Goal: Task Accomplishment & Management: Complete application form

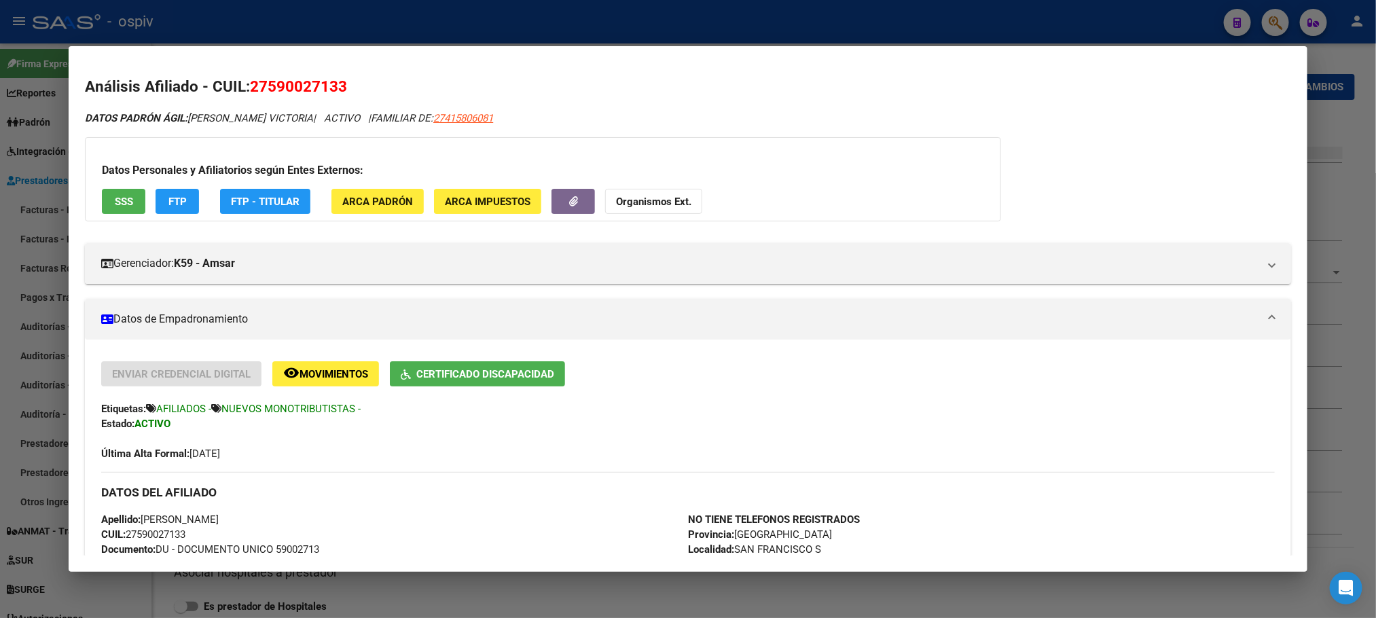
click at [833, 24] on div at bounding box center [688, 309] width 1376 height 618
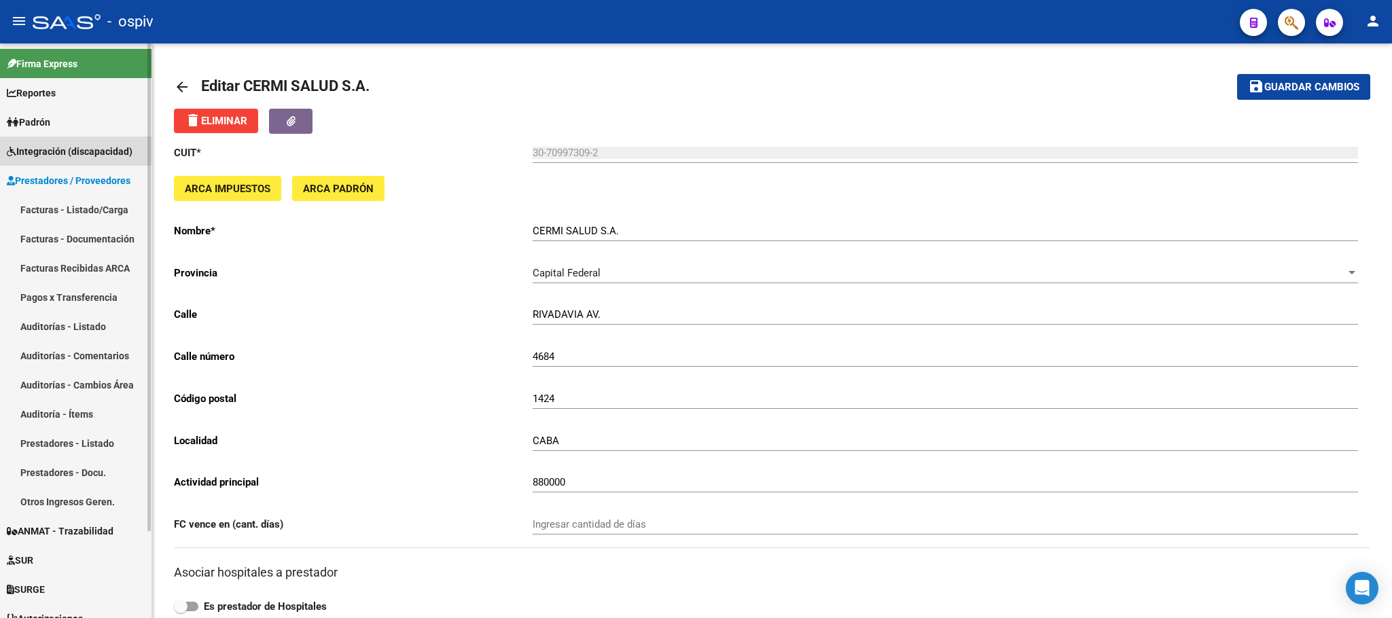
click at [86, 159] on link "Integración (discapacidad)" at bounding box center [75, 151] width 151 height 29
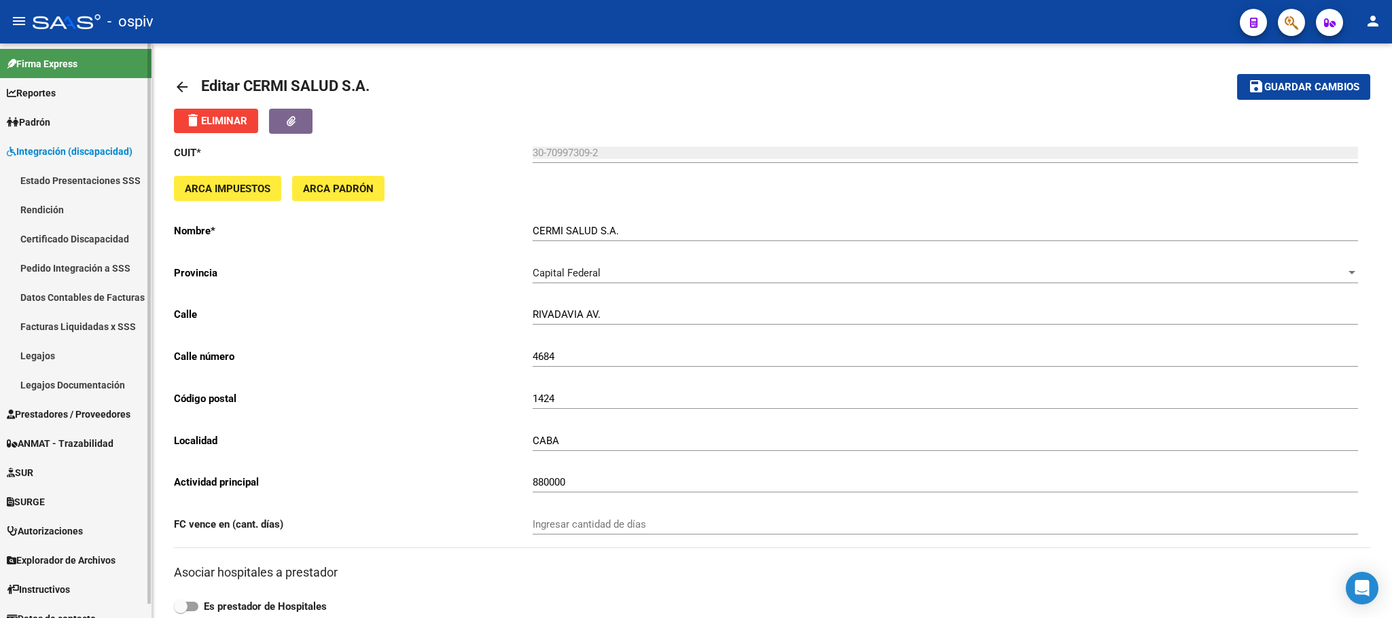
click at [60, 357] on link "Legajos" at bounding box center [75, 355] width 151 height 29
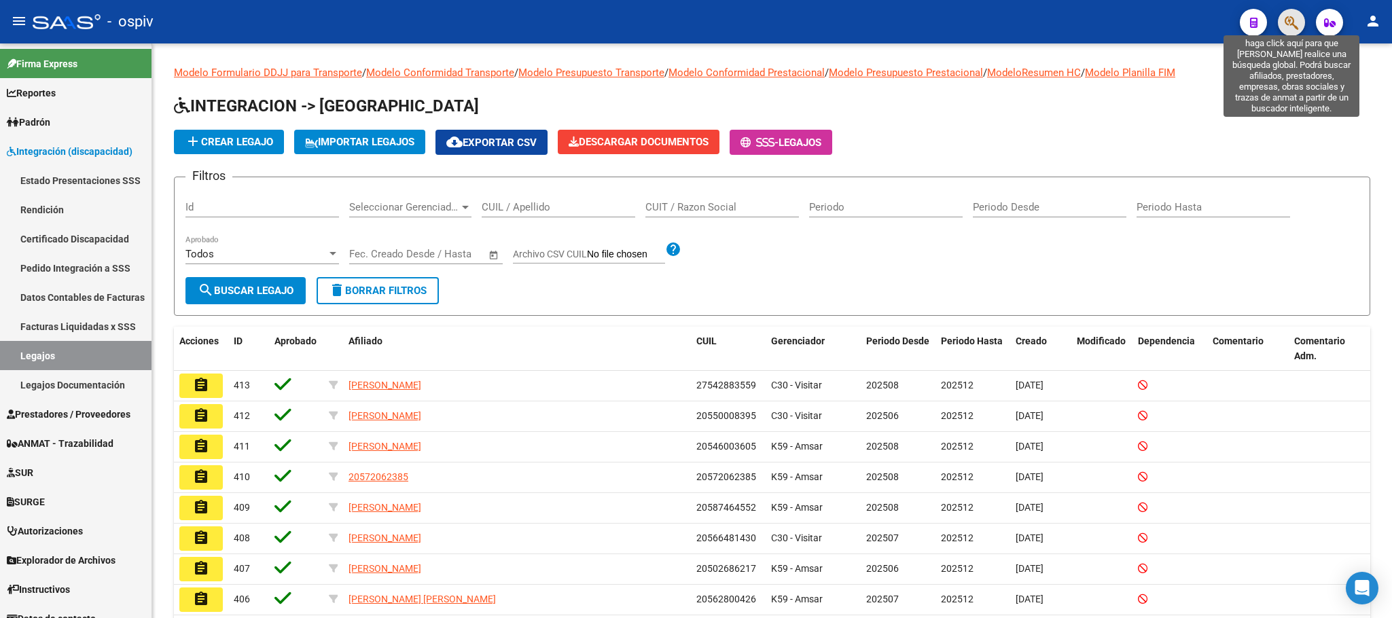
click at [1298, 24] on icon "button" at bounding box center [1292, 23] width 14 height 16
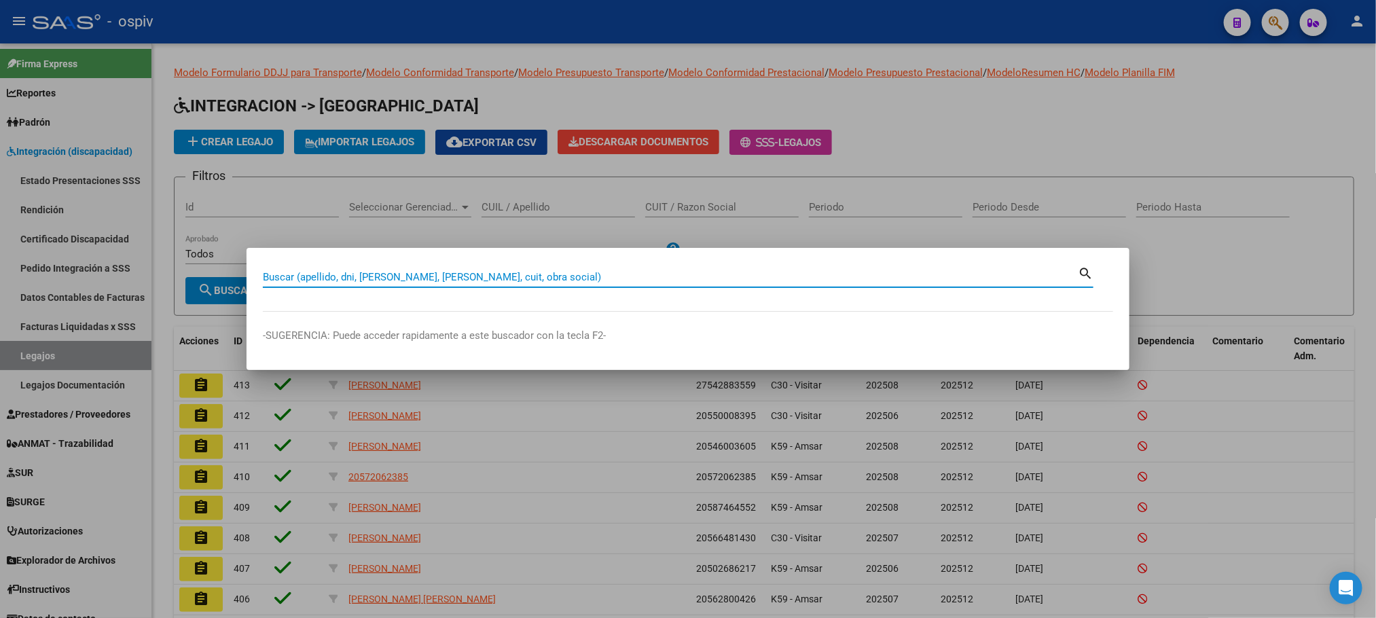
click at [377, 277] on input "Buscar (apellido, dni, [PERSON_NAME], [PERSON_NAME], cuit, obra social)" at bounding box center [670, 277] width 815 height 12
type input "56582360"
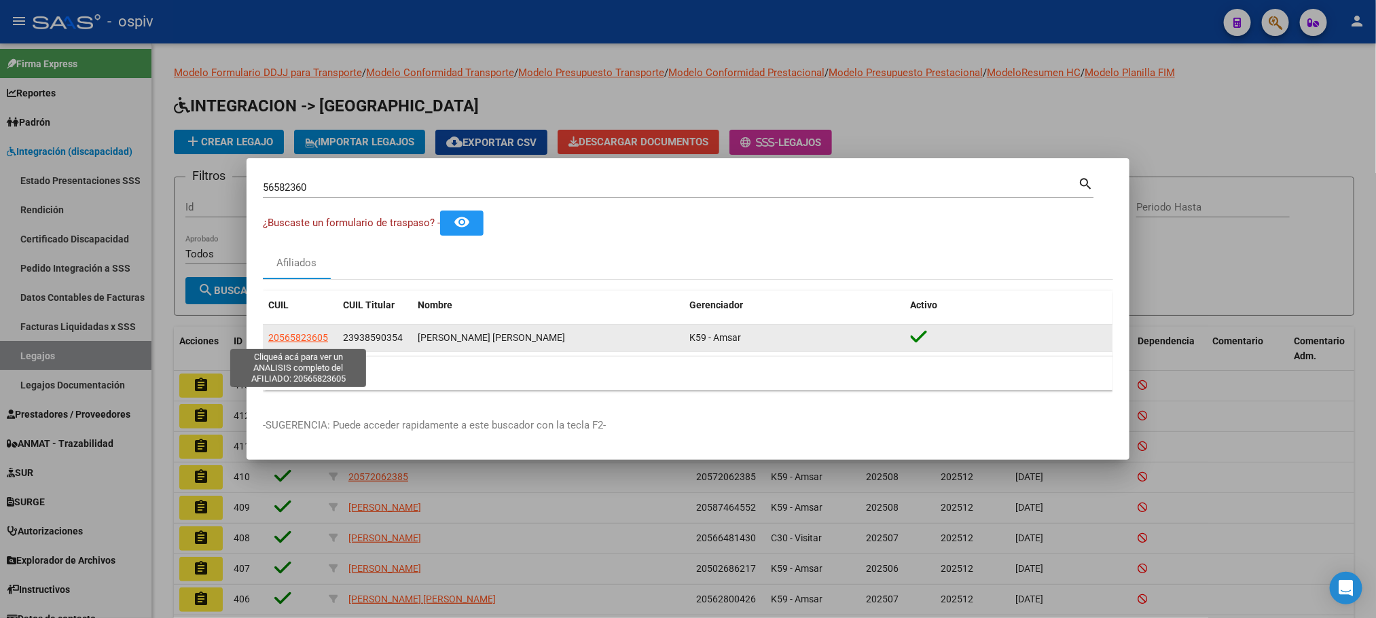
click at [312, 337] on span "20565823605" at bounding box center [298, 337] width 60 height 11
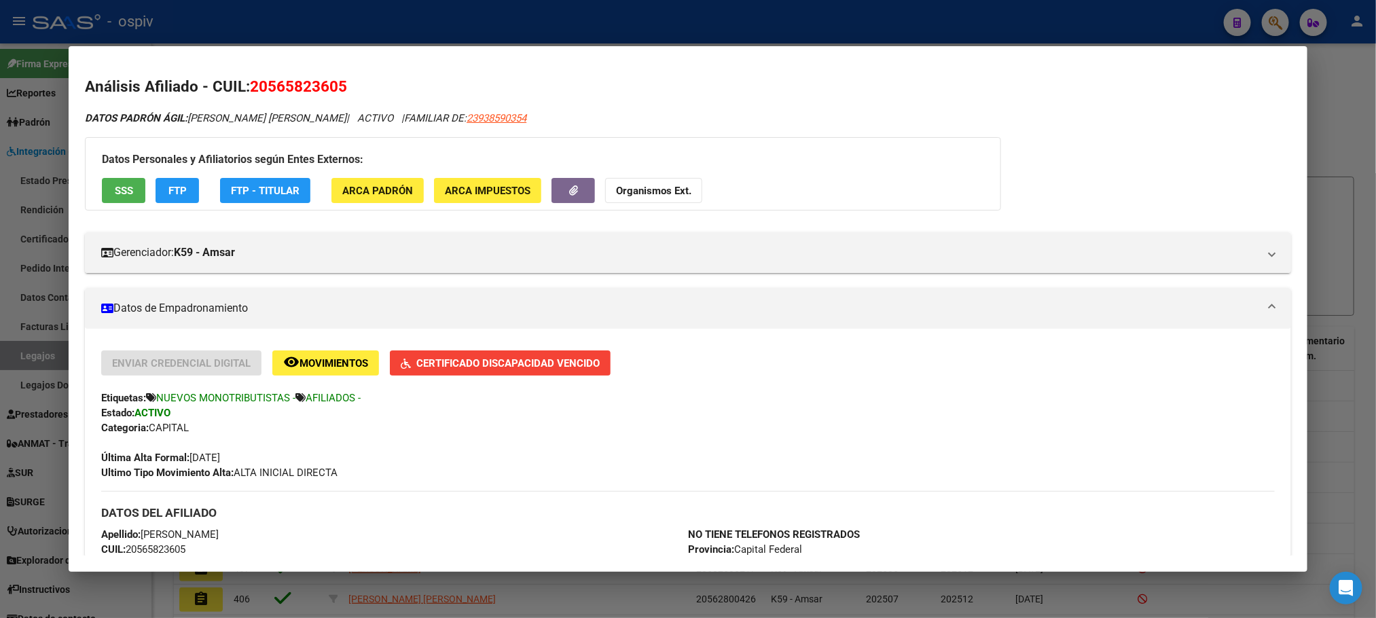
click at [481, 367] on span "Certificado Discapacidad Vencido" at bounding box center [507, 363] width 183 height 12
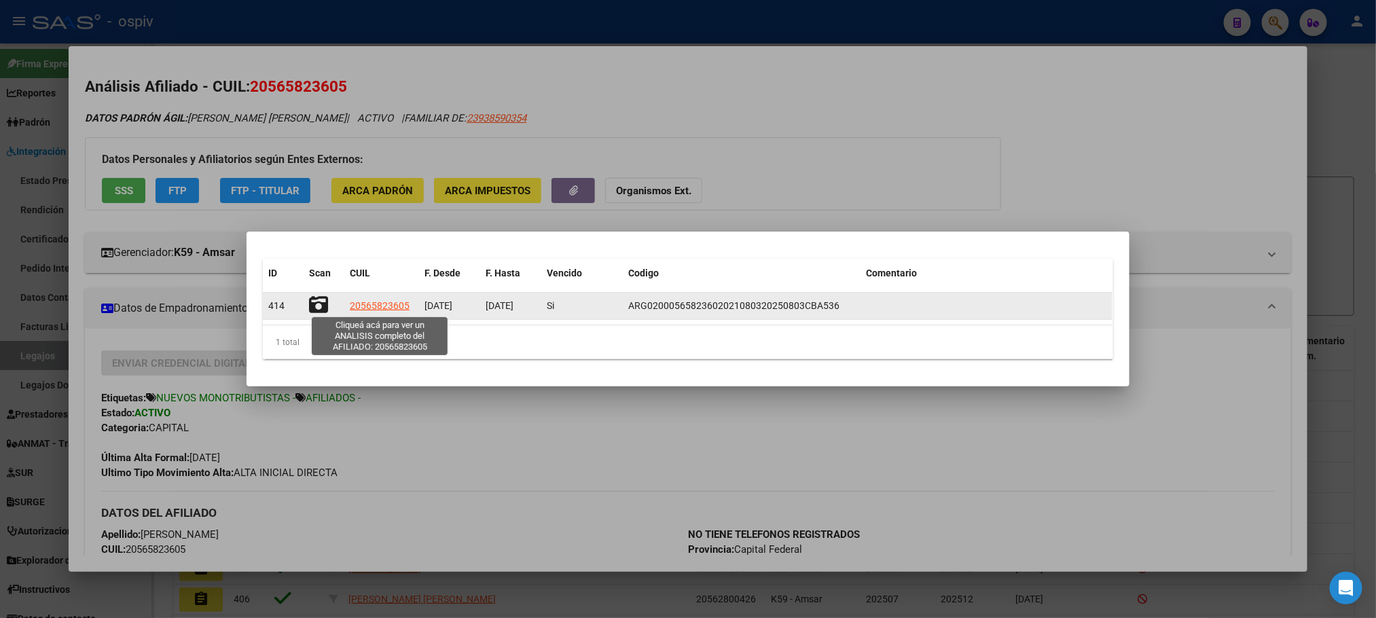
click at [388, 308] on span "20565823605" at bounding box center [380, 305] width 60 height 11
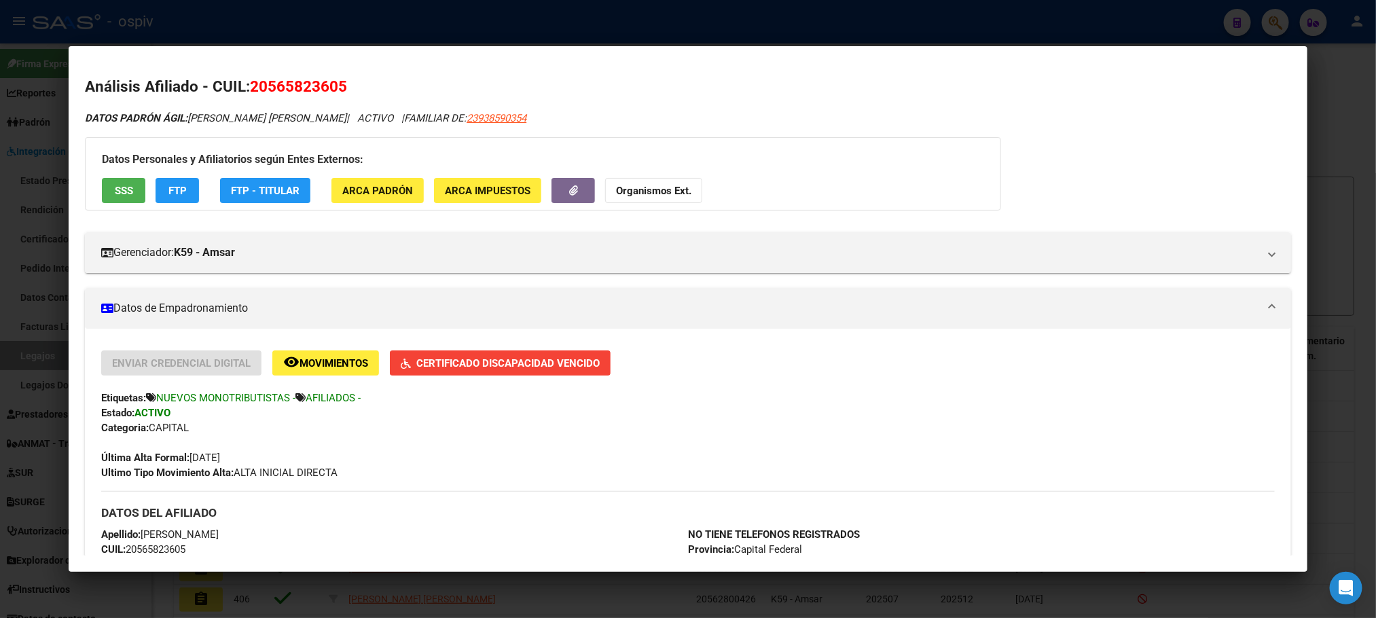
drag, startPoint x: 351, startPoint y: 88, endPoint x: 245, endPoint y: 86, distance: 105.3
click at [245, 86] on h2 "Análisis Afiliado - CUIL: 20565823605" at bounding box center [688, 86] width 1206 height 23
copy span "20565823605"
click at [399, 14] on div at bounding box center [688, 309] width 1376 height 618
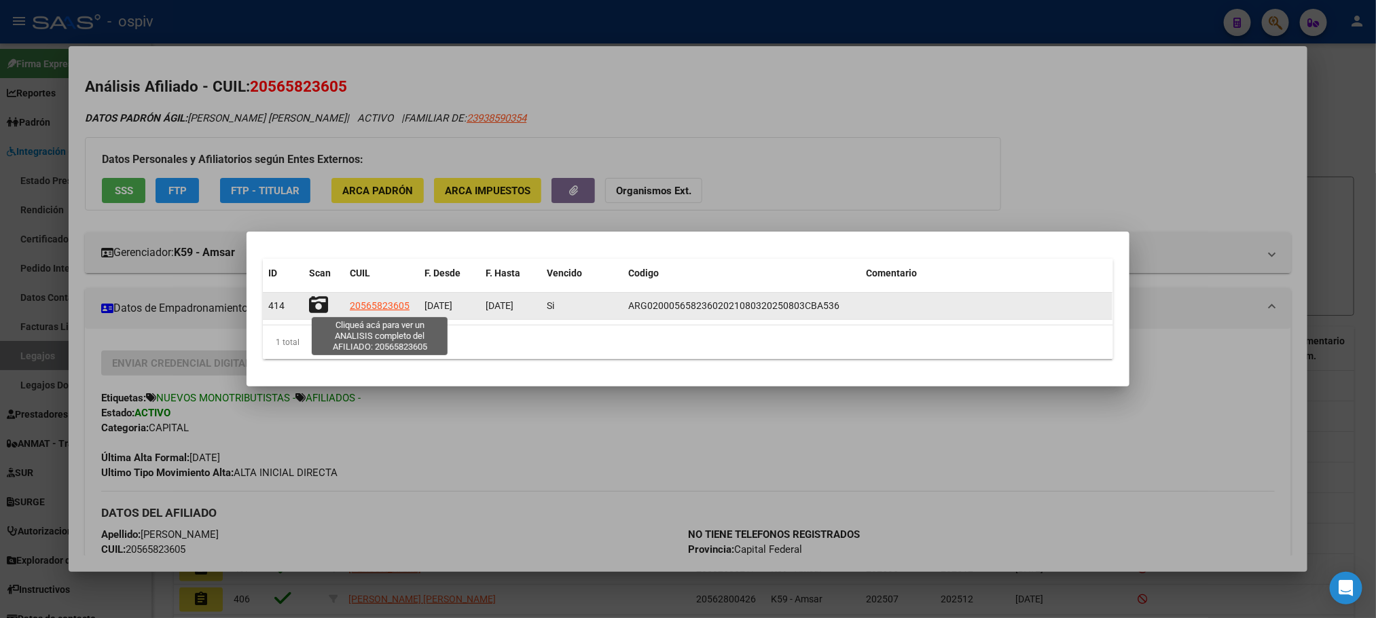
click at [367, 306] on span "20565823605" at bounding box center [380, 305] width 60 height 11
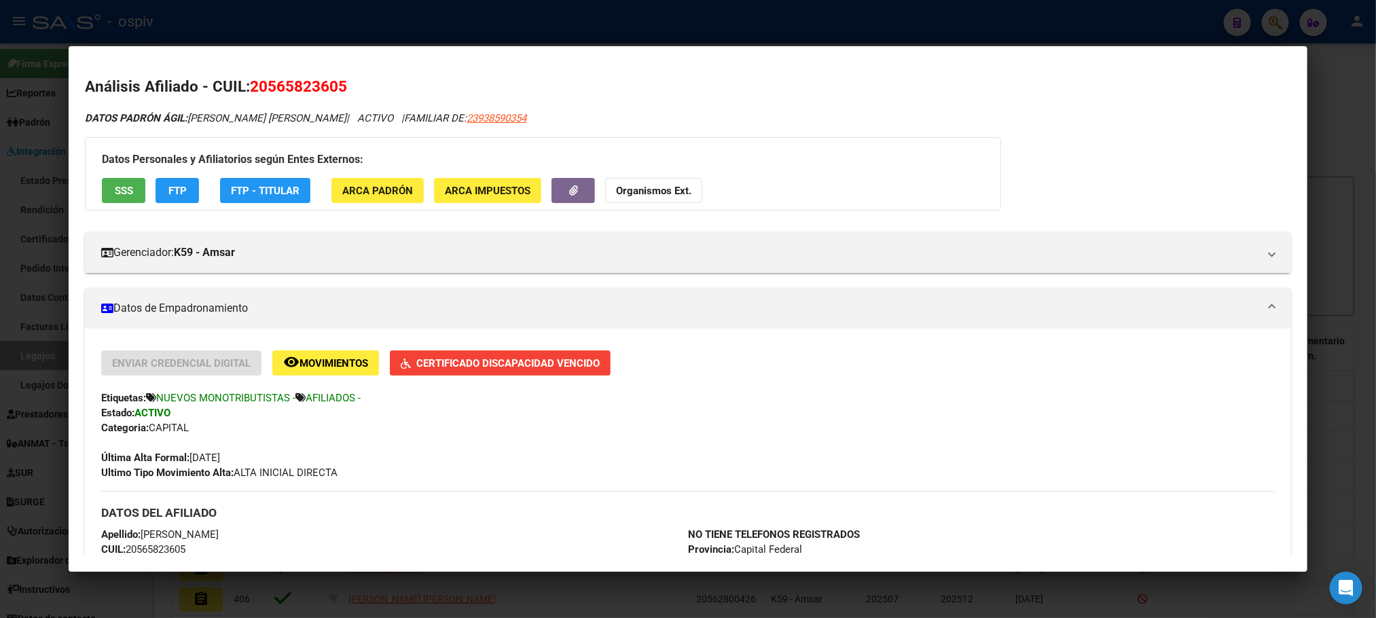
click at [438, 367] on span "Certificado Discapacidad Vencido" at bounding box center [507, 363] width 183 height 12
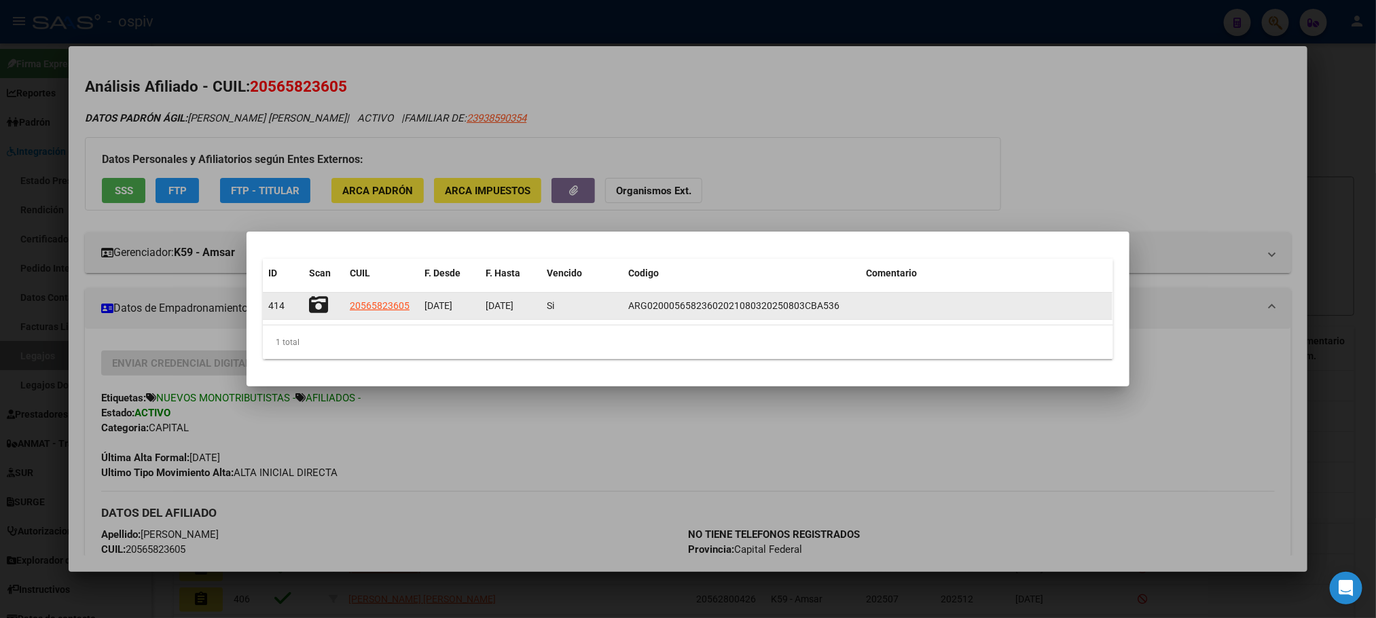
click at [317, 306] on icon at bounding box center [318, 304] width 19 height 19
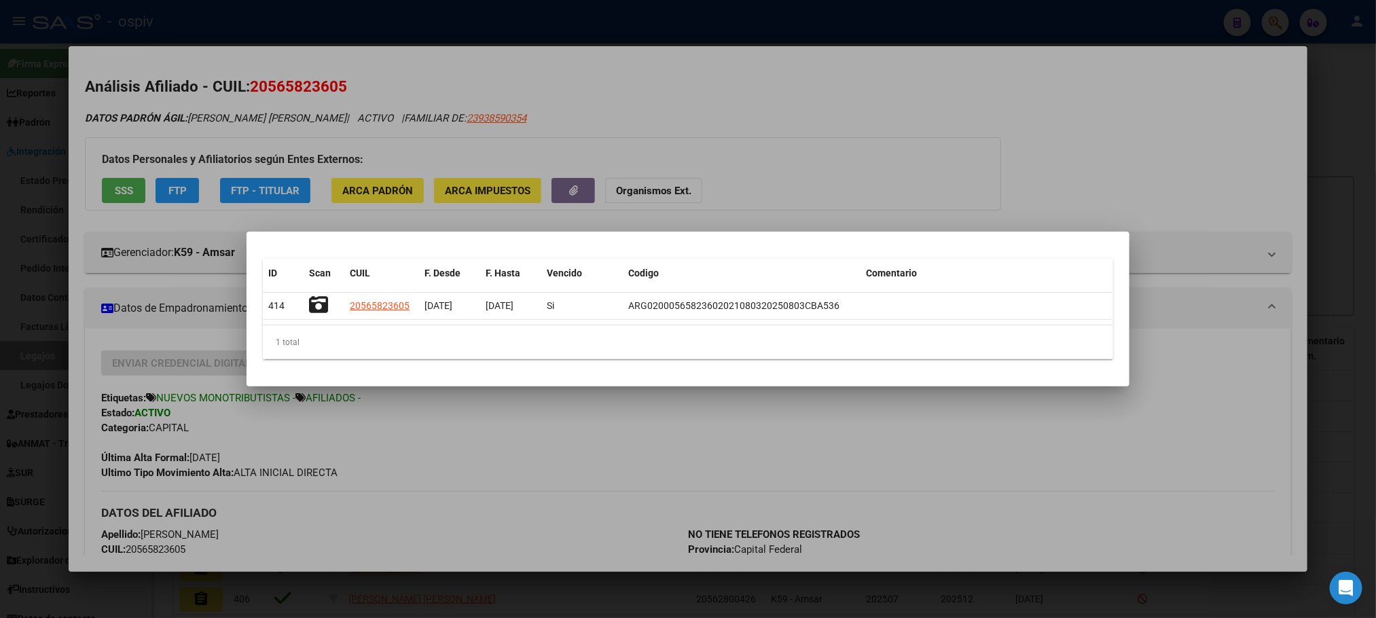
click at [668, 8] on div at bounding box center [688, 309] width 1376 height 618
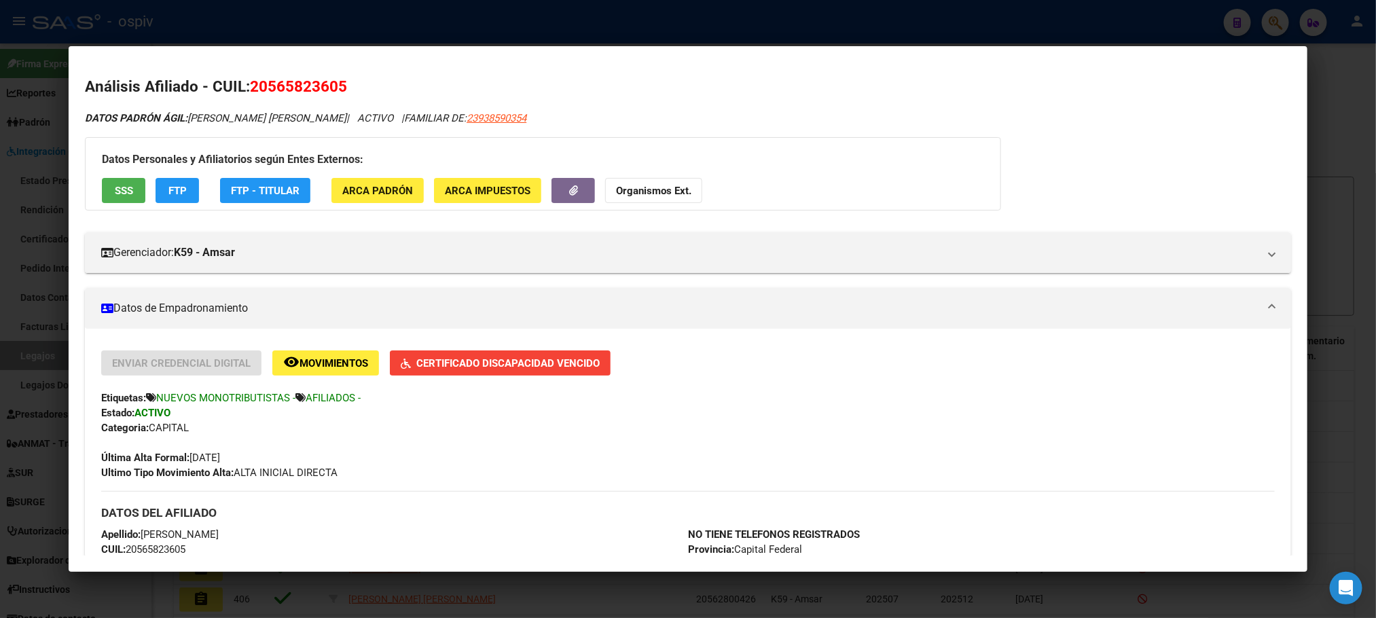
click at [662, 23] on div at bounding box center [688, 309] width 1376 height 618
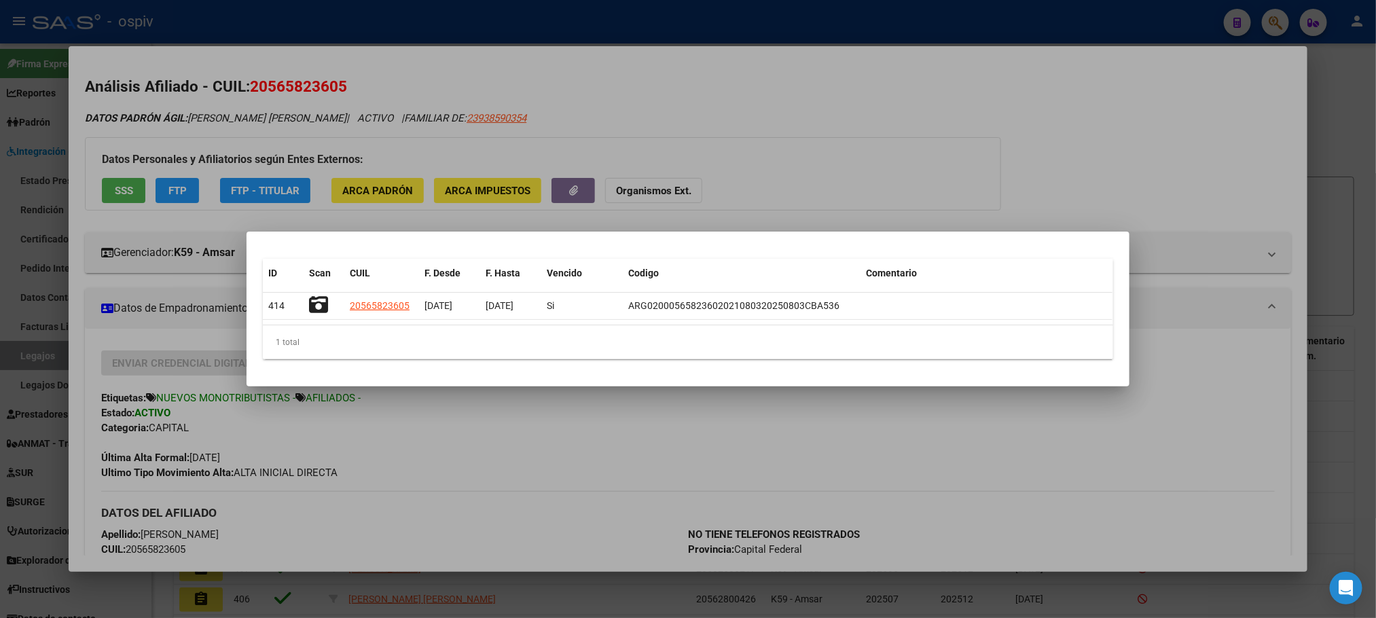
click at [662, 23] on div at bounding box center [688, 309] width 1376 height 618
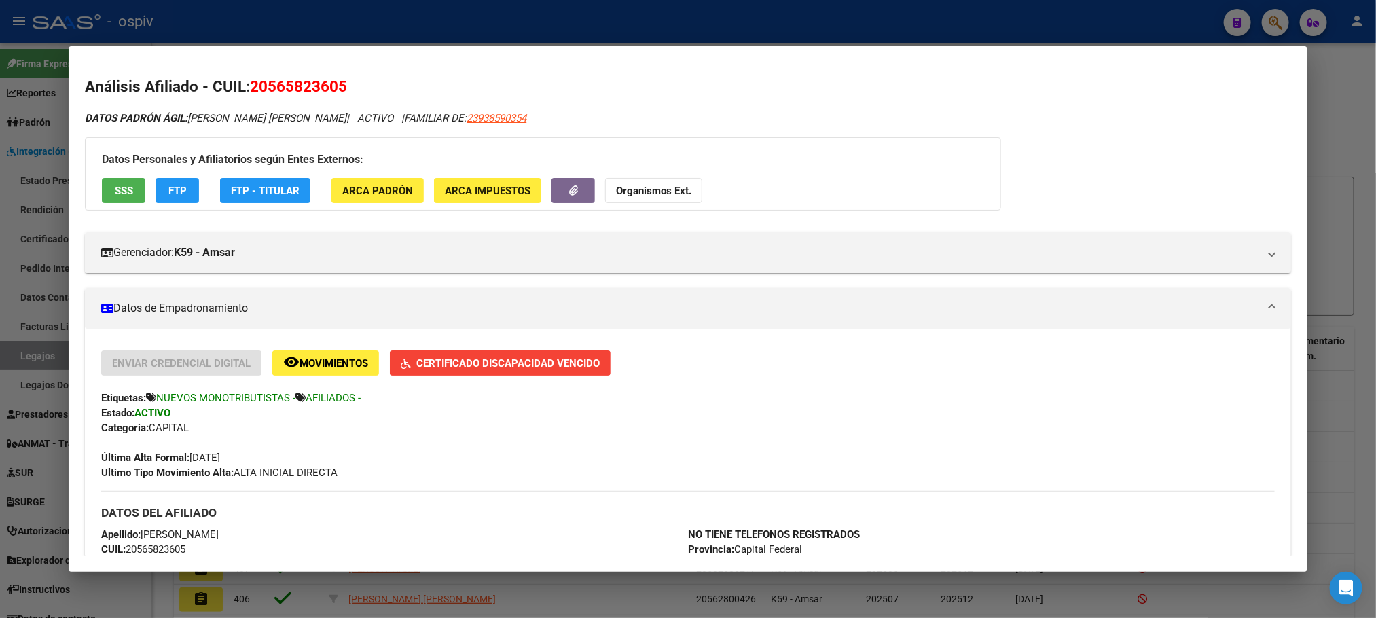
click at [660, 22] on div at bounding box center [688, 309] width 1376 height 618
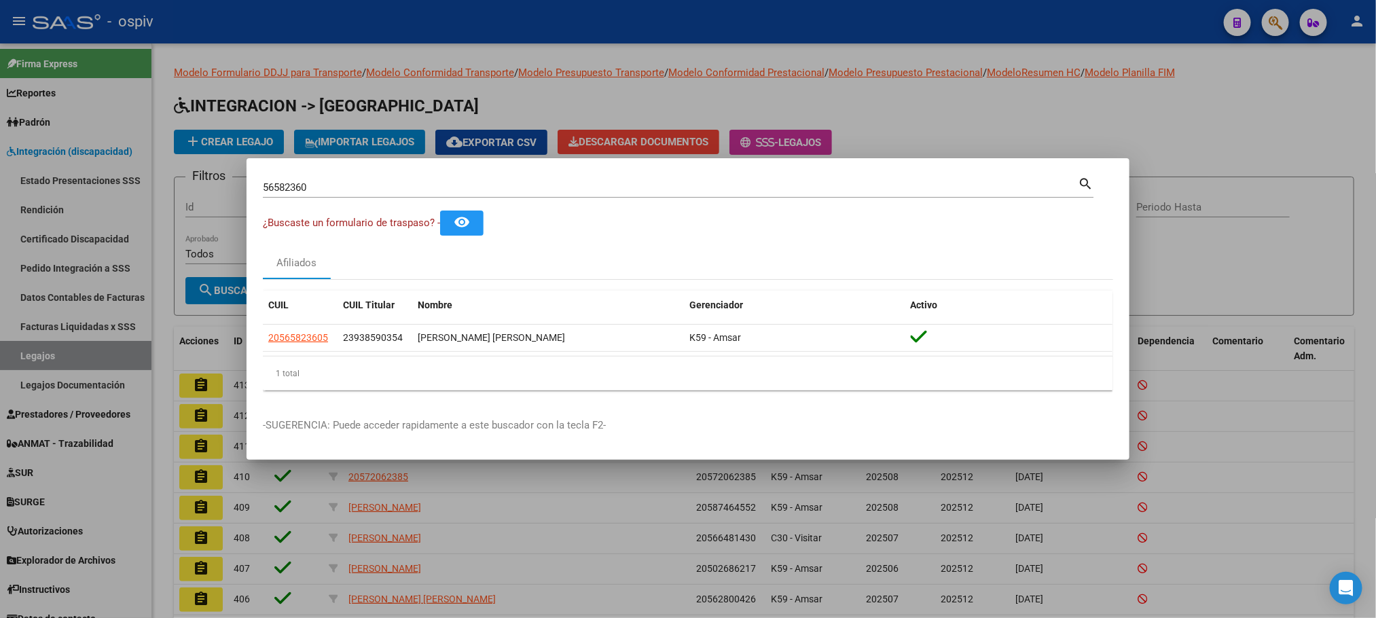
click at [659, 22] on div at bounding box center [688, 309] width 1376 height 618
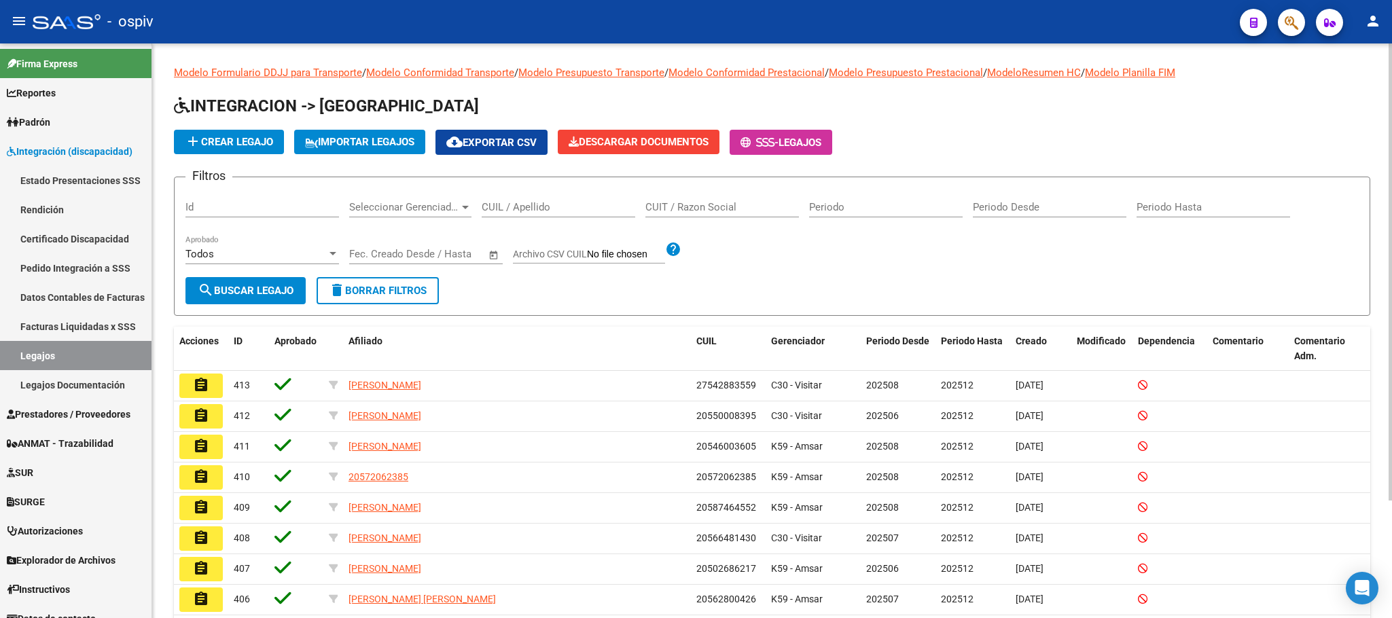
click at [219, 139] on span "add Crear Legajo" at bounding box center [229, 142] width 88 height 12
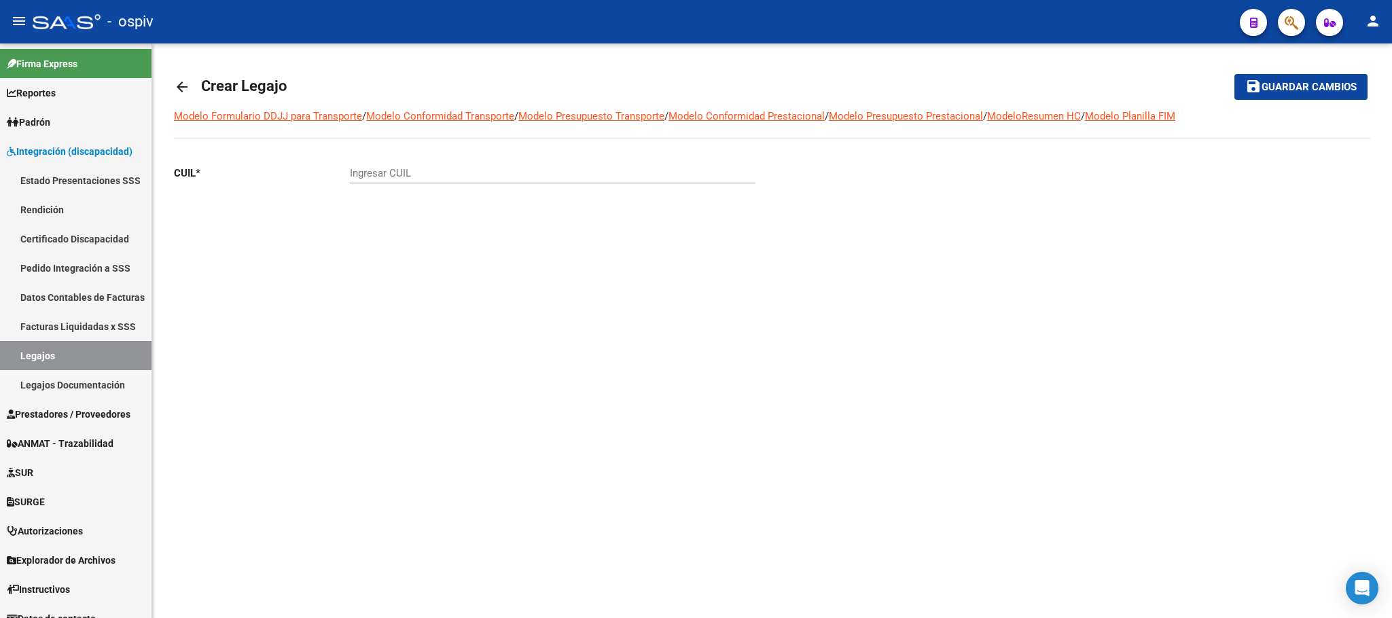
click at [416, 172] on input "Ingresar CUIL" at bounding box center [553, 173] width 406 height 12
paste input "20-56582360-5"
type input "20-56582360-5"
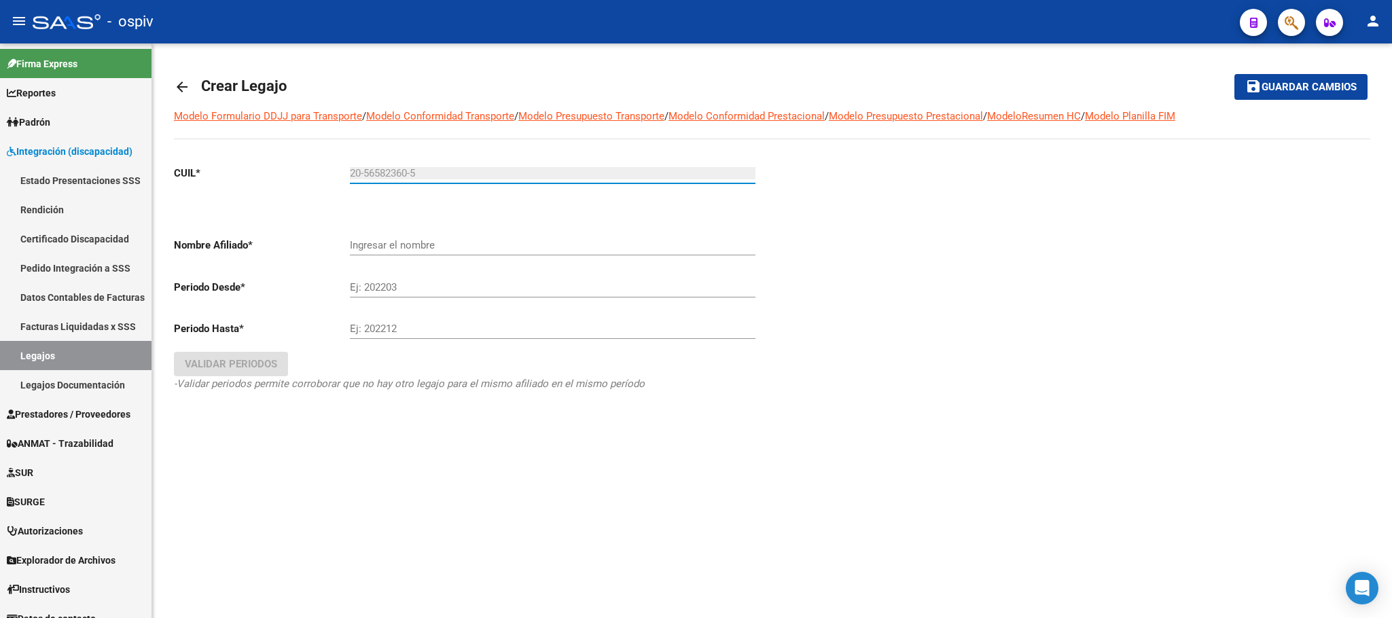
type input "[PERSON_NAME] [PERSON_NAME]"
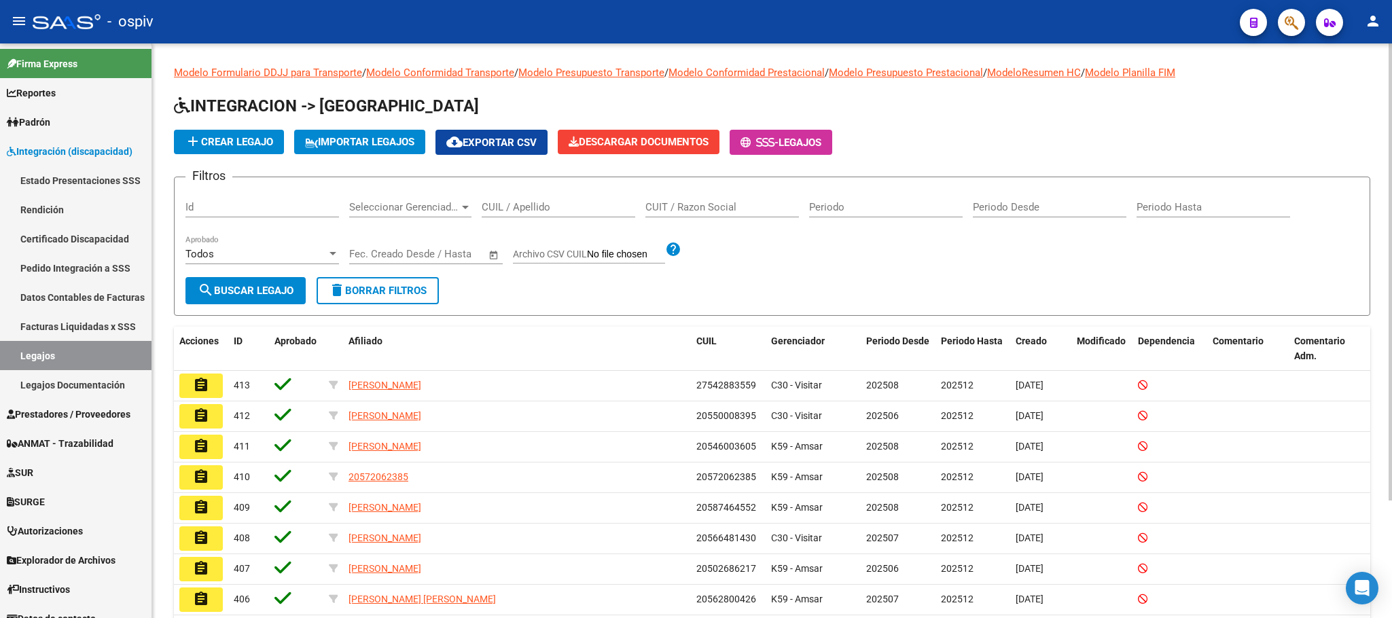
click at [552, 200] on div "CUIL / Apellido" at bounding box center [559, 202] width 154 height 29
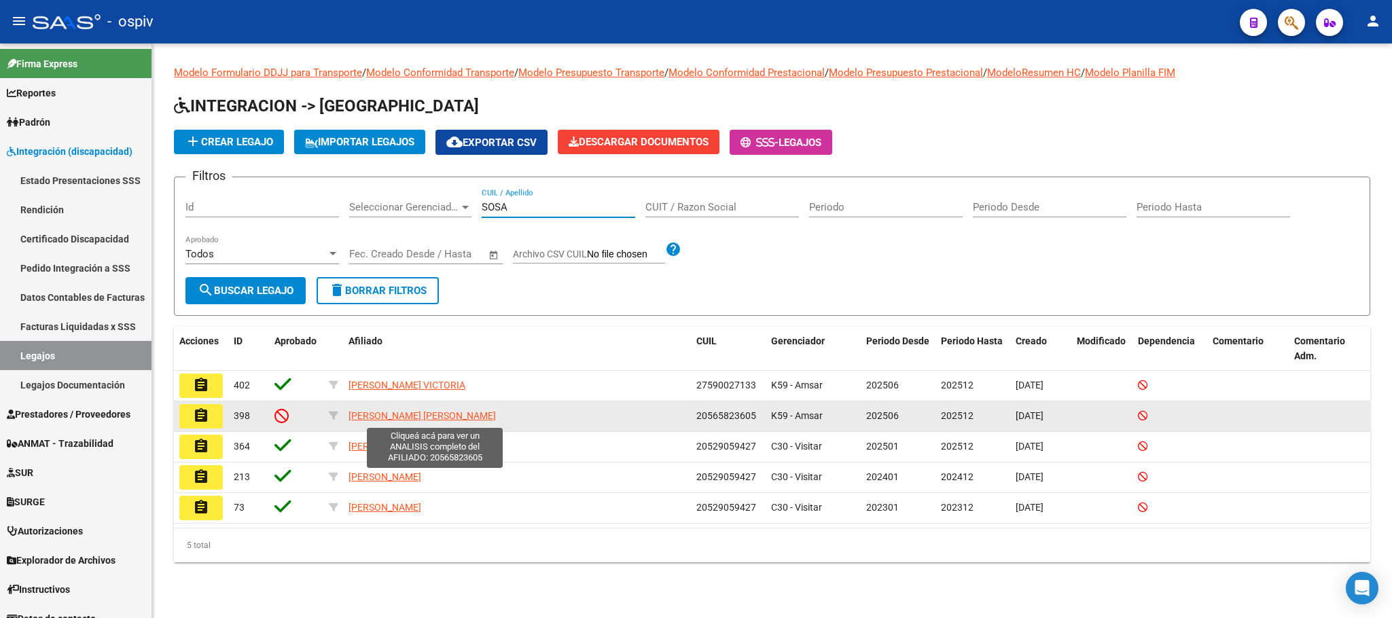
type input "SOSA"
click at [437, 418] on span "[PERSON_NAME] [PERSON_NAME]" at bounding box center [421, 415] width 147 height 11
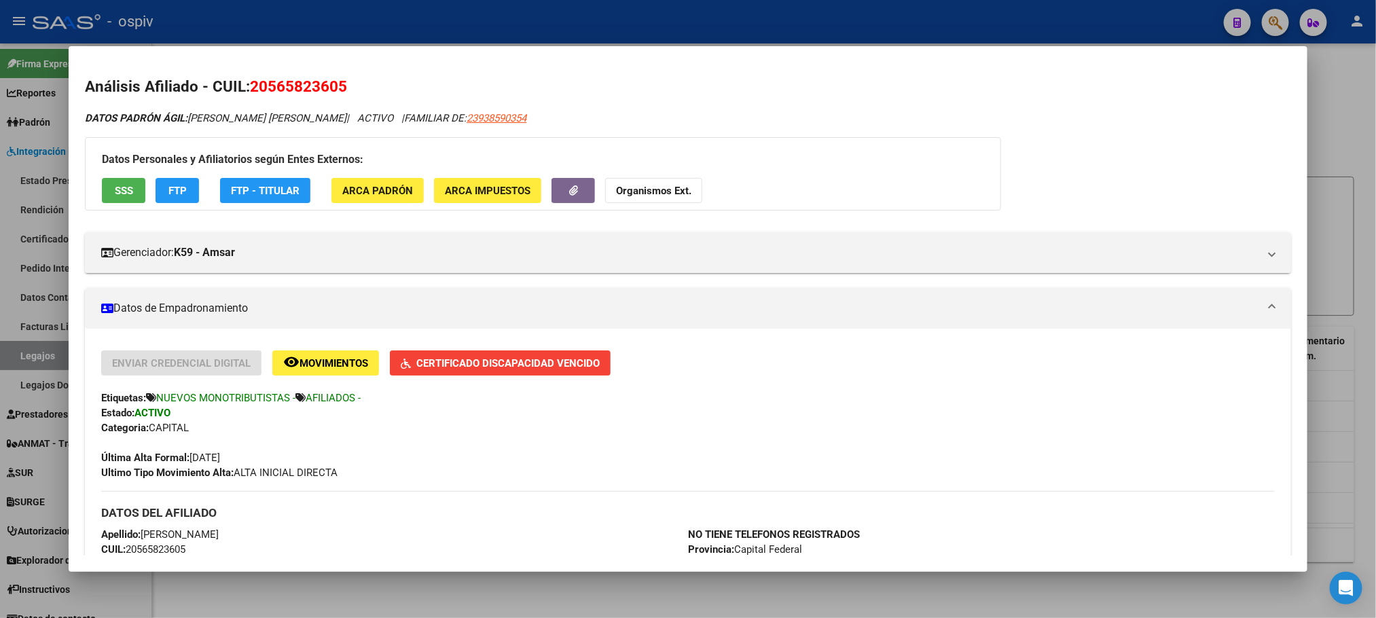
click at [571, 27] on div at bounding box center [688, 309] width 1376 height 618
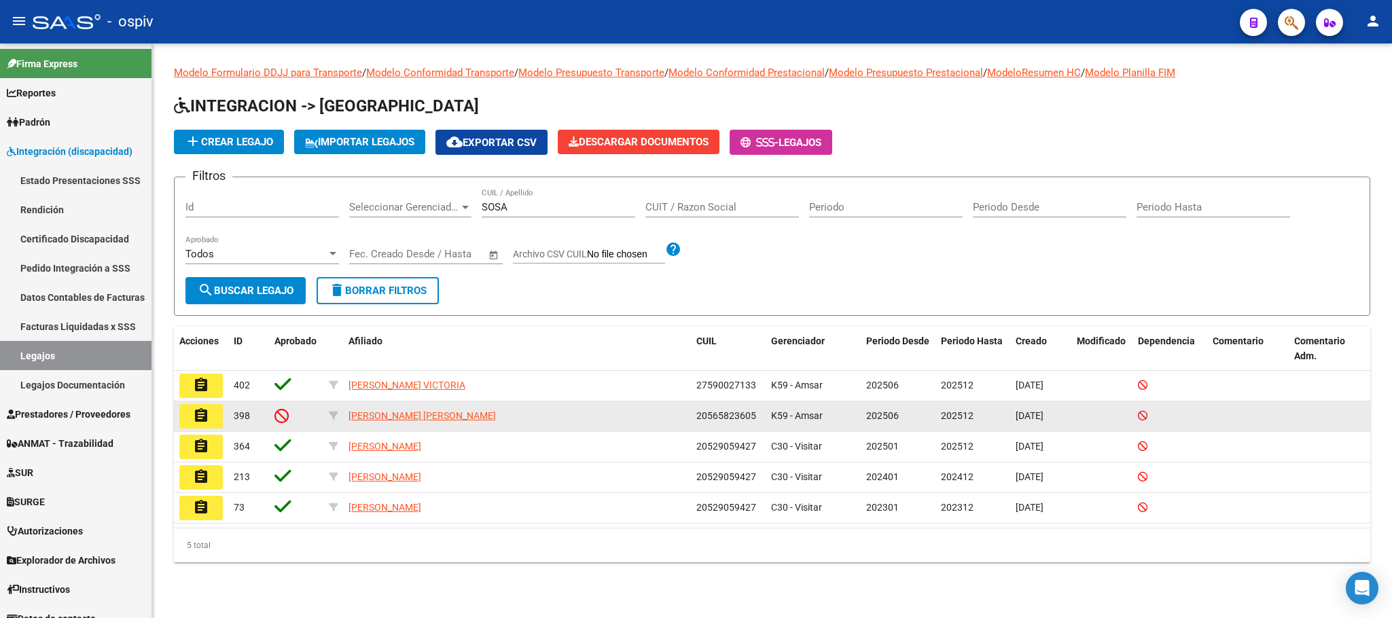
click at [194, 416] on mat-icon "assignment" at bounding box center [201, 416] width 16 height 16
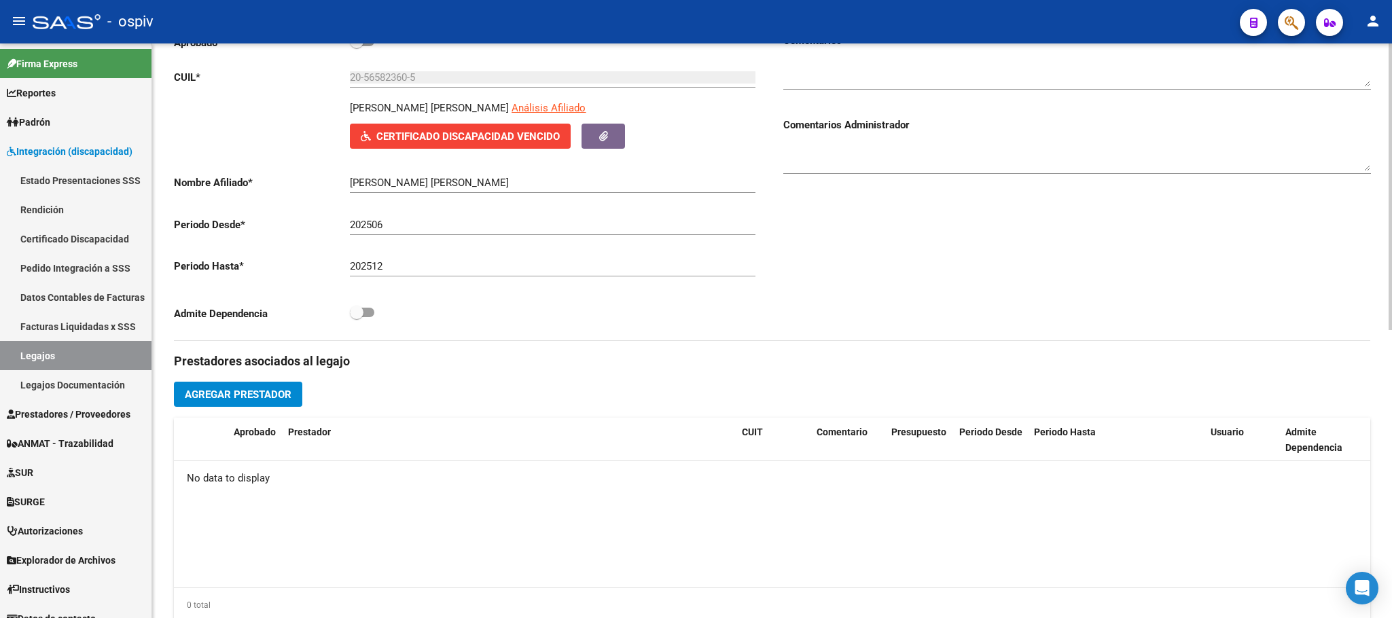
scroll to position [170, 0]
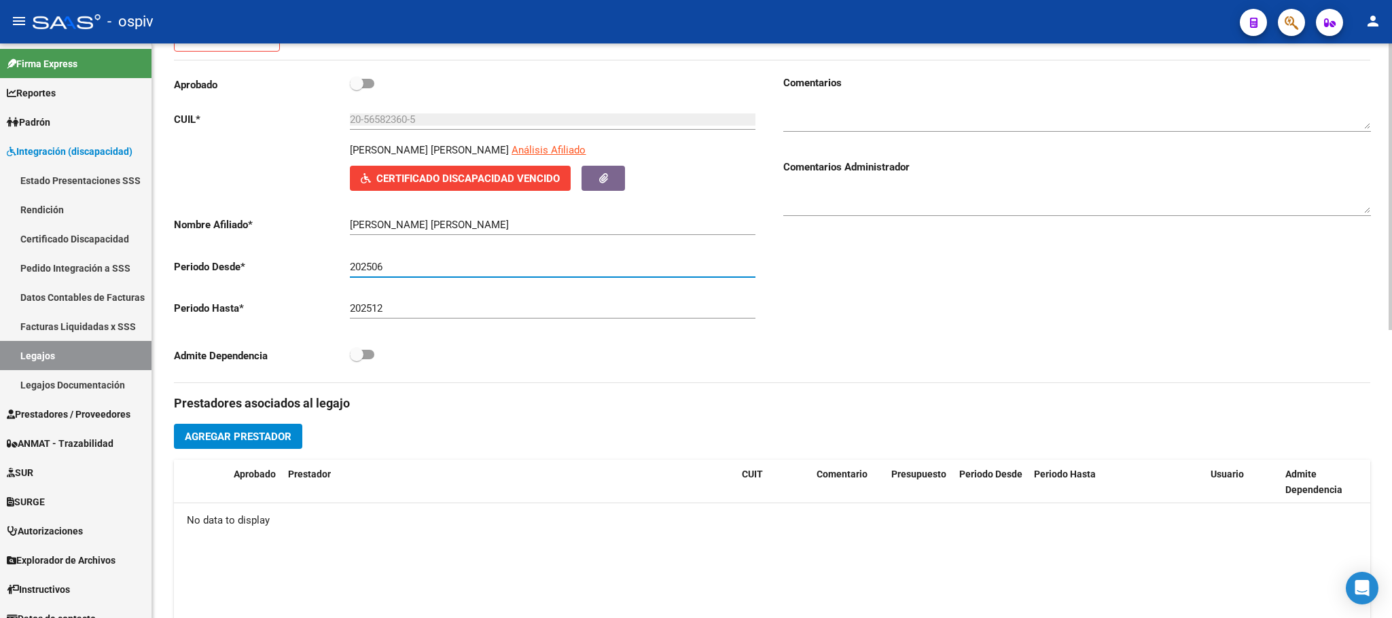
click at [394, 270] on input "202506" at bounding box center [553, 267] width 406 height 12
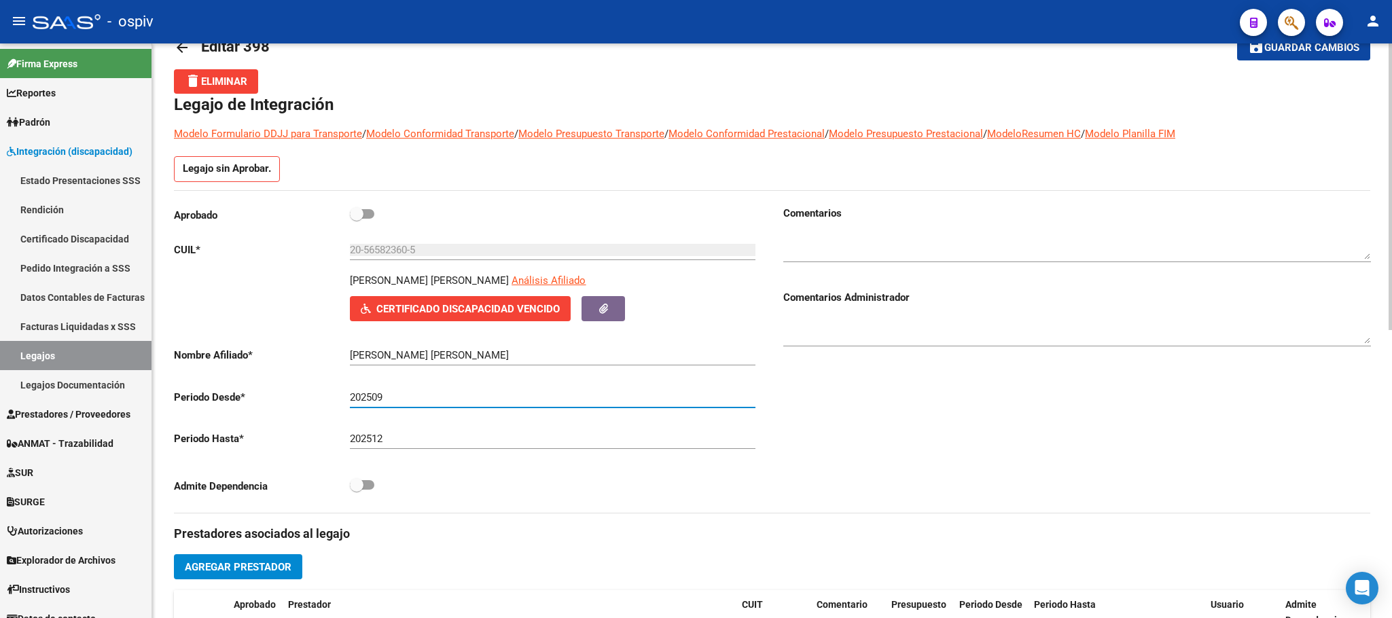
scroll to position [0, 0]
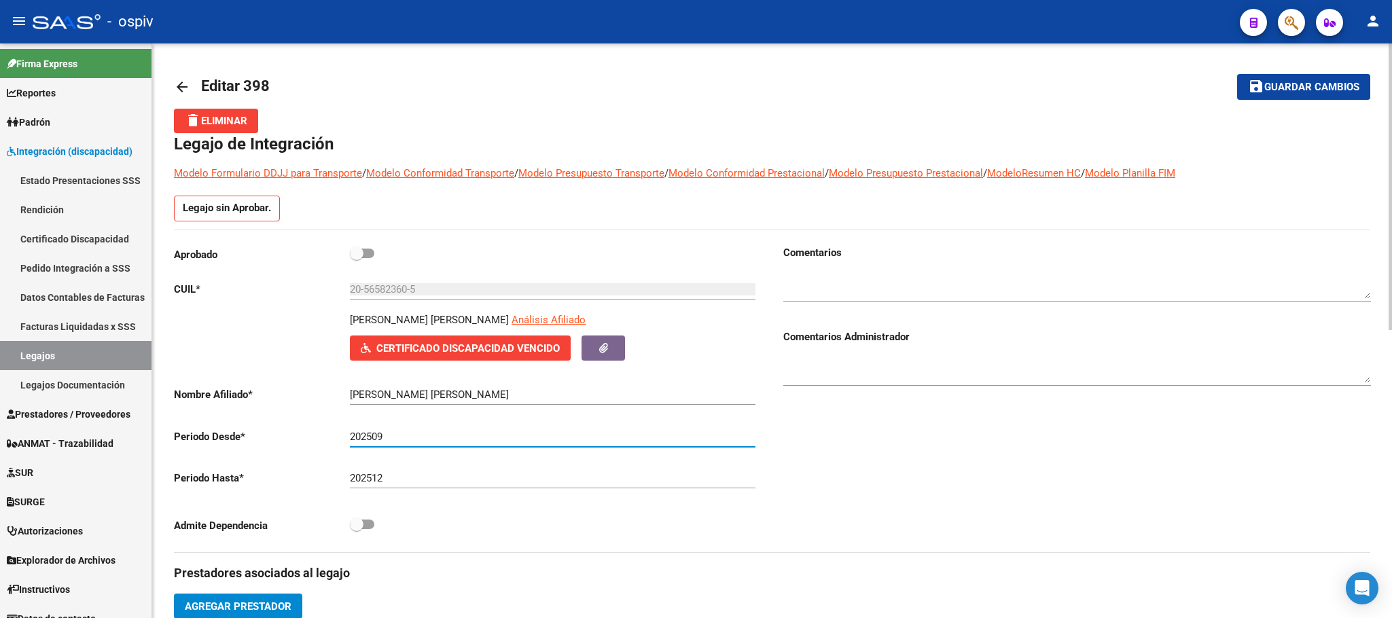
type input "202509"
click at [1335, 84] on span "Guardar cambios" at bounding box center [1311, 88] width 95 height 12
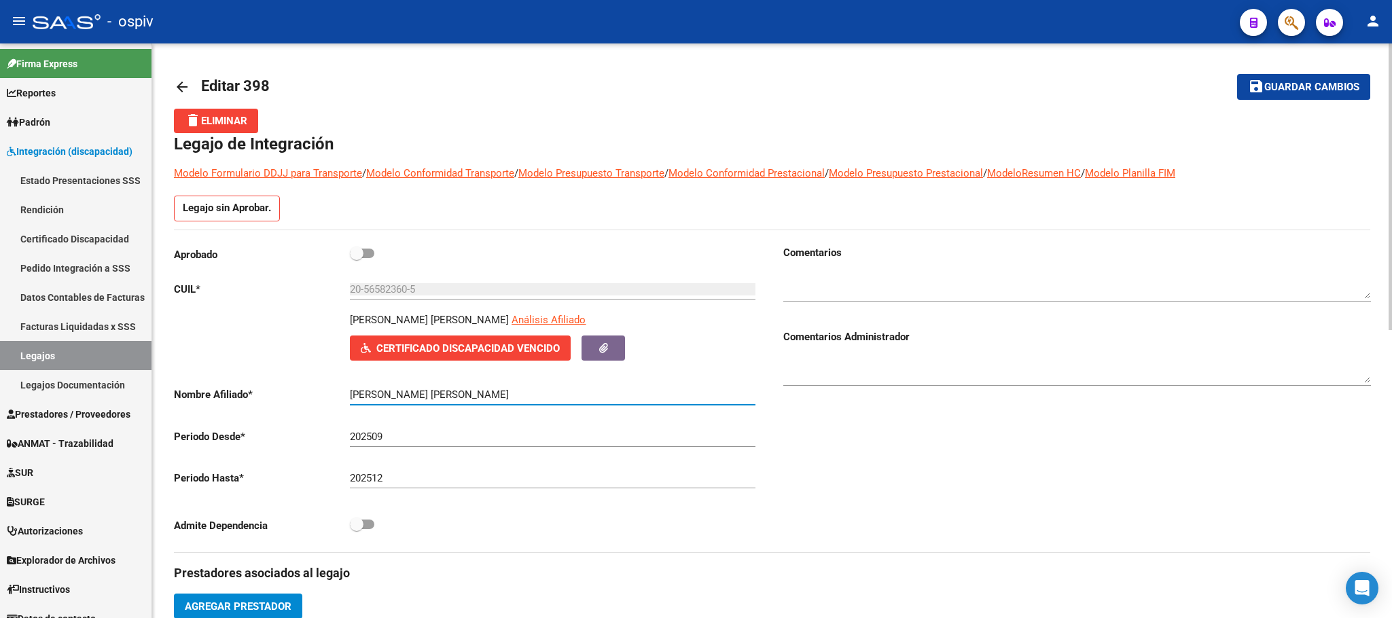
drag, startPoint x: 543, startPoint y: 392, endPoint x: 349, endPoint y: 395, distance: 193.6
click at [350, 395] on input "[PERSON_NAME] [PERSON_NAME]" at bounding box center [553, 395] width 406 height 12
click at [485, 86] on mat-toolbar-row "arrow_back Editar 398" at bounding box center [640, 86] width 933 height 43
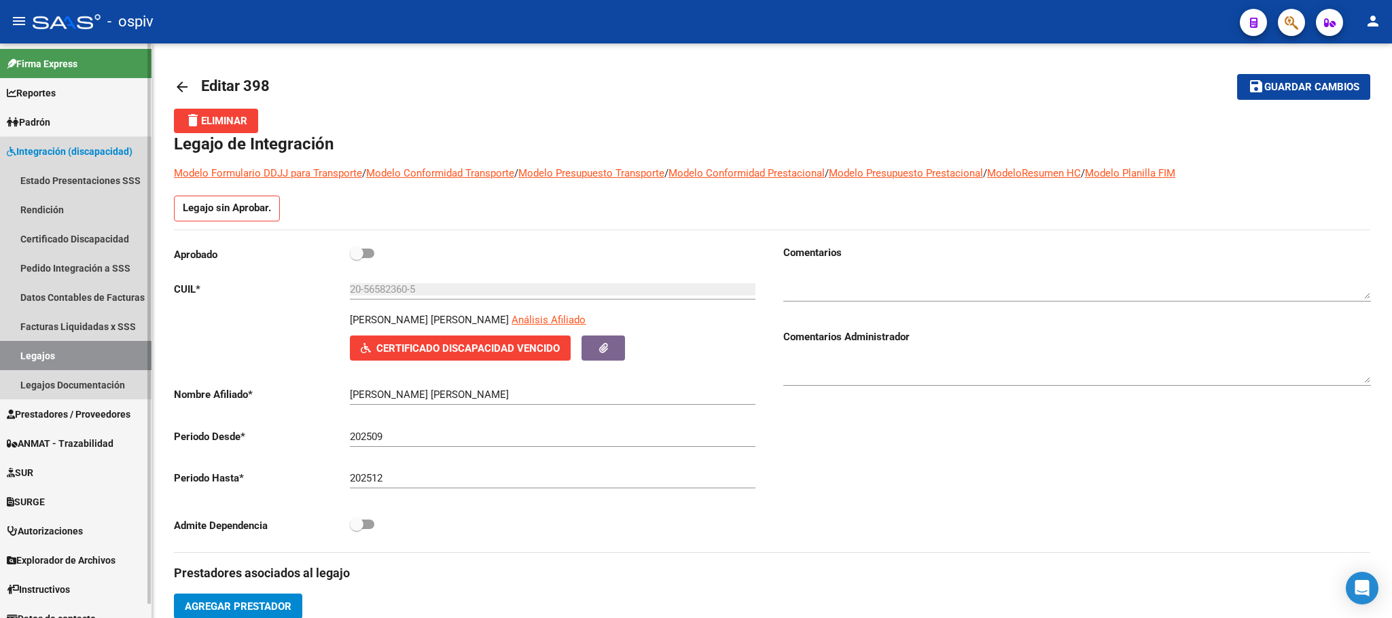
click at [88, 351] on link "Legajos" at bounding box center [75, 355] width 151 height 29
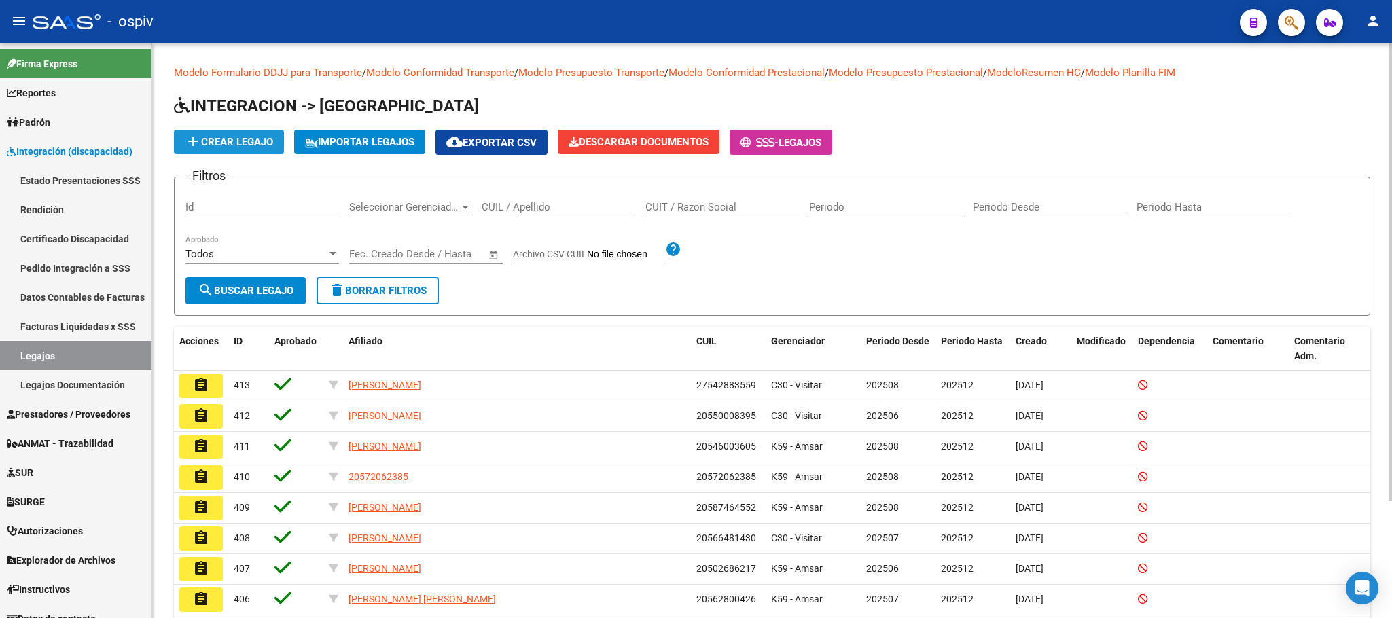
click at [247, 139] on span "add Crear Legajo" at bounding box center [229, 142] width 88 height 12
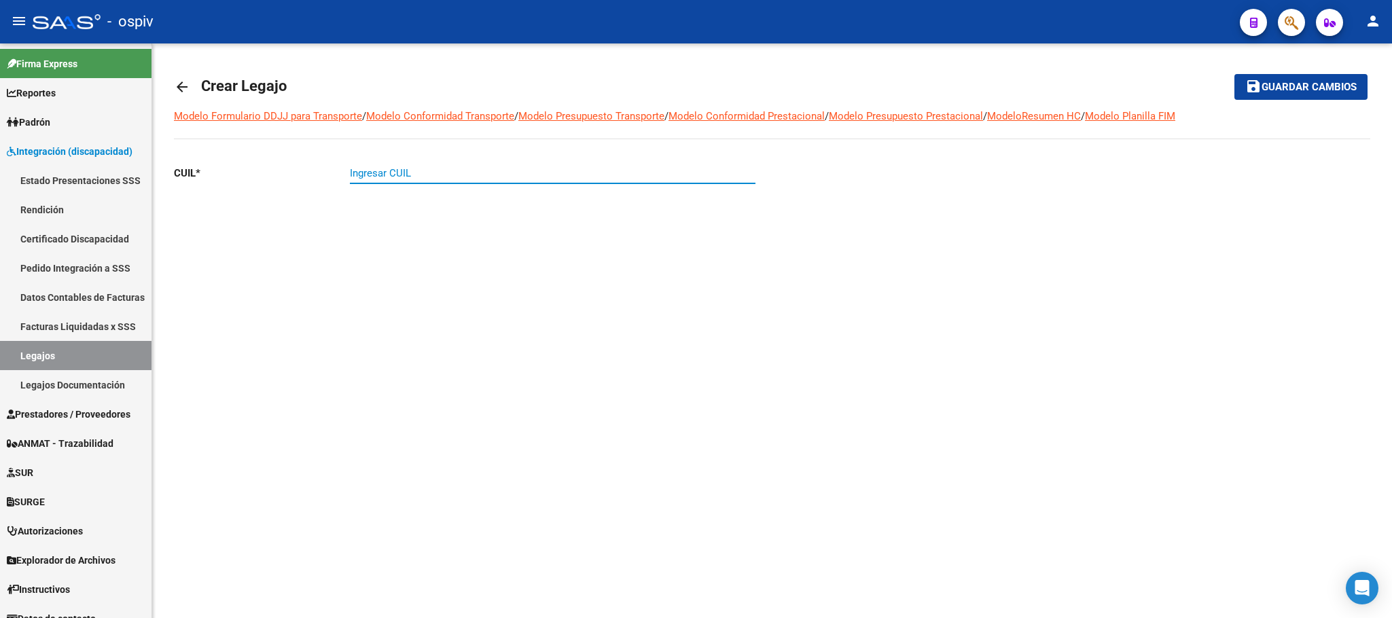
click at [475, 170] on input "Ingresar CUIL" at bounding box center [553, 173] width 406 height 12
paste input "20-50268621-7"
type input "20-50268621-7"
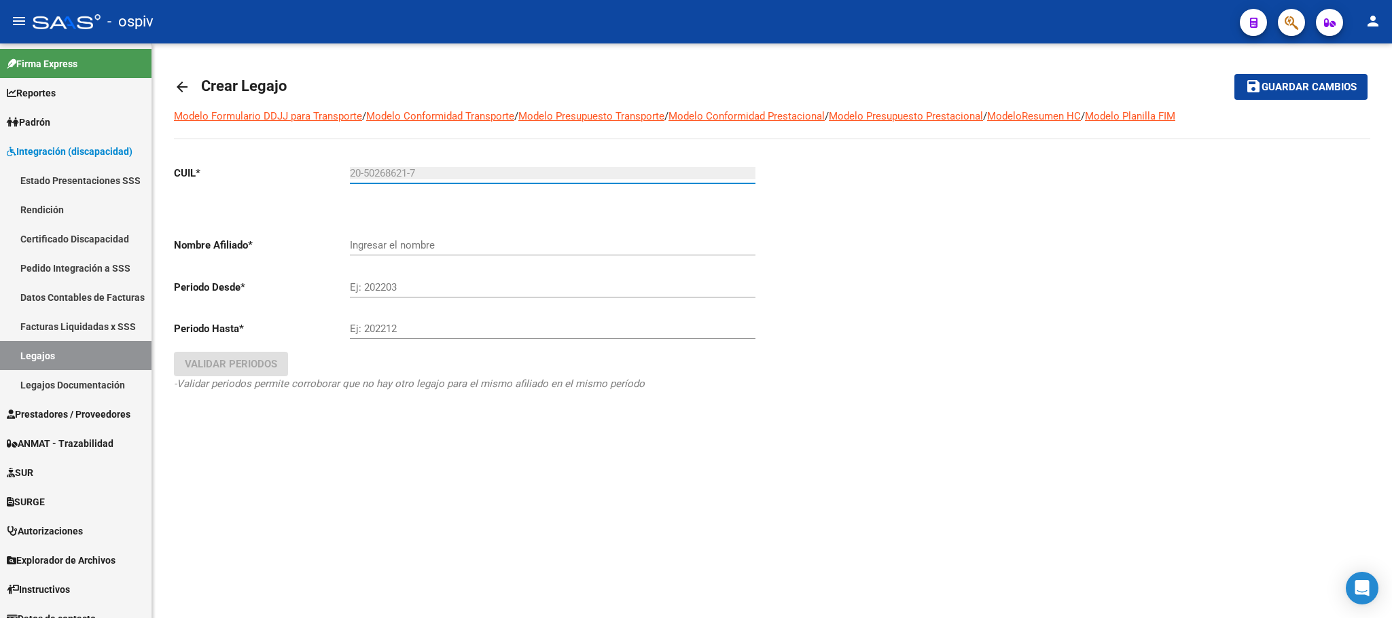
type input "[PERSON_NAME]"
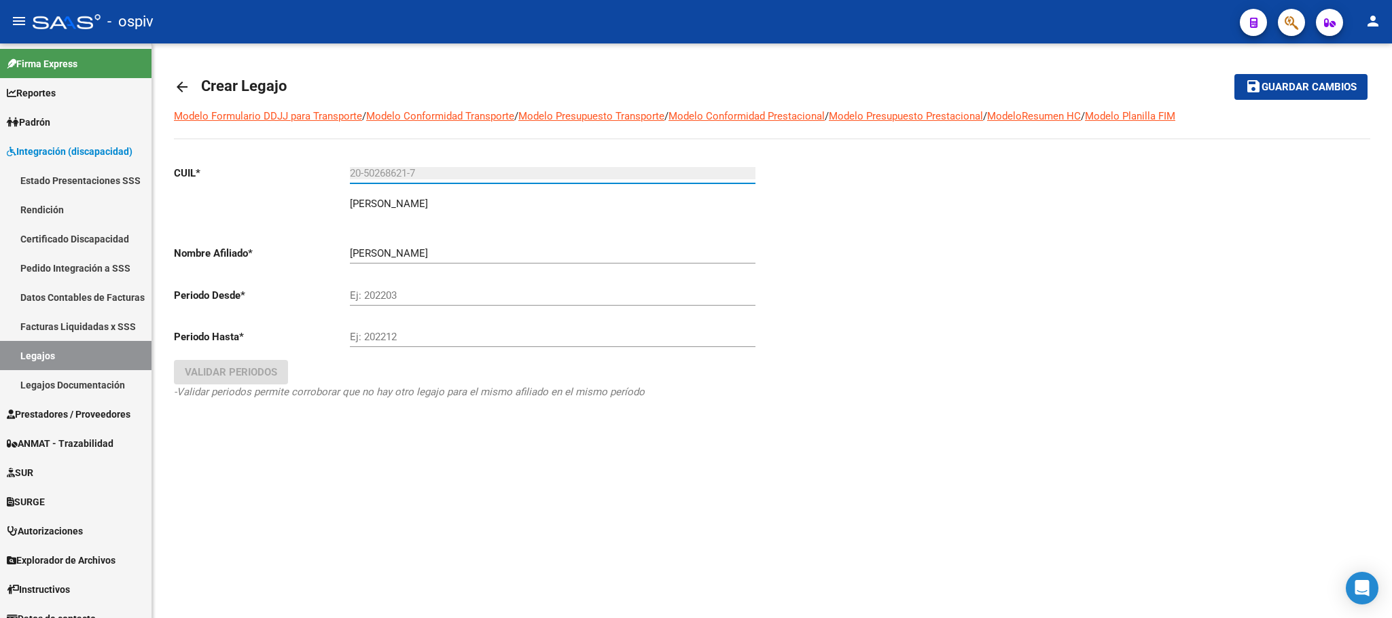
type input "20-50268621-7"
click at [408, 294] on input "Ej: 202203" at bounding box center [553, 295] width 406 height 12
type input "0"
type input "20250"
click at [958, 249] on div at bounding box center [1071, 301] width 598 height 294
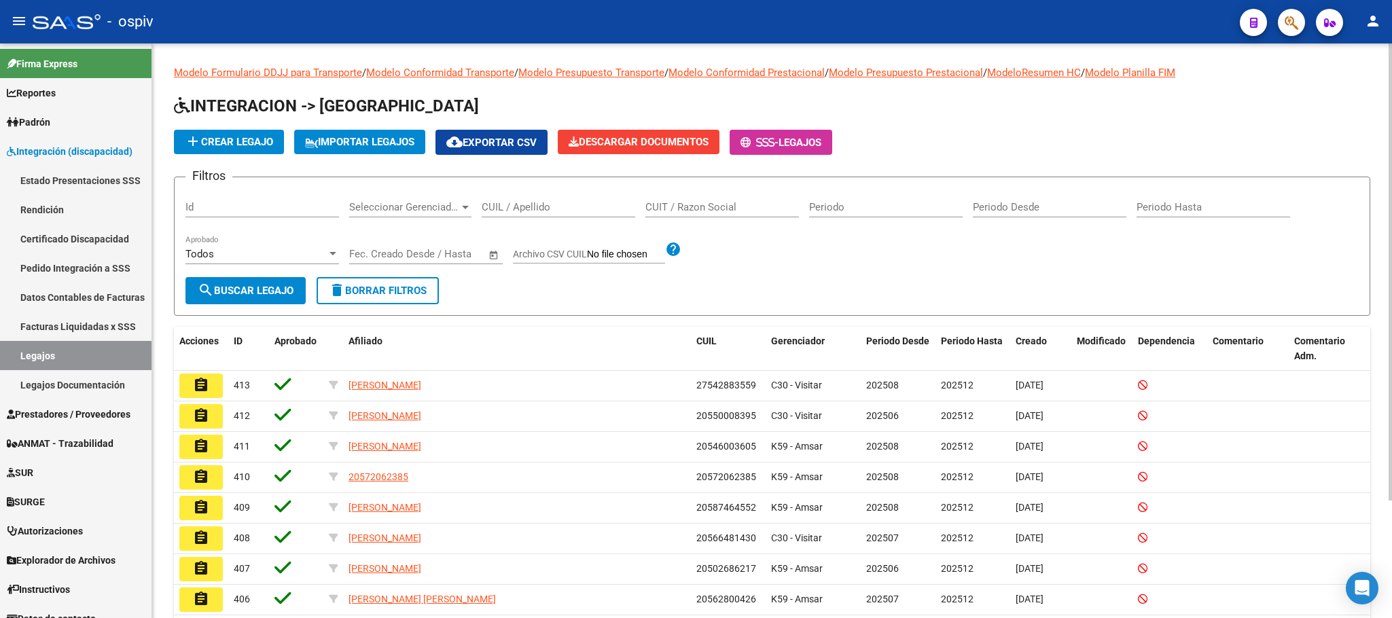
click at [541, 211] on input "CUIL / Apellido" at bounding box center [559, 207] width 154 height 12
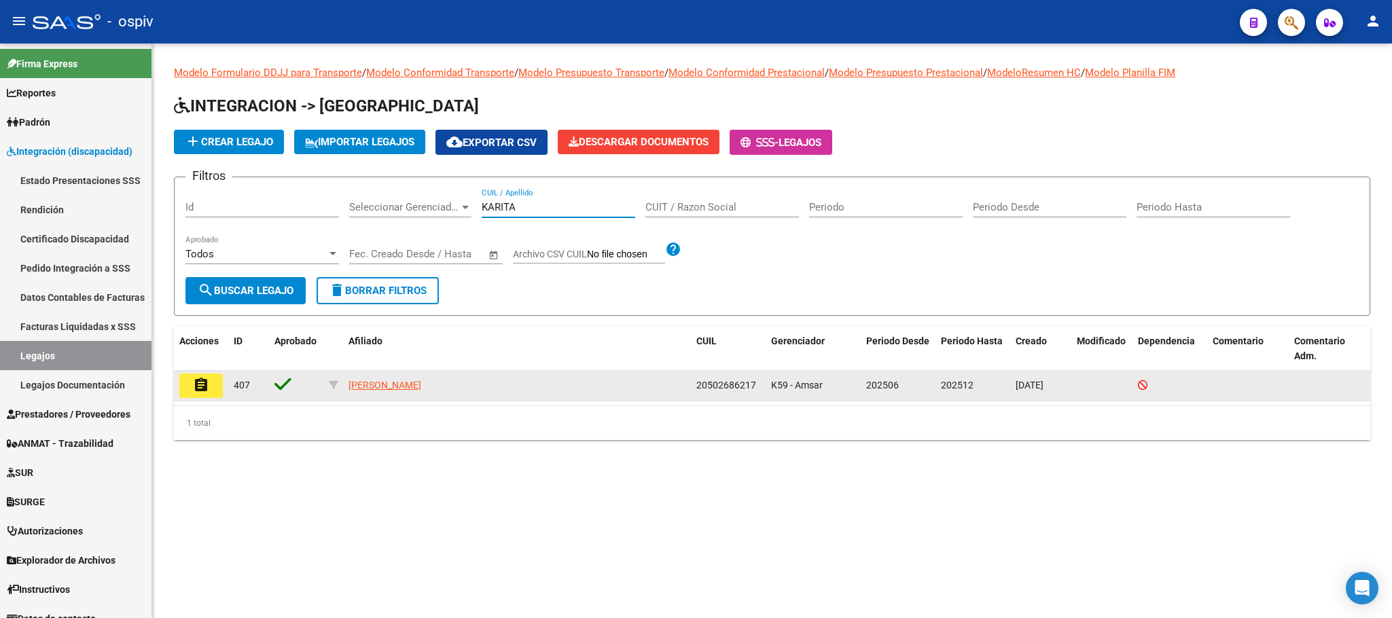
type input "KARITA"
click at [204, 383] on mat-icon "assignment" at bounding box center [201, 385] width 16 height 16
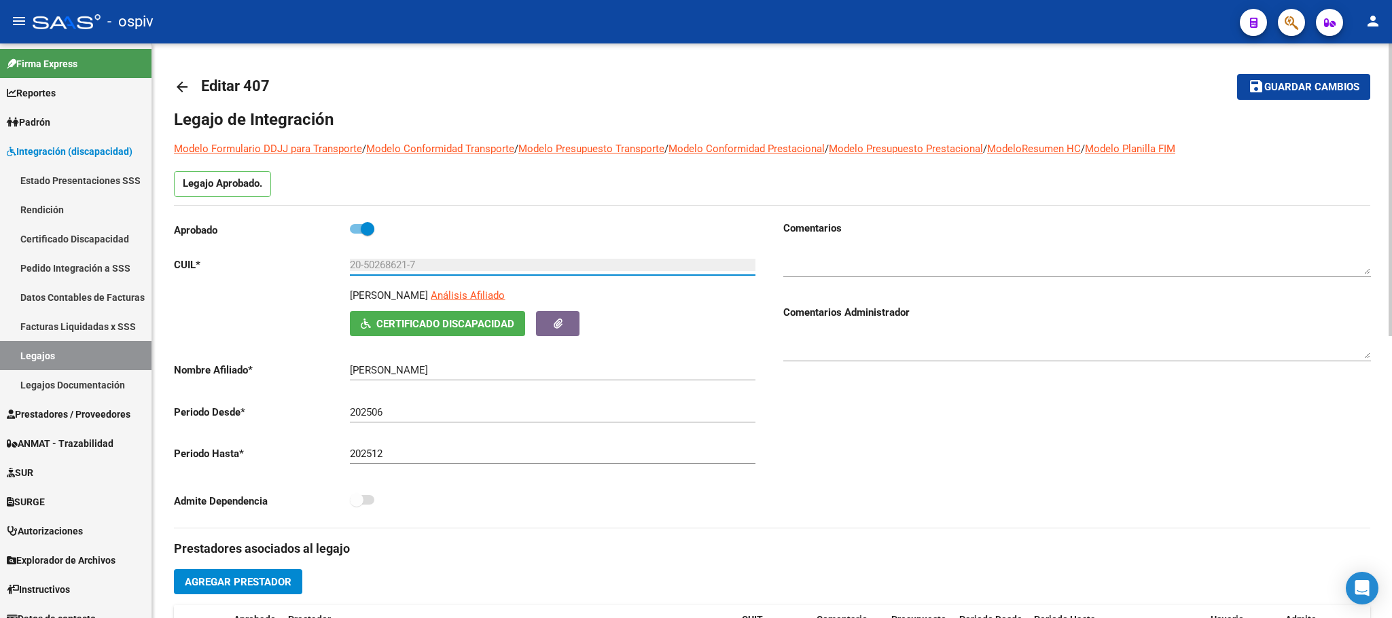
drag, startPoint x: 418, startPoint y: 267, endPoint x: 346, endPoint y: 268, distance: 72.0
click at [346, 268] on app-form-text-field "CUIL * 20-50268621-7 Ingresar CUIL" at bounding box center [464, 265] width 581 height 12
drag, startPoint x: 448, startPoint y: 302, endPoint x: 340, endPoint y: 302, distance: 108.0
click at [340, 302] on div "[PERSON_NAME] Análisis Afiliado Certificado Discapacidad ARCA Padrón" at bounding box center [468, 312] width 588 height 48
copy p "[PERSON_NAME]"
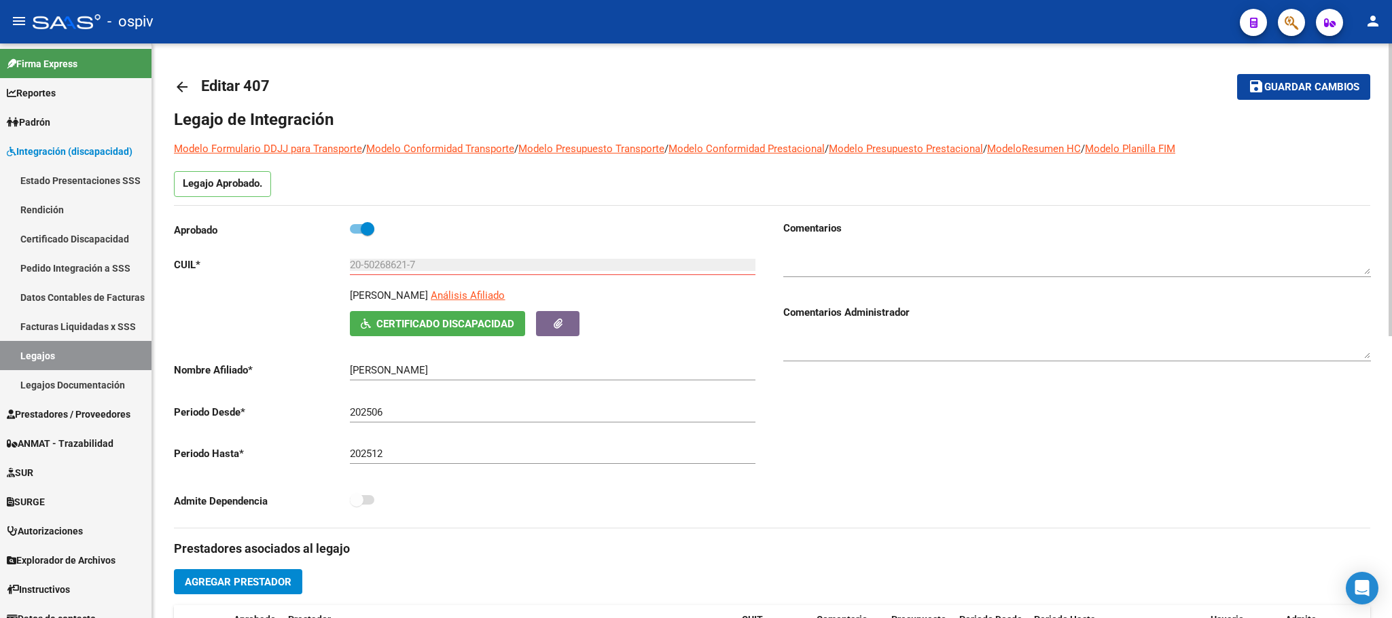
copy p "[PERSON_NAME]"
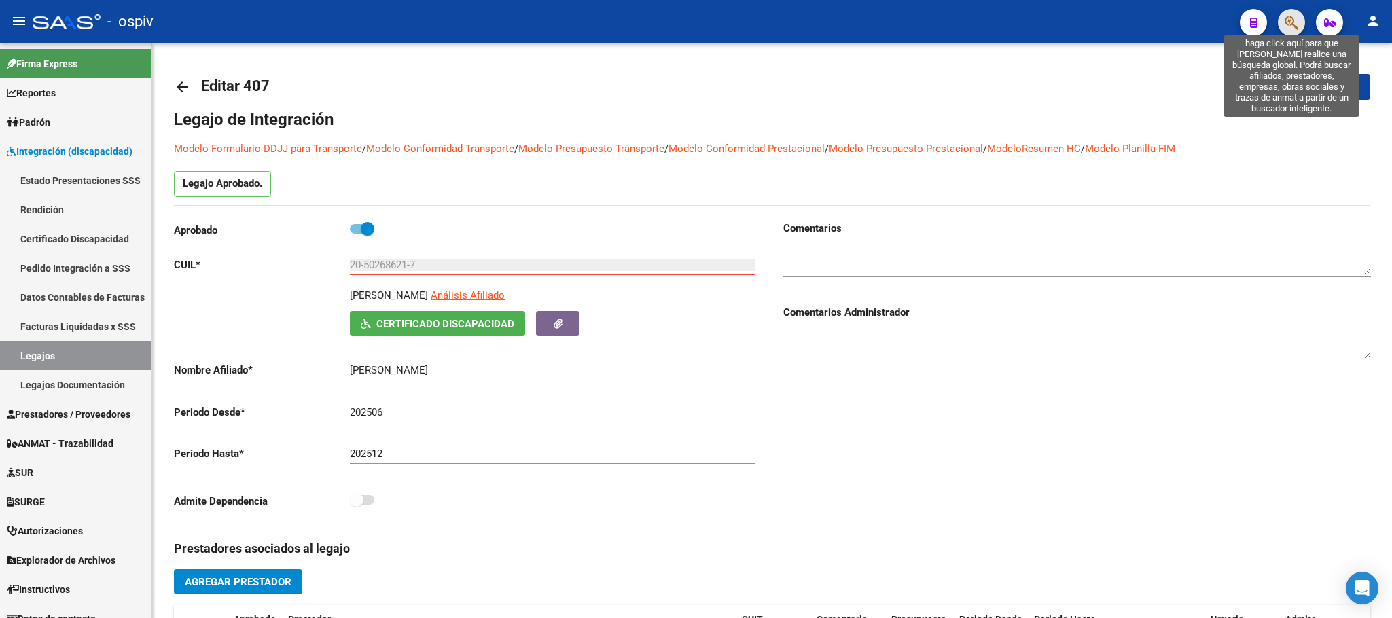
click at [1290, 23] on icon "button" at bounding box center [1292, 23] width 14 height 16
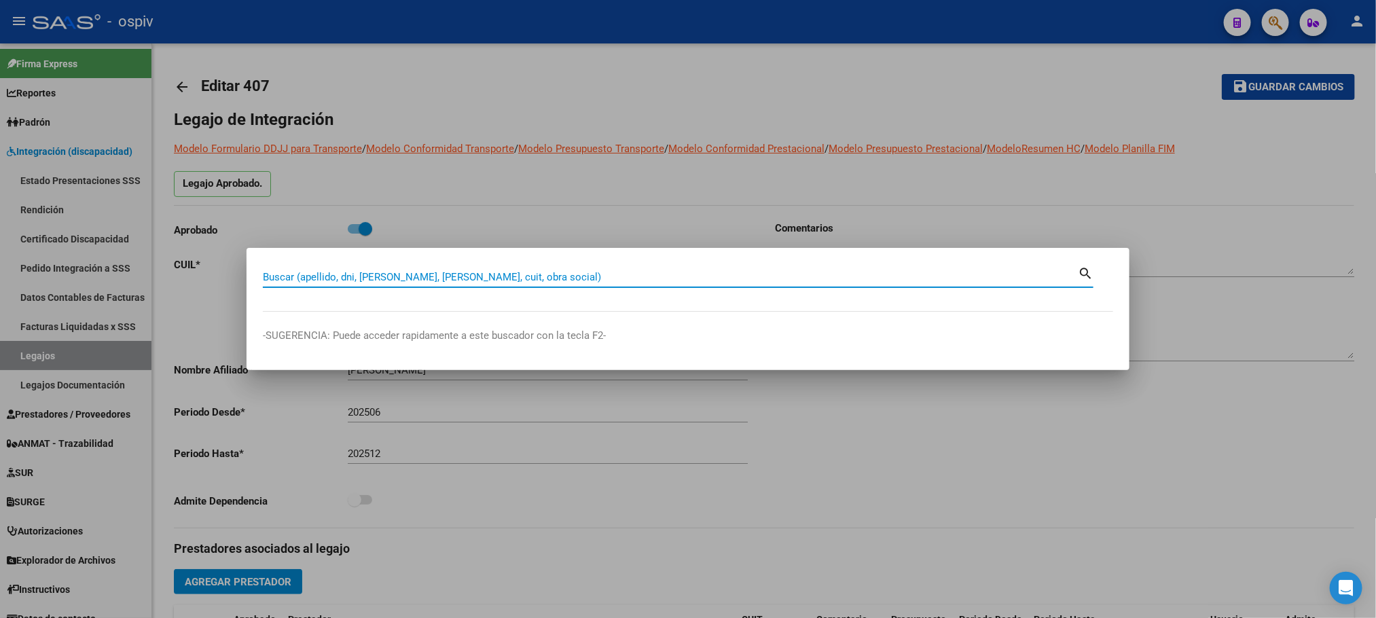
click at [649, 277] on input "Buscar (apellido, dni, [PERSON_NAME], [PERSON_NAME], cuit, obra social)" at bounding box center [670, 277] width 815 height 12
type input "27377606820"
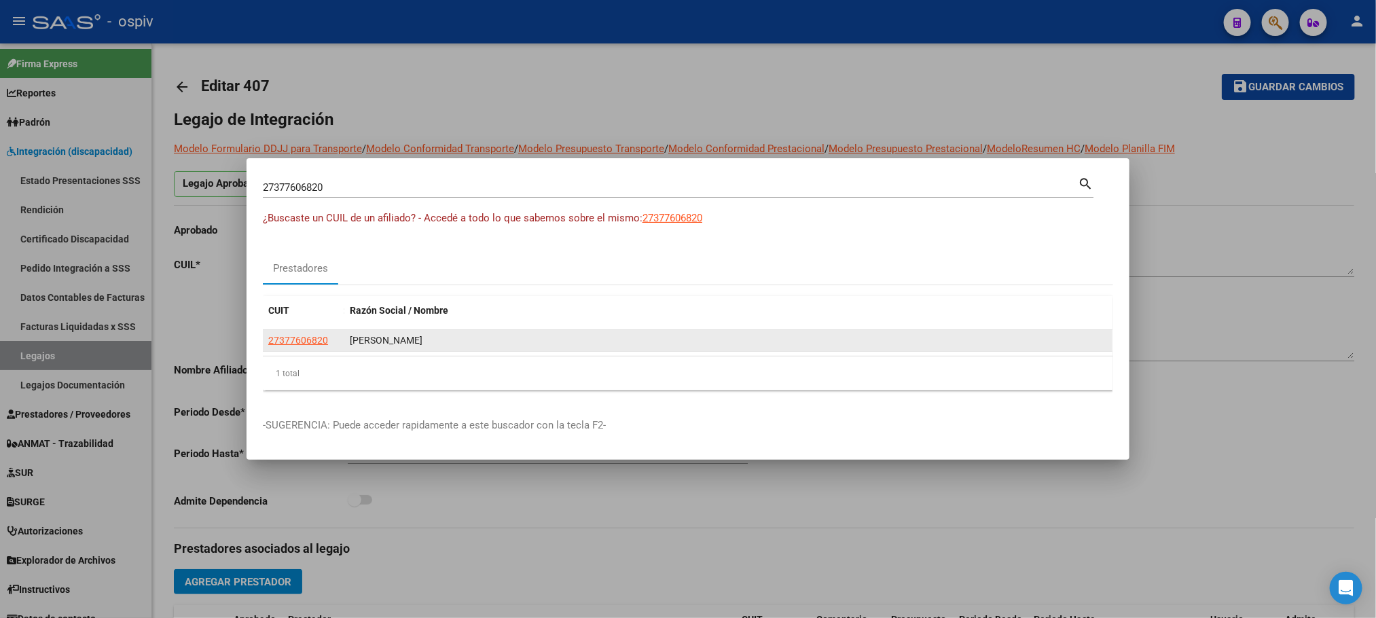
drag, startPoint x: 453, startPoint y: 339, endPoint x: 400, endPoint y: 343, distance: 53.1
click at [400, 343] on div "[PERSON_NAME]" at bounding box center [728, 341] width 757 height 16
drag, startPoint x: 312, startPoint y: 343, endPoint x: 298, endPoint y: 342, distance: 14.3
click at [298, 342] on span "27377606820" at bounding box center [298, 340] width 60 height 11
type textarea "27377606820"
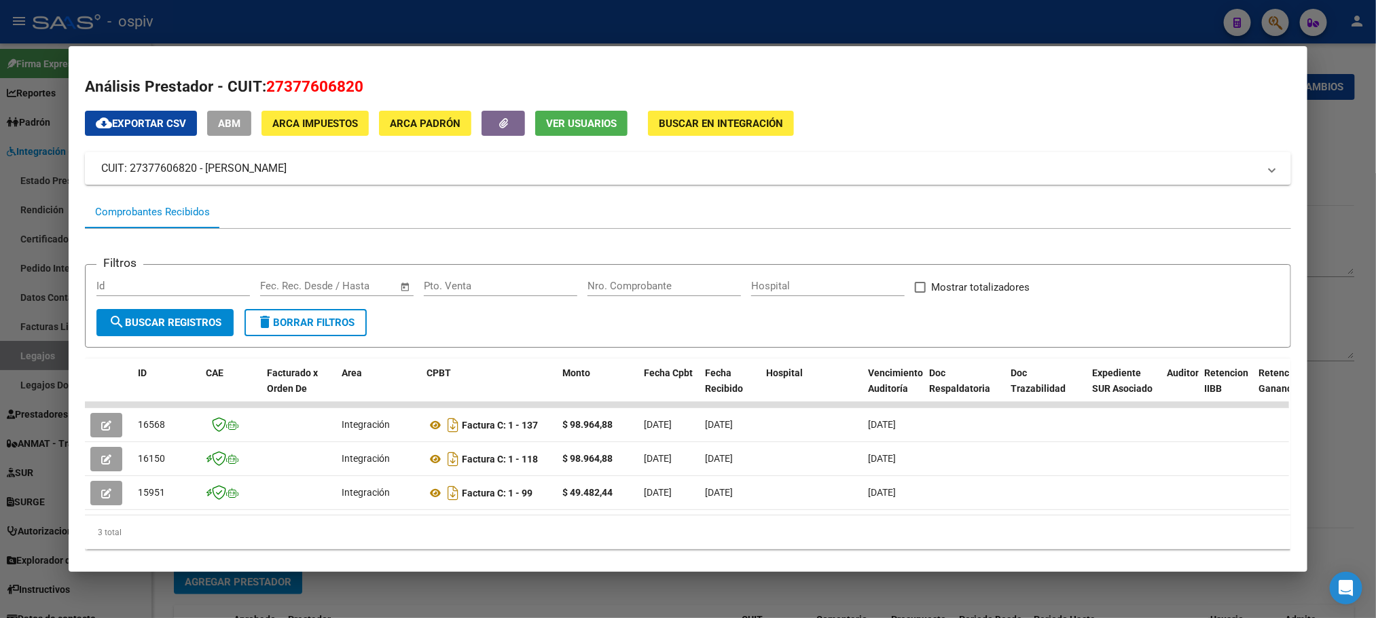
drag, startPoint x: 361, startPoint y: 88, endPoint x: 259, endPoint y: 94, distance: 102.8
click at [259, 94] on h2 "Análisis Prestador - CUIT: 27377606820" at bounding box center [688, 86] width 1206 height 23
copy span "27377606820"
drag, startPoint x: 324, startPoint y: 166, endPoint x: 196, endPoint y: 171, distance: 127.8
click at [196, 171] on mat-panel-title "CUIT: 27377606820 - [PERSON_NAME]" at bounding box center [679, 168] width 1157 height 16
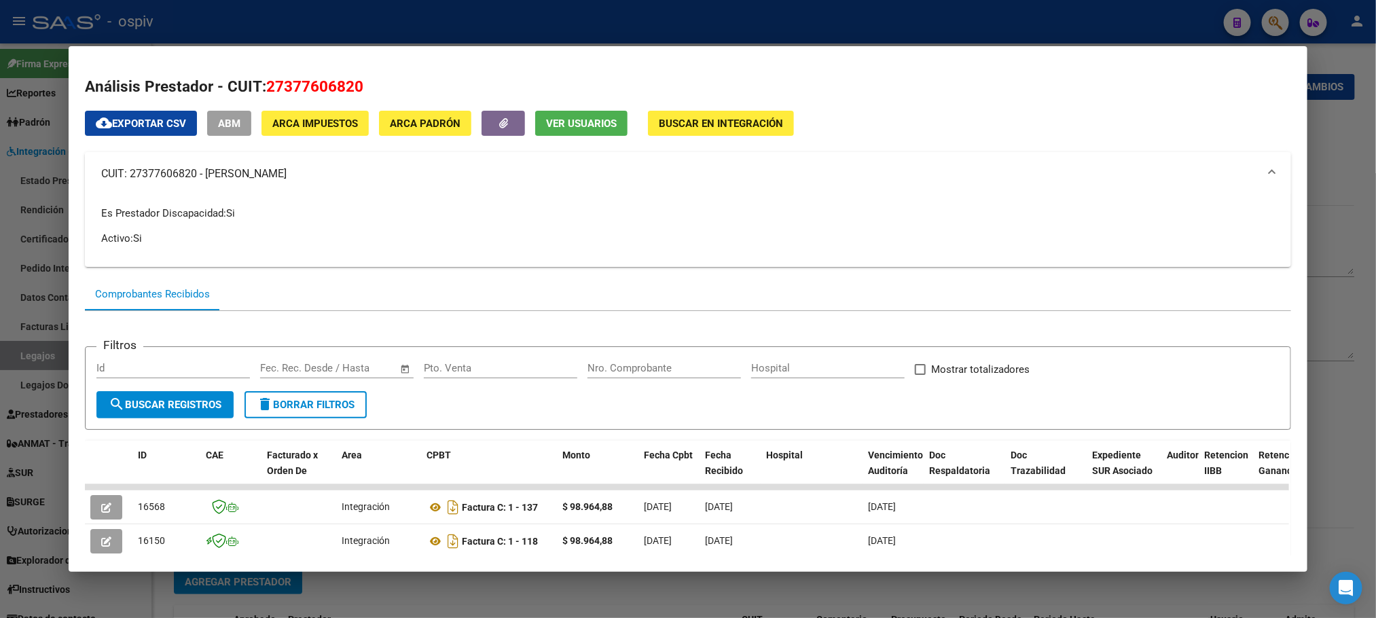
copy mat-panel-title "[PERSON_NAME]"
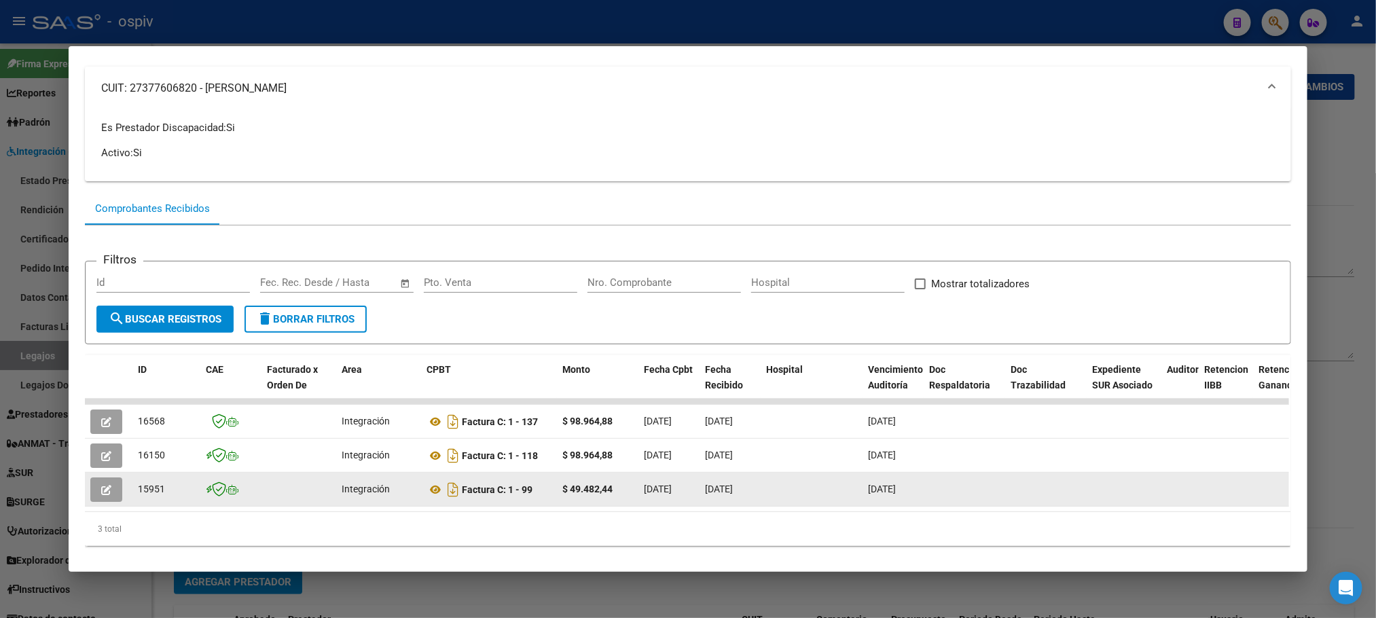
scroll to position [117, 0]
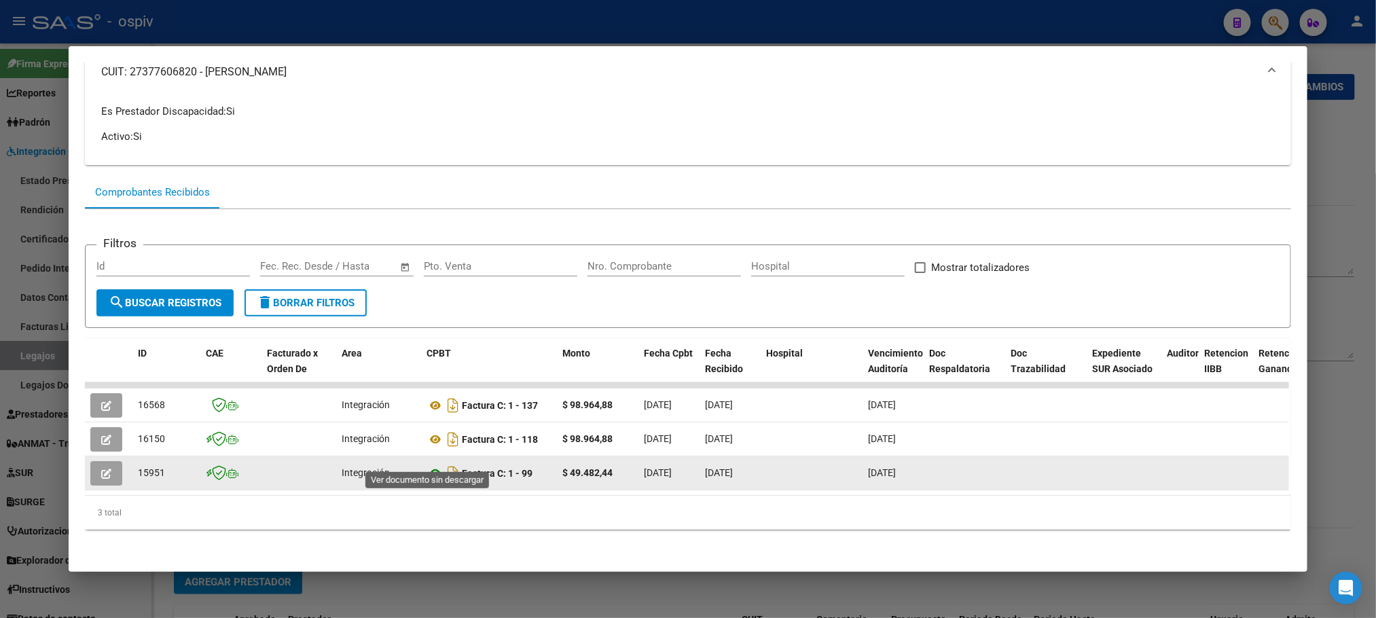
click at [430, 465] on icon at bounding box center [436, 473] width 18 height 16
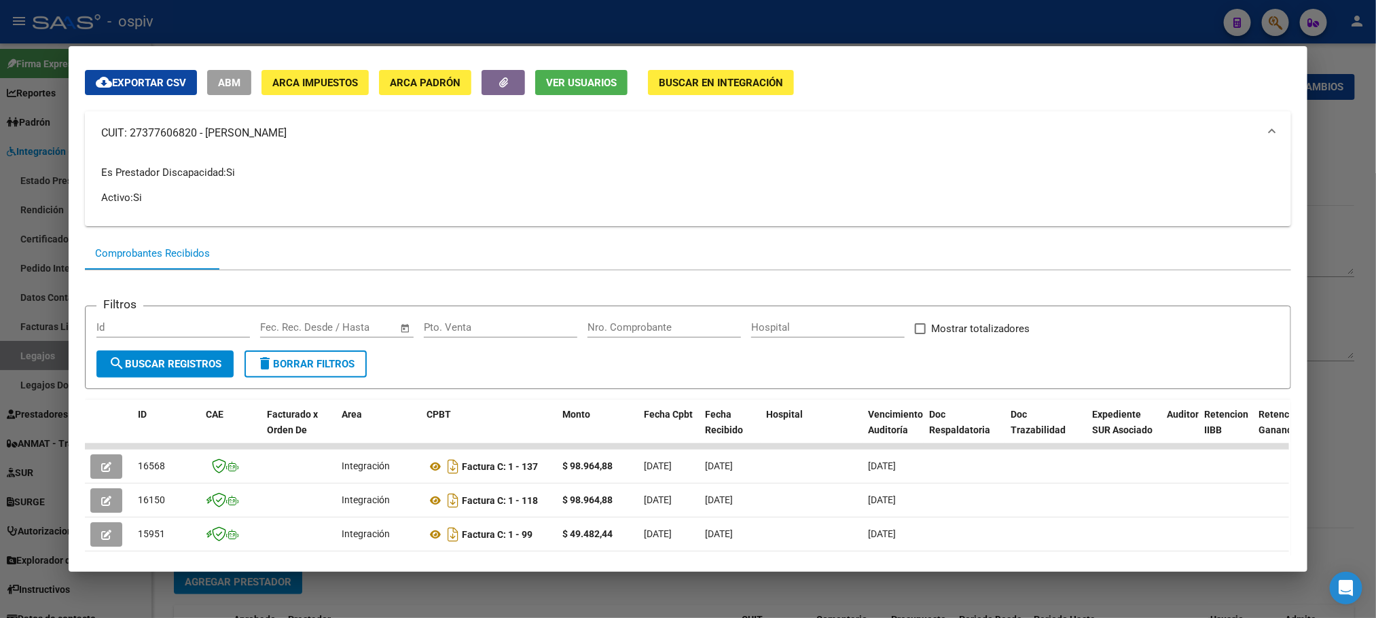
scroll to position [0, 0]
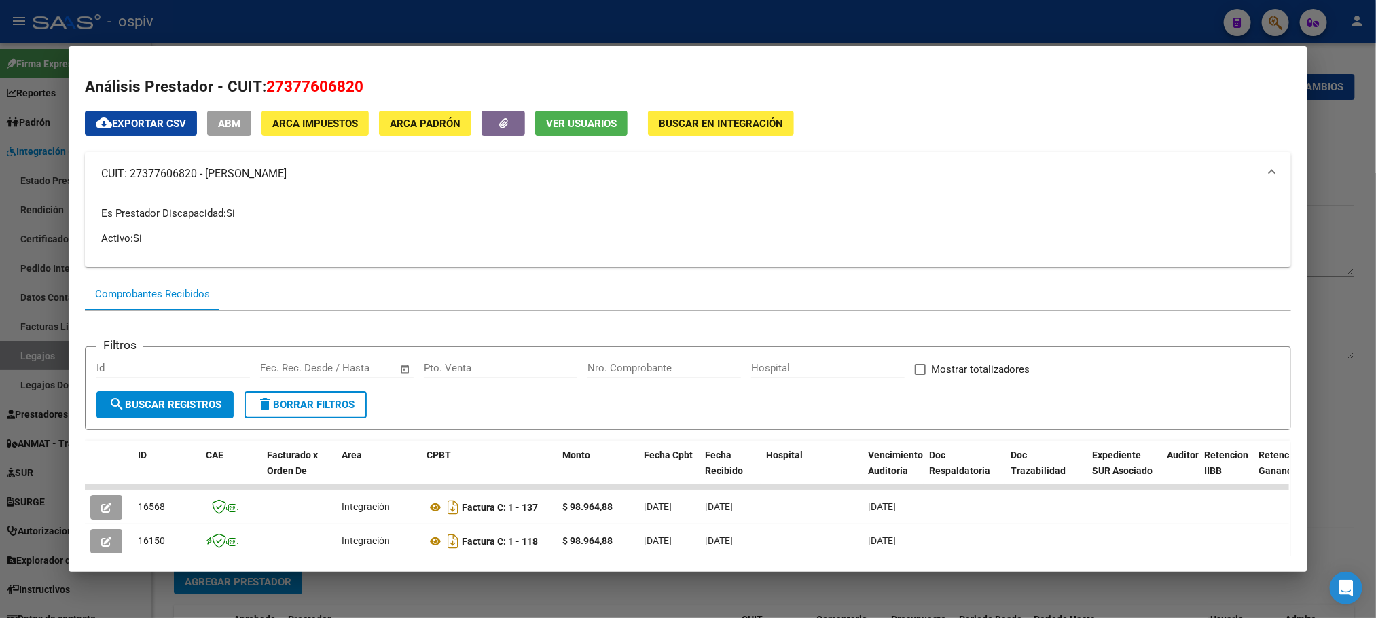
click at [857, 22] on div at bounding box center [688, 309] width 1376 height 618
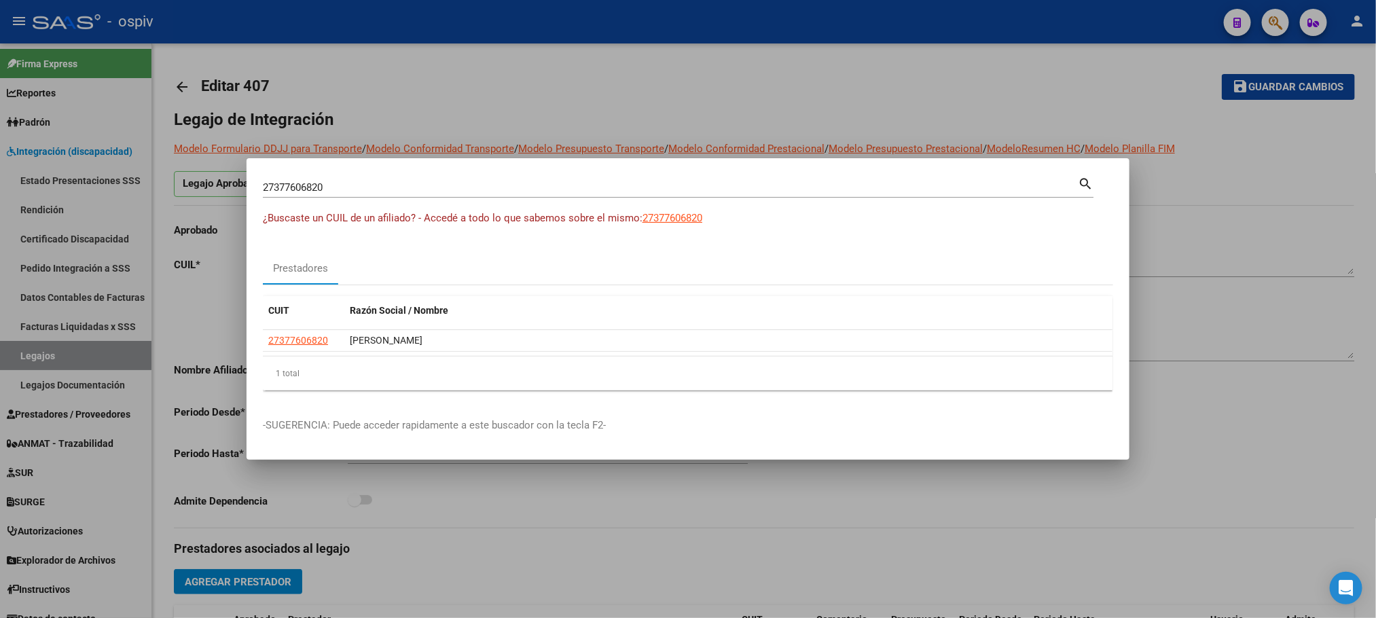
click at [861, 29] on div at bounding box center [688, 309] width 1376 height 618
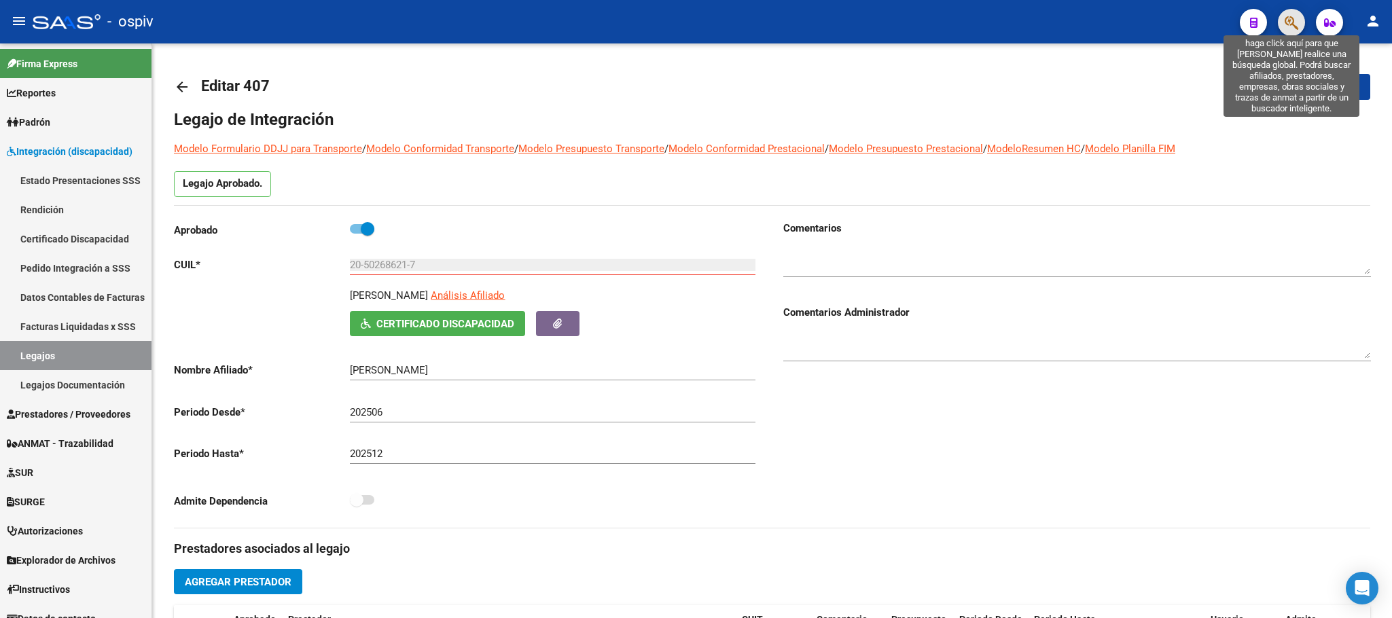
click at [1291, 25] on icon "button" at bounding box center [1292, 23] width 14 height 16
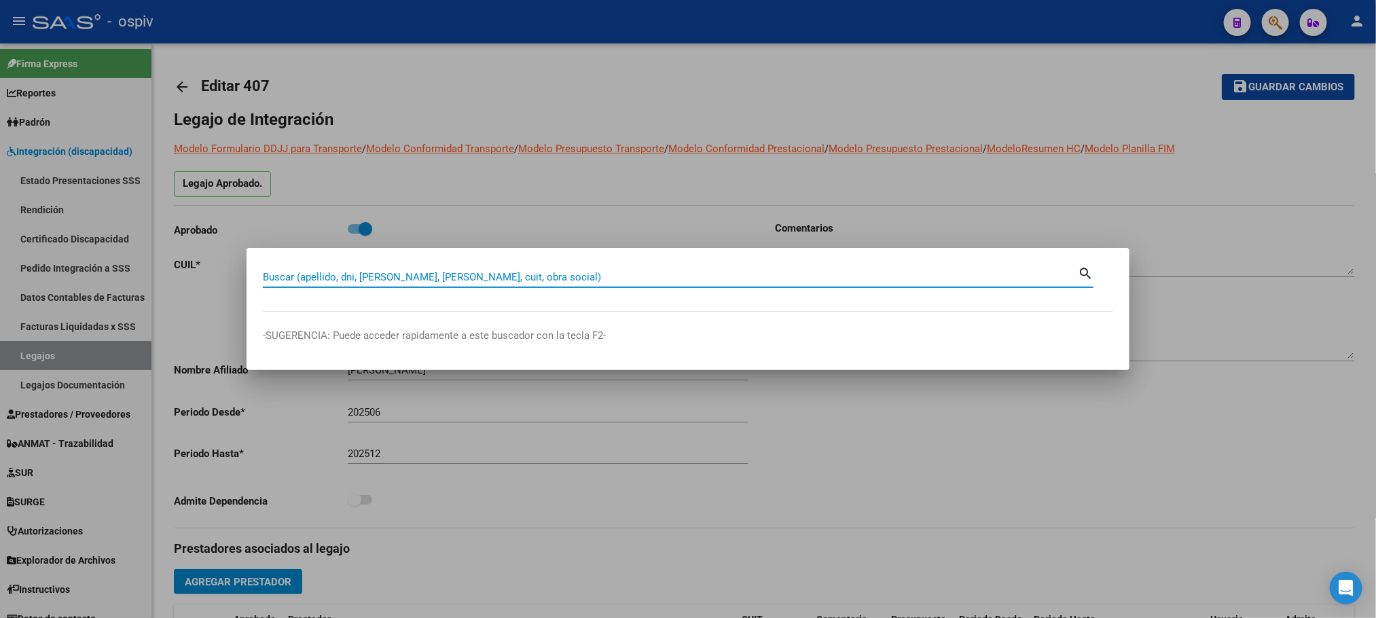
click at [498, 278] on input "Buscar (apellido, dni, [PERSON_NAME], [PERSON_NAME], cuit, obra social)" at bounding box center [670, 277] width 815 height 12
paste input "27246941365"
type input "27246941365"
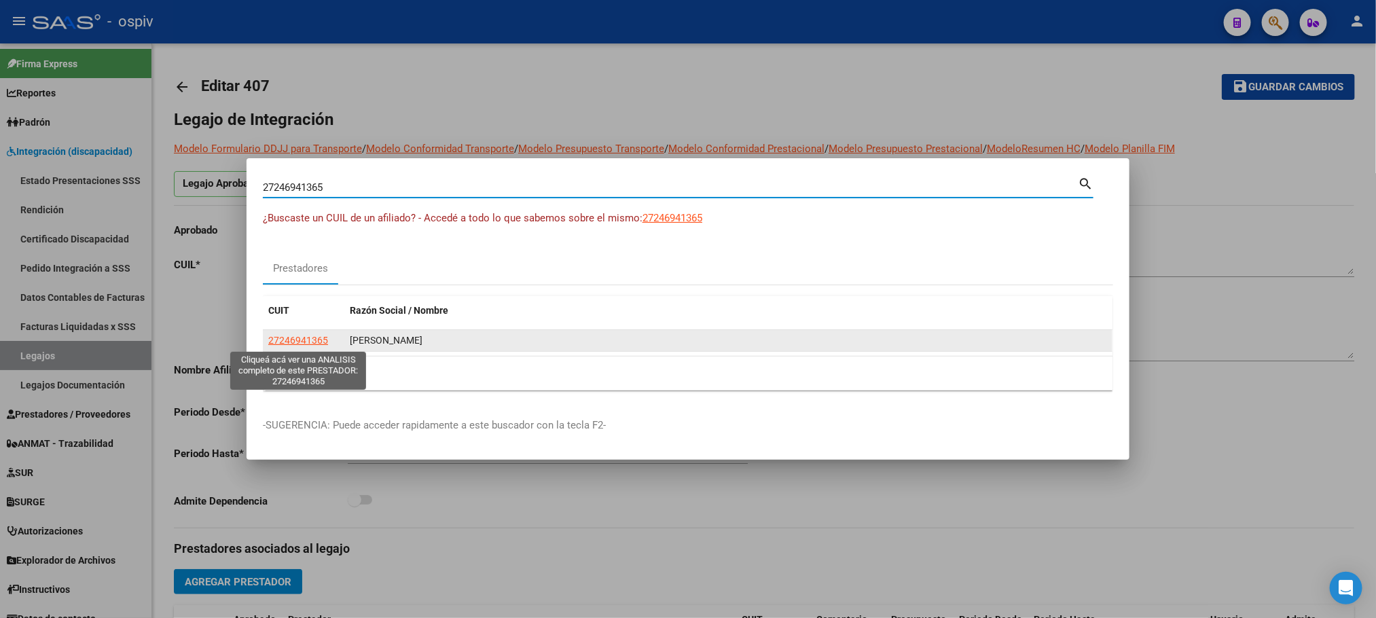
click at [281, 340] on span "27246941365" at bounding box center [298, 340] width 60 height 11
type textarea "27246941365"
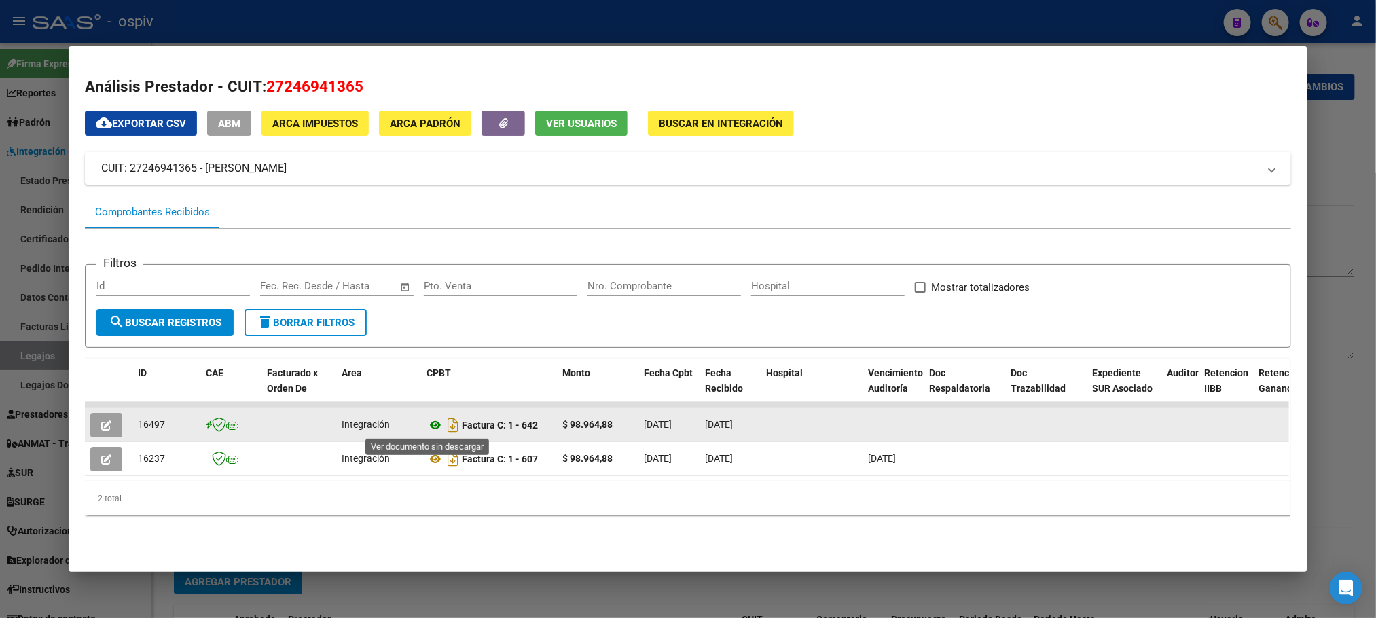
click at [432, 429] on icon at bounding box center [436, 425] width 18 height 16
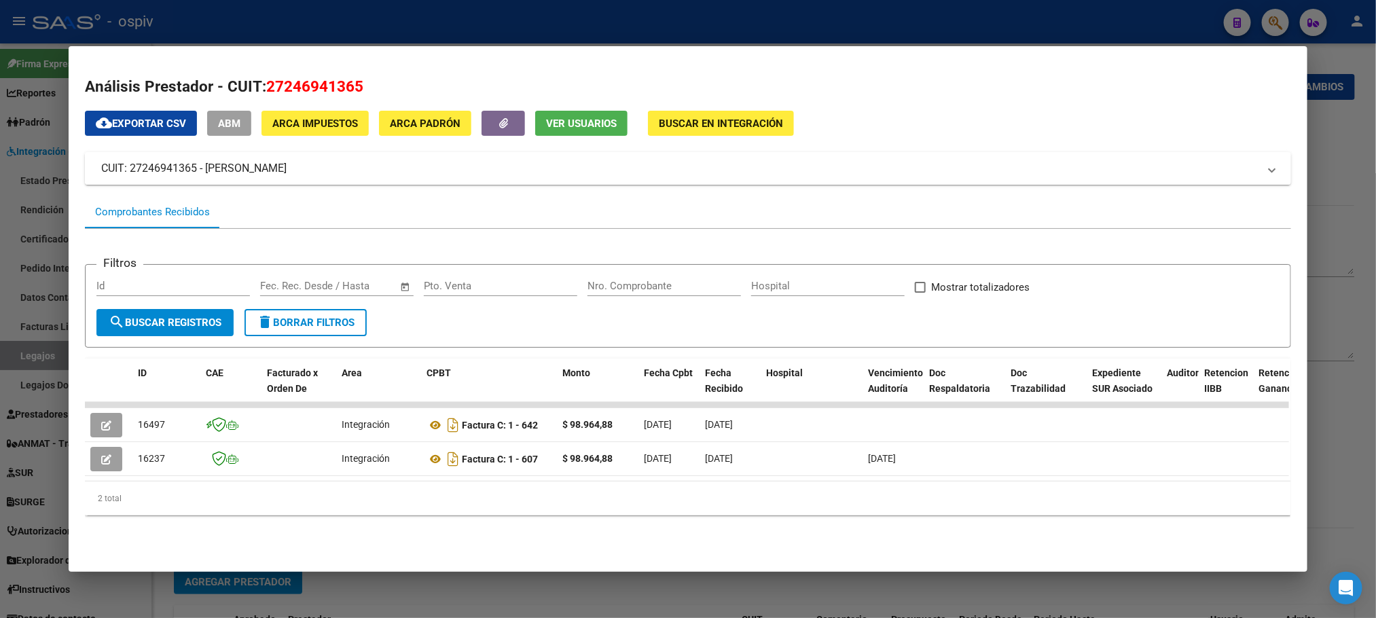
drag, startPoint x: 347, startPoint y: 164, endPoint x: 198, endPoint y: 168, distance: 149.5
click at [198, 168] on mat-panel-title "CUIT: 27246941365 - [PERSON_NAME]" at bounding box center [679, 168] width 1157 height 16
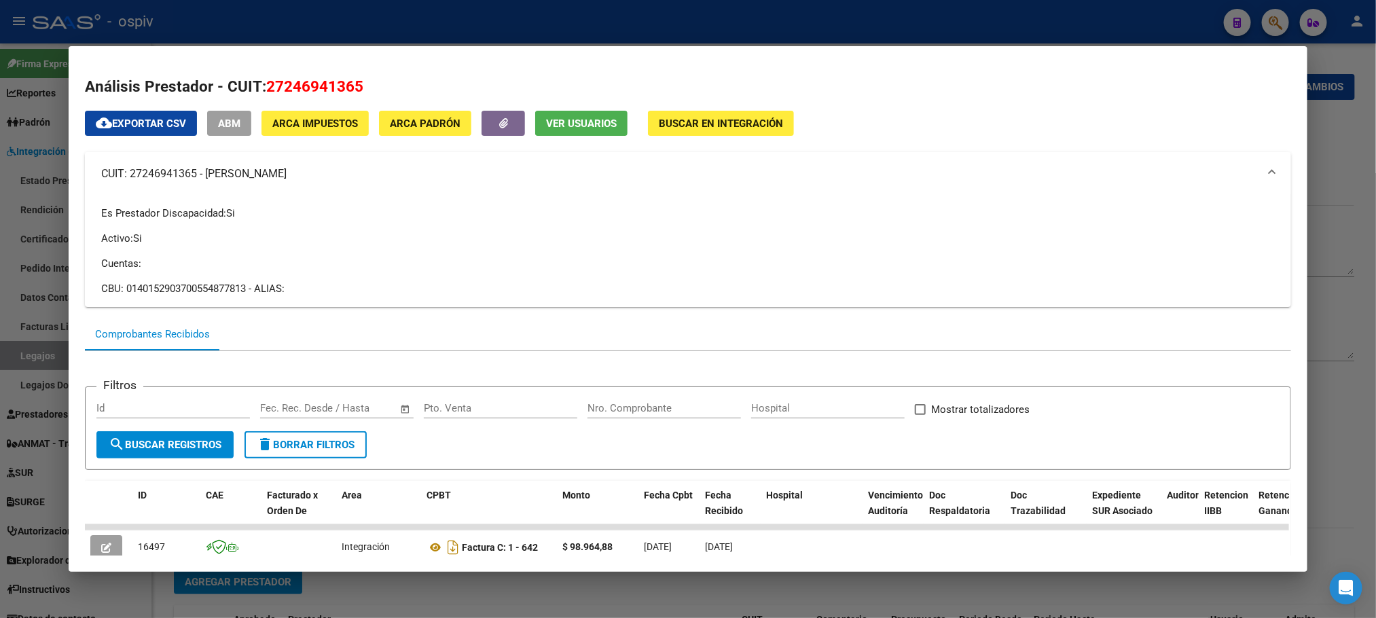
copy mat-panel-title "[PERSON_NAME]"
click at [442, 17] on div at bounding box center [688, 309] width 1376 height 618
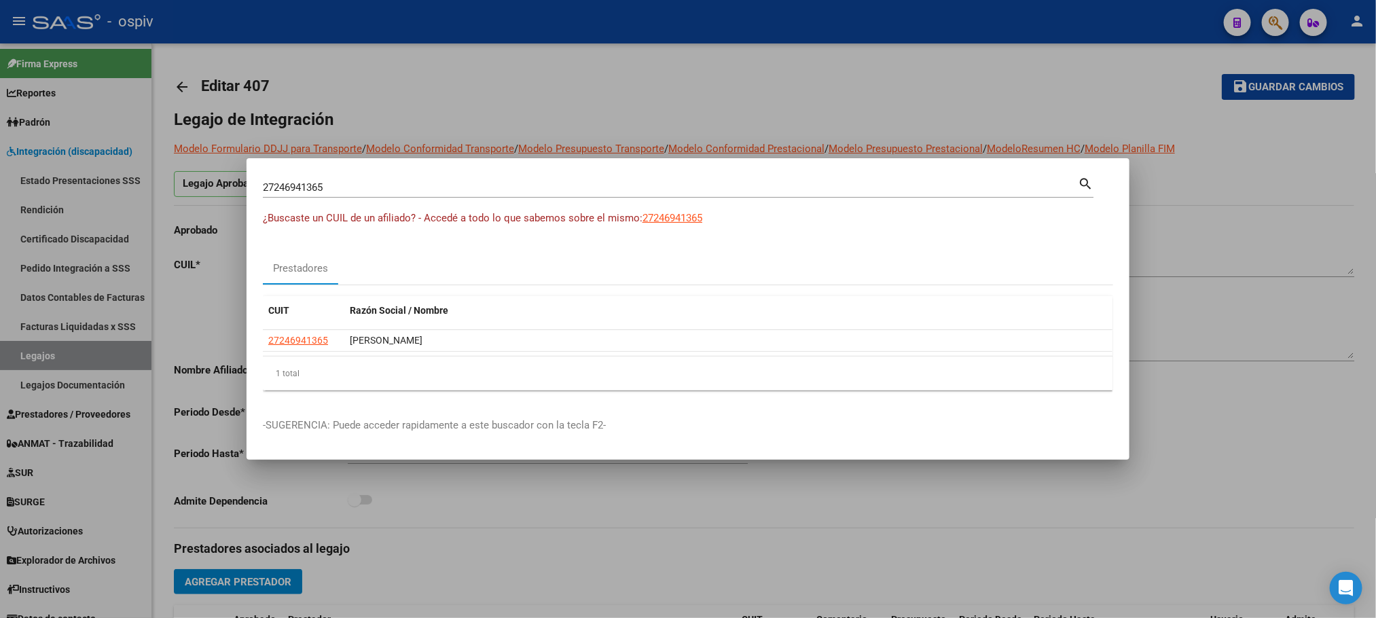
click at [443, 17] on div at bounding box center [688, 309] width 1376 height 618
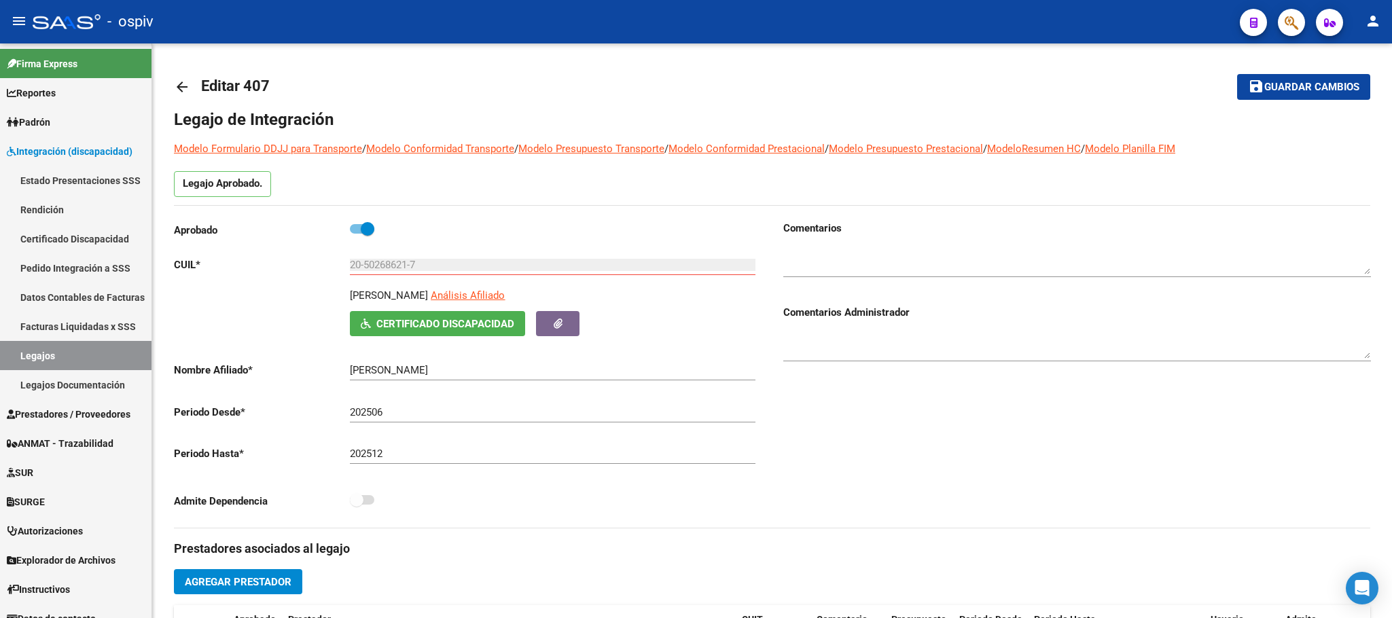
click at [1288, 17] on icon "button" at bounding box center [1292, 23] width 14 height 16
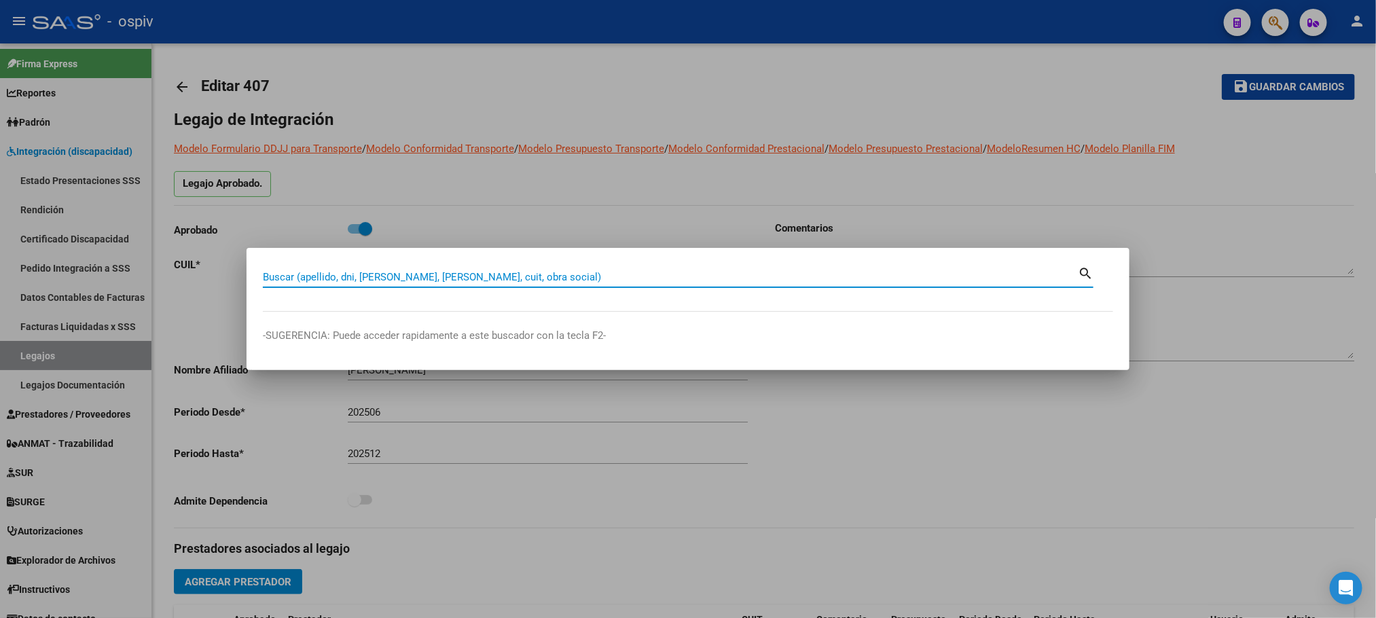
click at [444, 276] on input "Buscar (apellido, dni, [PERSON_NAME], [PERSON_NAME], cuit, obra social)" at bounding box center [670, 277] width 815 height 12
paste input "27389509723"
type input "27389509723"
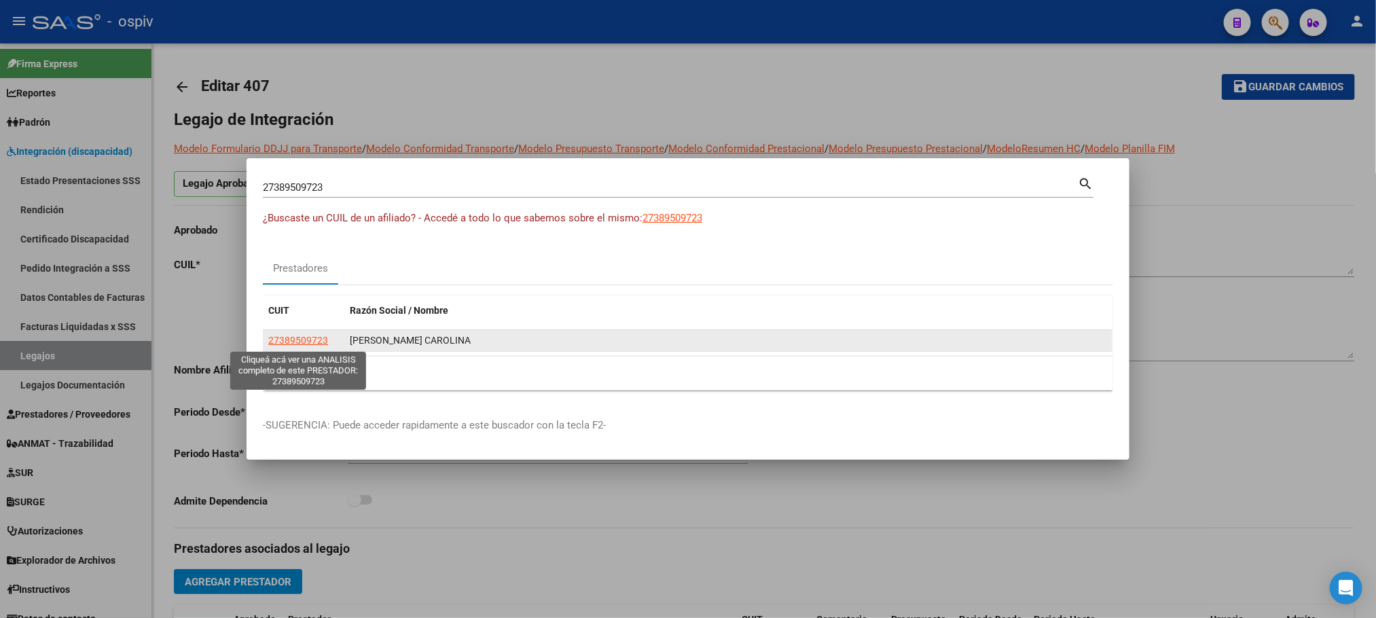
click at [300, 344] on span "27389509723" at bounding box center [298, 340] width 60 height 11
type textarea "27389509723"
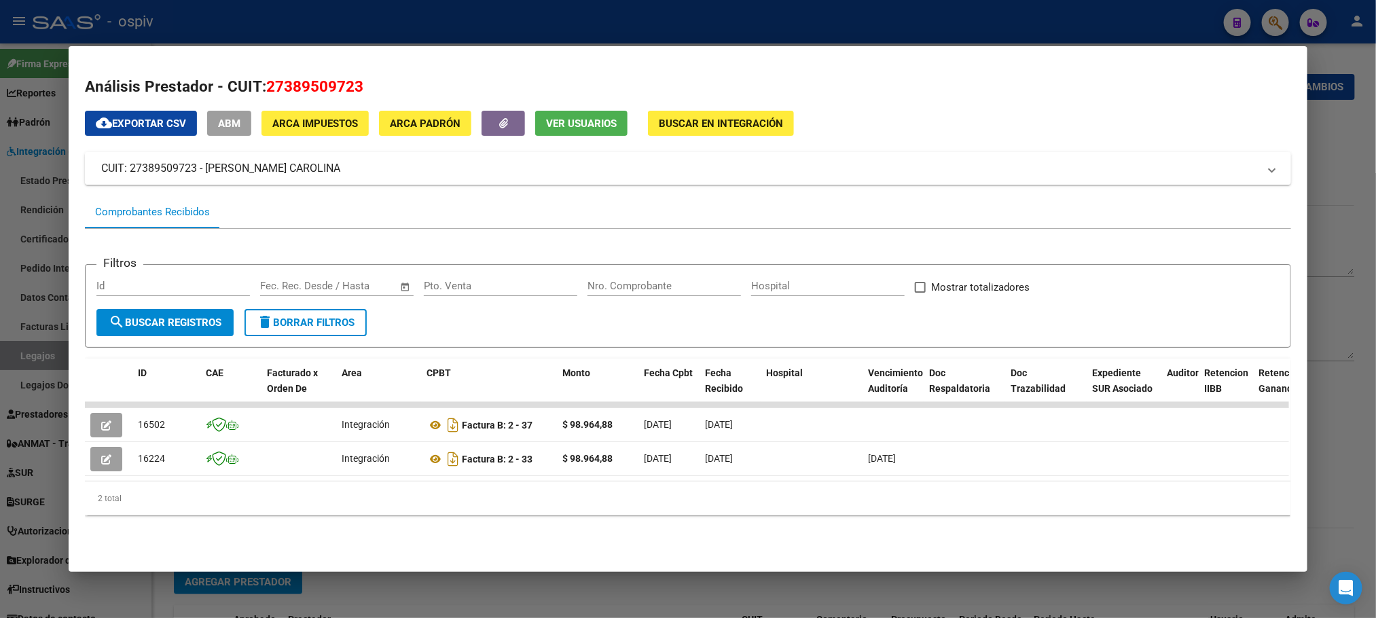
drag, startPoint x: 359, startPoint y: 167, endPoint x: 198, endPoint y: 171, distance: 161.7
click at [198, 171] on mat-panel-title "CUIT: 27389509723 - [PERSON_NAME] CAROLINA" at bounding box center [679, 168] width 1157 height 16
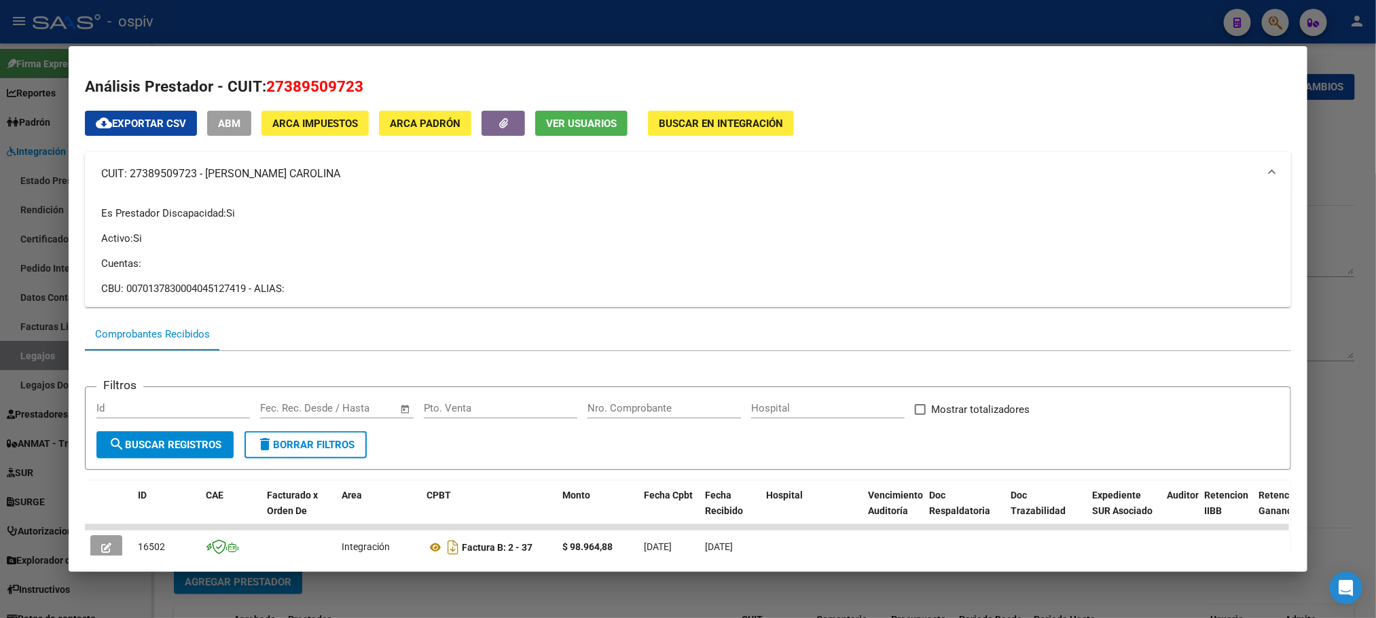
copy mat-panel-title "[PERSON_NAME] CAROLINA"
click at [669, 3] on div at bounding box center [688, 309] width 1376 height 618
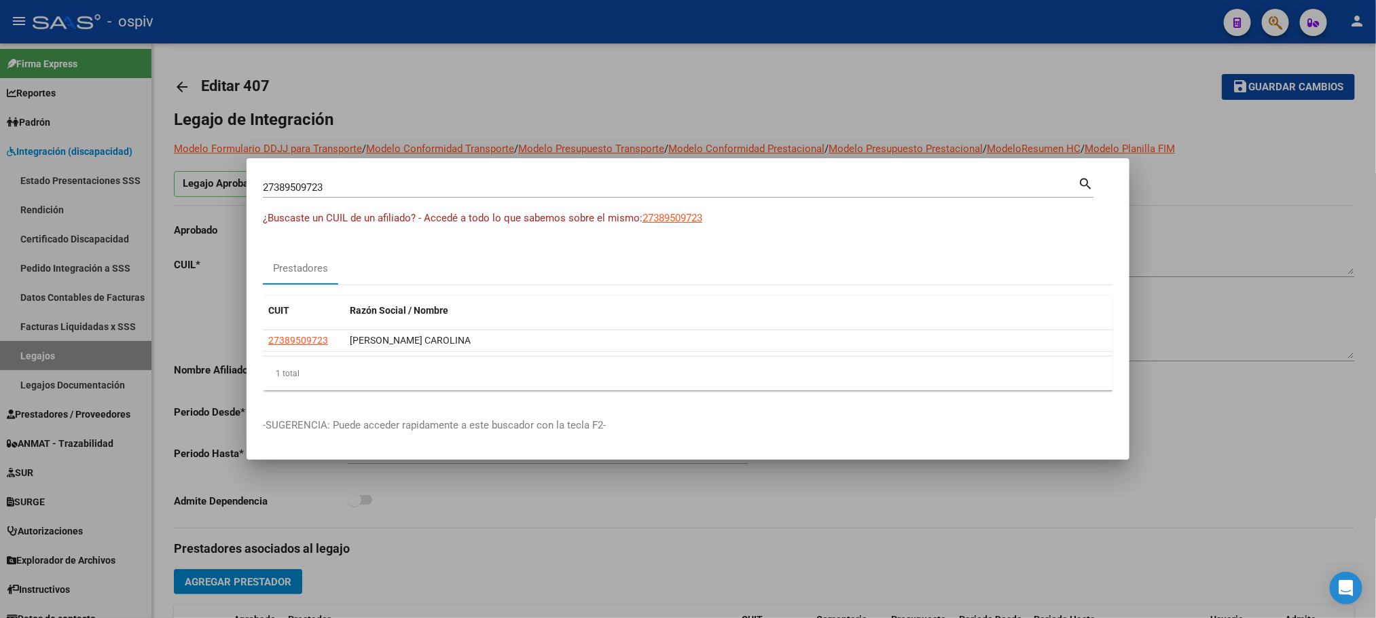
click at [675, 12] on div at bounding box center [688, 309] width 1376 height 618
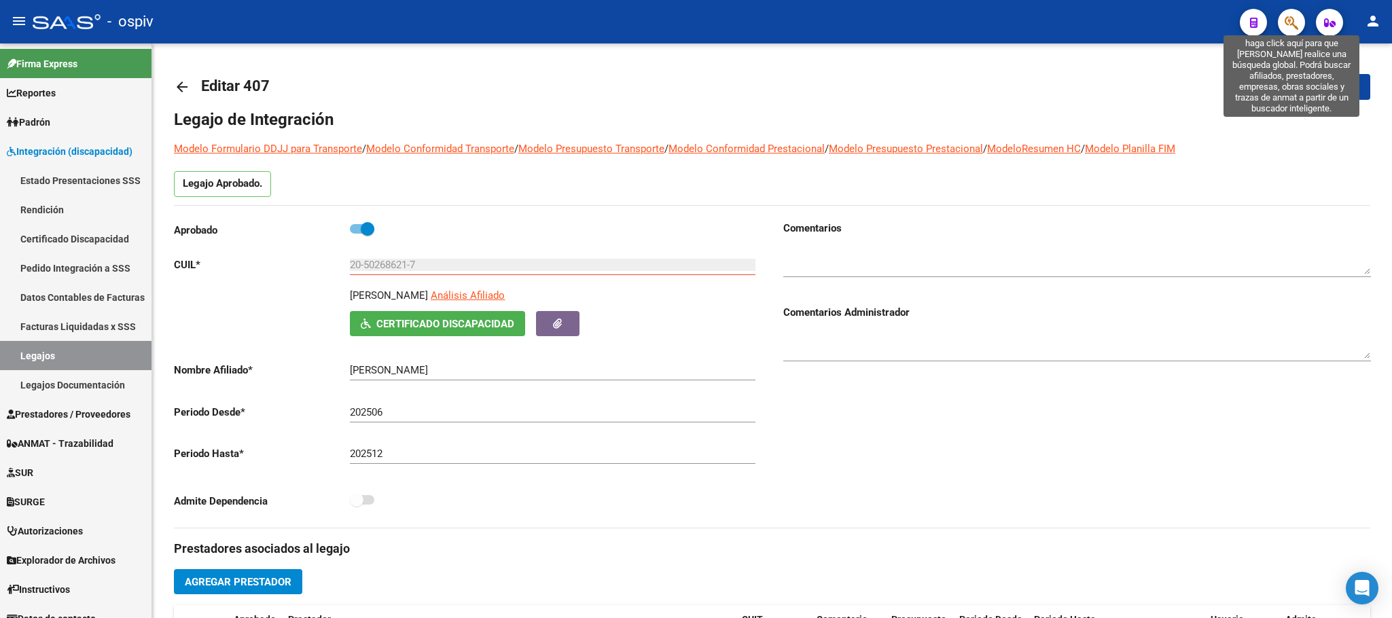
click at [1291, 21] on icon "button" at bounding box center [1292, 23] width 14 height 16
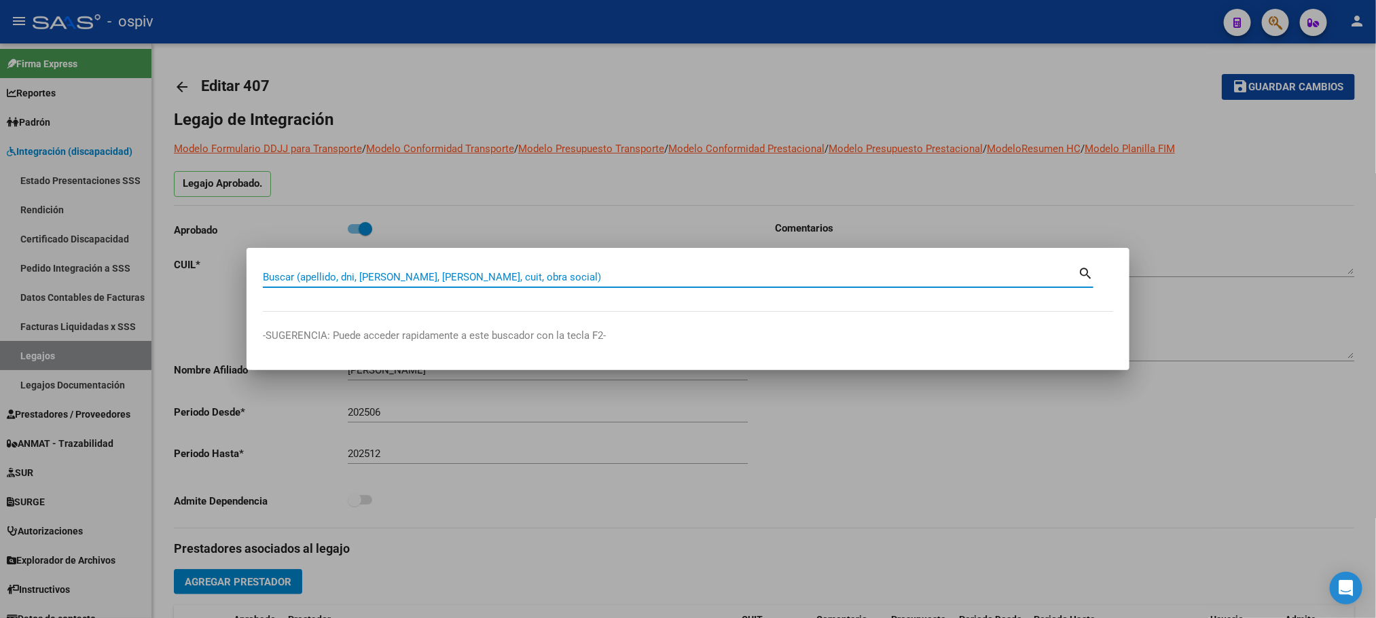
click at [392, 281] on input "Buscar (apellido, dni, [PERSON_NAME], [PERSON_NAME], cuit, obra social)" at bounding box center [670, 277] width 815 height 12
paste input "27319580706"
type input "27319580706"
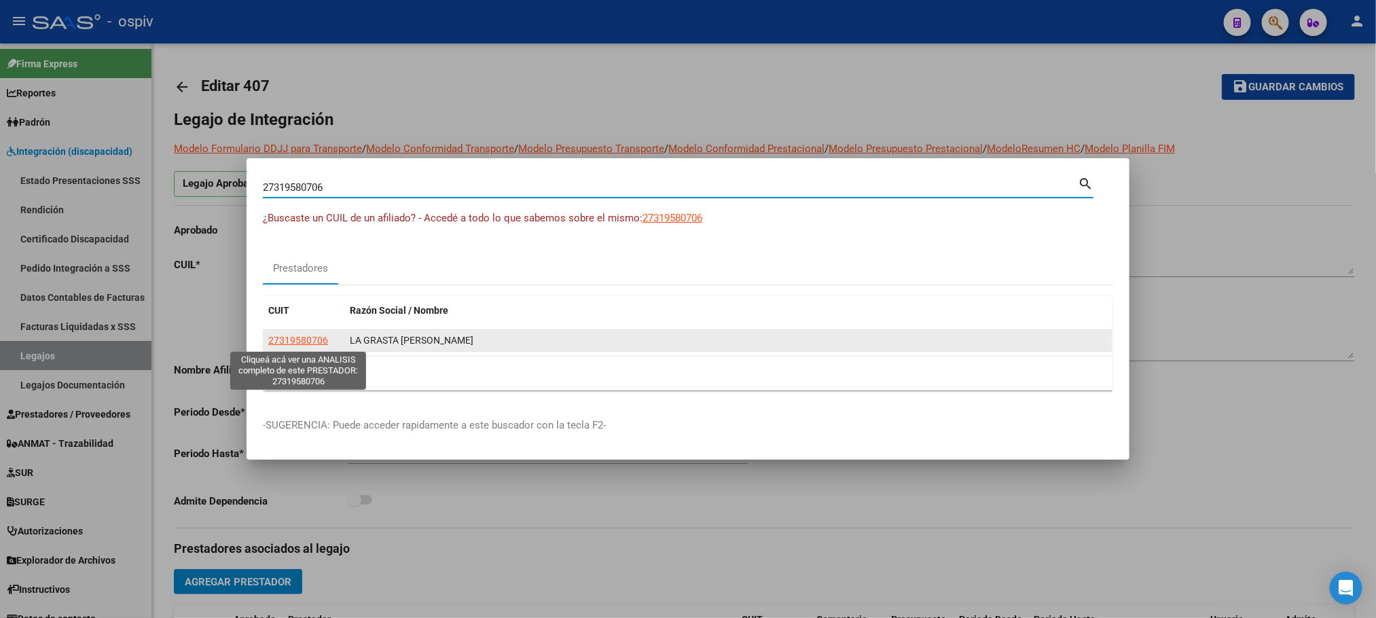
click at [312, 341] on span "27319580706" at bounding box center [298, 340] width 60 height 11
type textarea "27319580706"
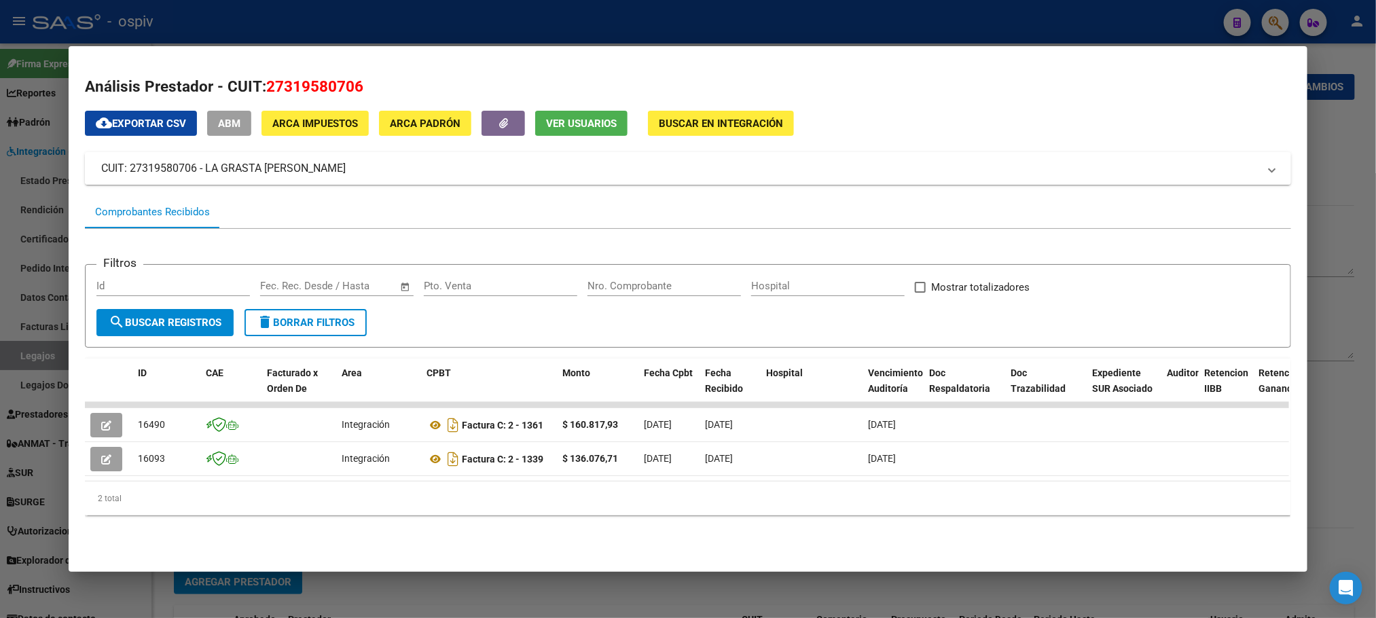
drag, startPoint x: 351, startPoint y: 164, endPoint x: 200, endPoint y: 171, distance: 150.3
click at [200, 171] on mat-panel-title "CUIT: 27319580706 - LA GRASTA [PERSON_NAME]" at bounding box center [679, 168] width 1157 height 16
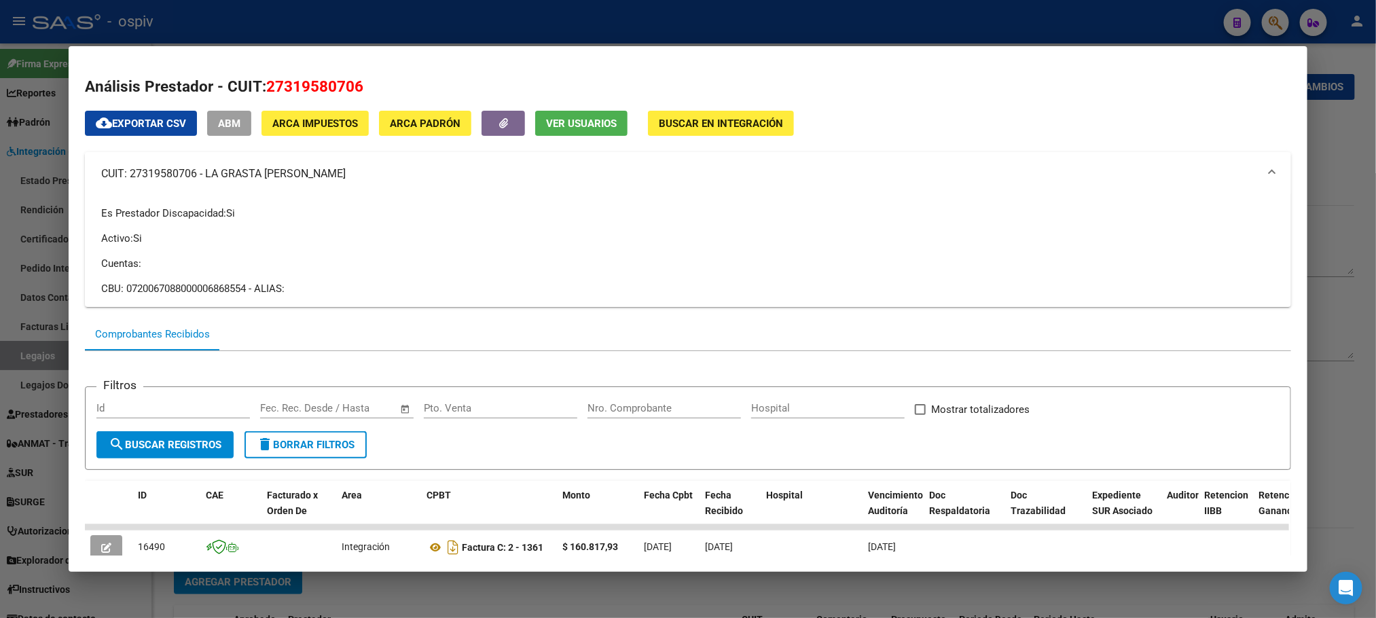
copy mat-panel-title "LA GRASTA [PERSON_NAME]"
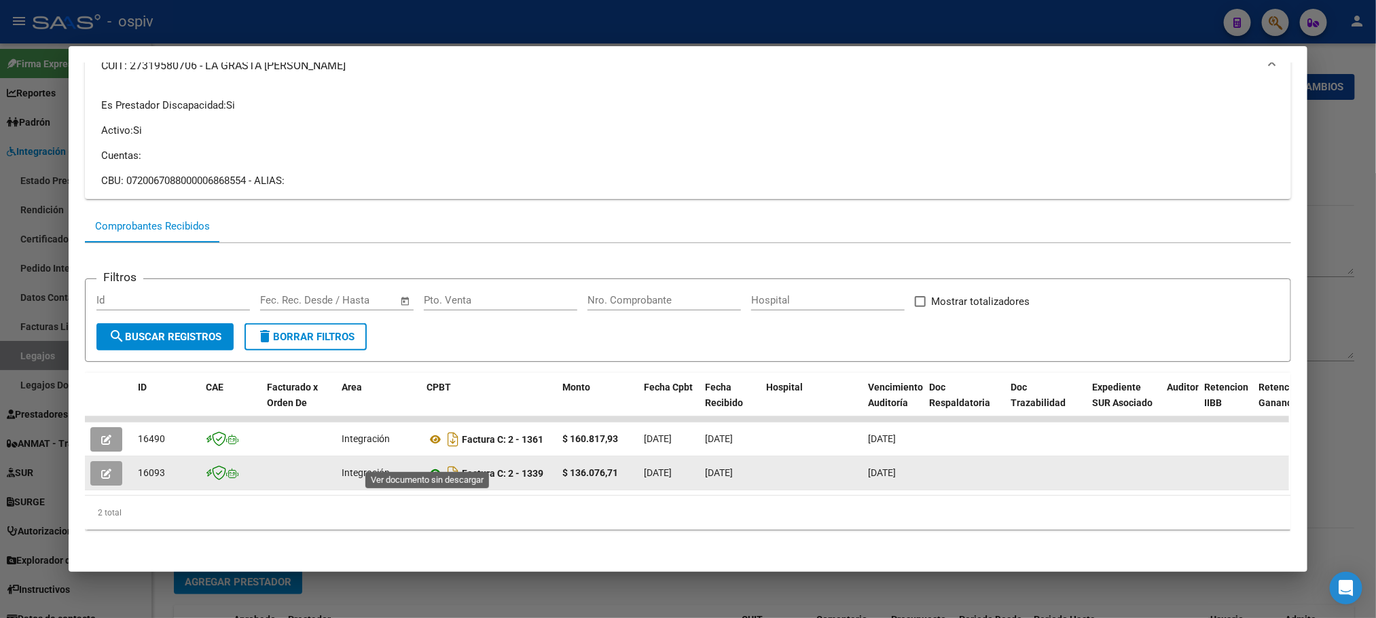
click at [427, 465] on icon at bounding box center [436, 473] width 18 height 16
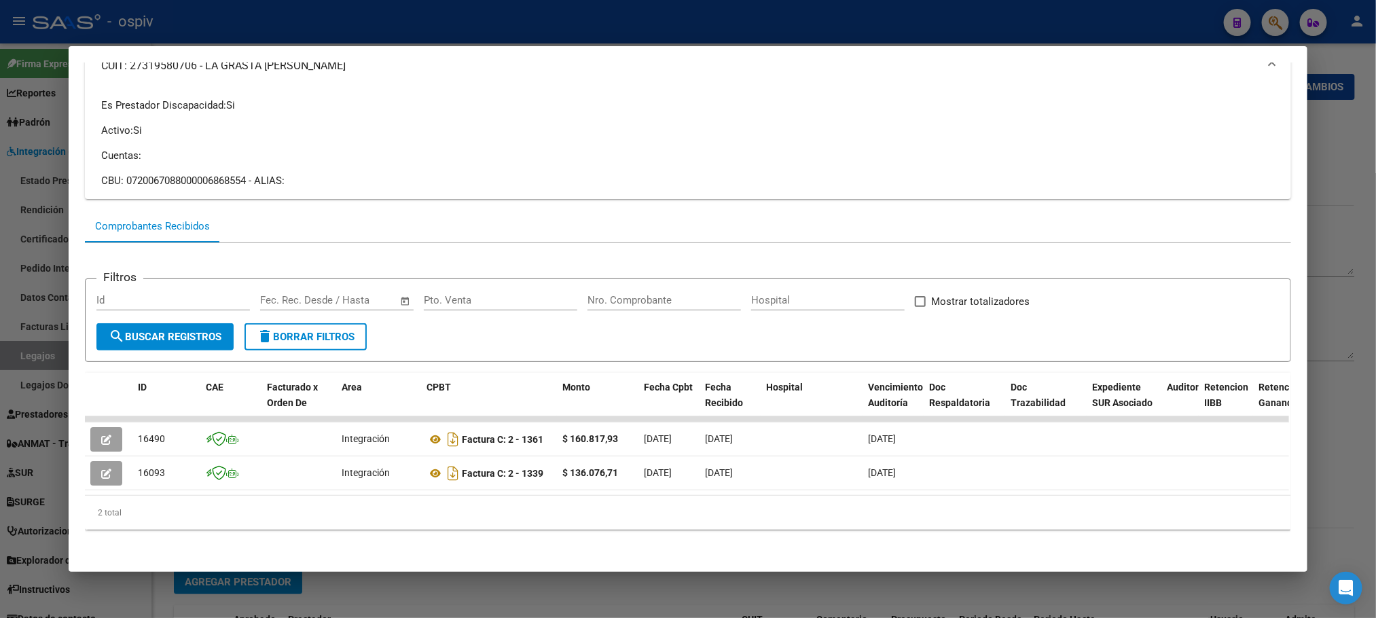
click at [876, 14] on div at bounding box center [688, 309] width 1376 height 618
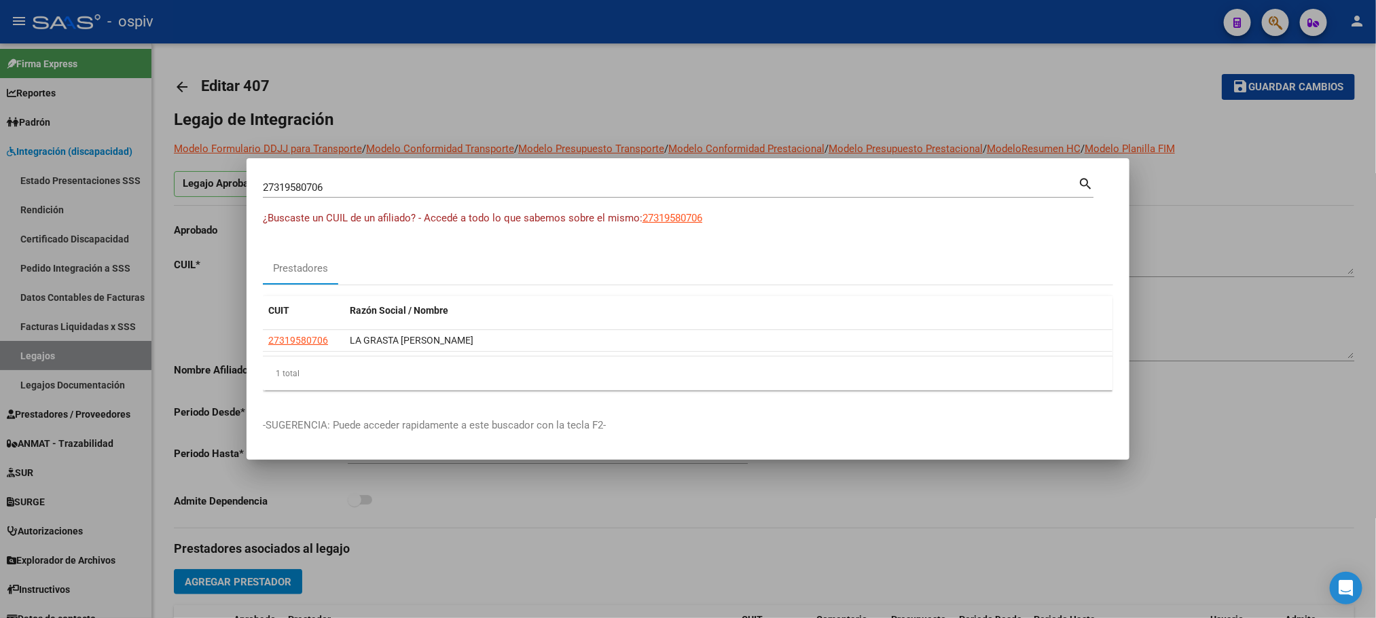
click at [877, 12] on div at bounding box center [688, 309] width 1376 height 618
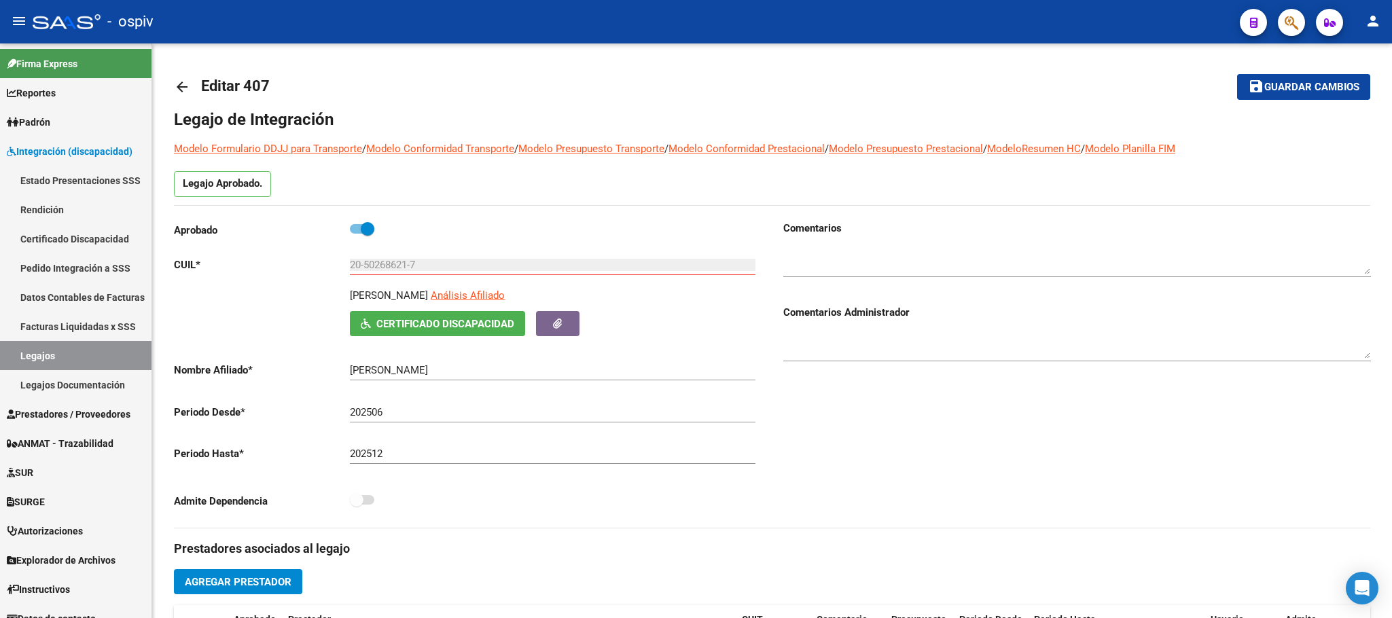
click at [1287, 21] on icon "button" at bounding box center [1292, 23] width 14 height 16
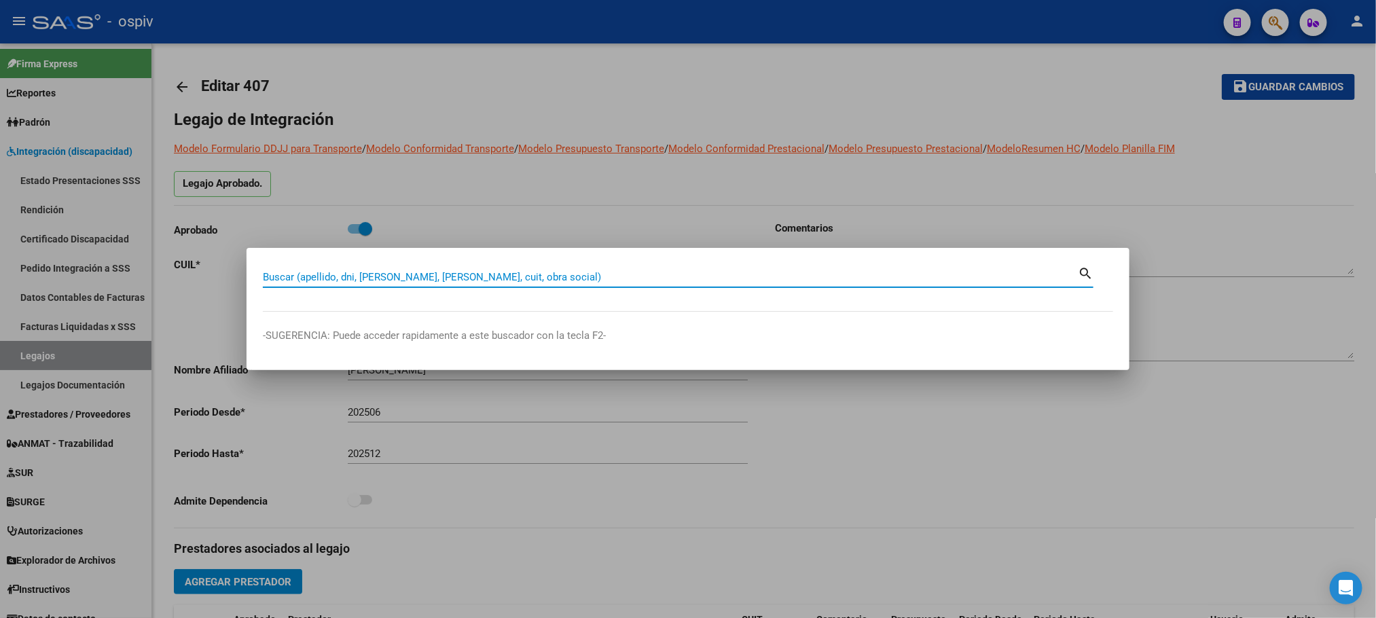
click at [524, 279] on input "Buscar (apellido, dni, [PERSON_NAME], [PERSON_NAME], cuit, obra social)" at bounding box center [670, 277] width 815 height 12
paste input "27362172832"
type input "27362172832"
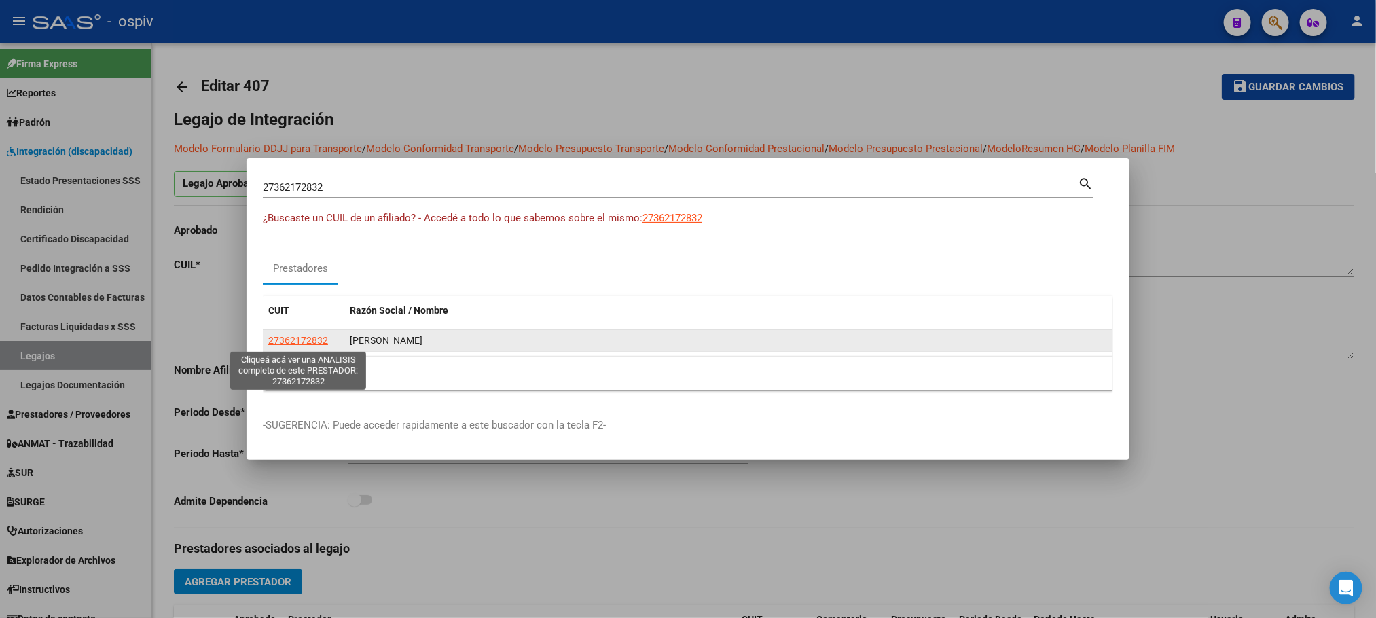
click at [318, 344] on span "27362172832" at bounding box center [298, 340] width 60 height 11
type textarea "27362172832"
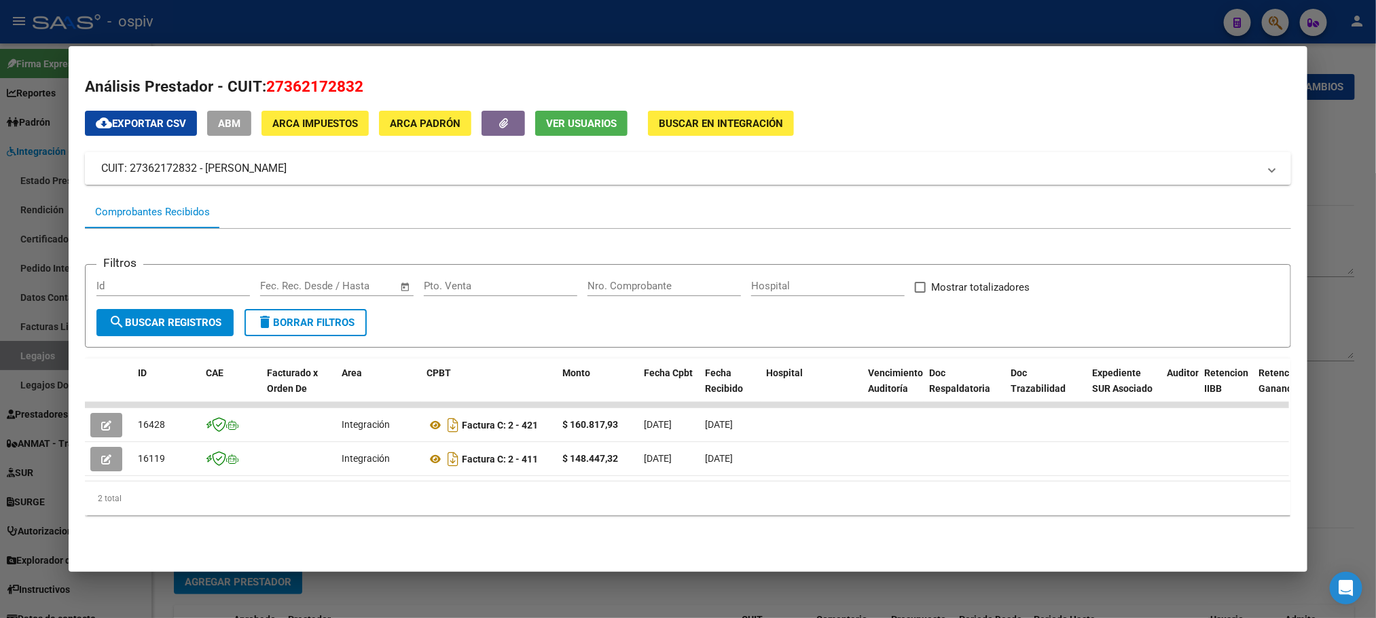
drag, startPoint x: 271, startPoint y: 162, endPoint x: 202, endPoint y: 169, distance: 69.7
click at [202, 169] on mat-panel-title "CUIT: 27362172832 - [PERSON_NAME]" at bounding box center [679, 168] width 1157 height 16
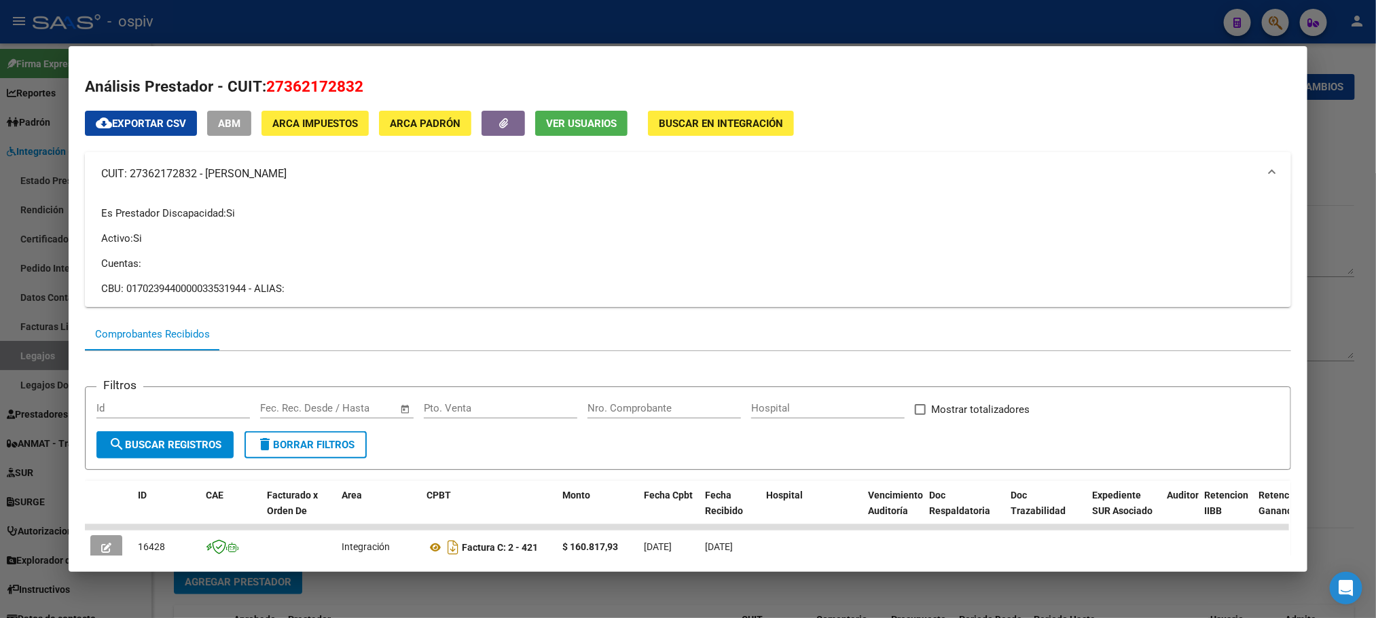
copy mat-panel-title "[PERSON_NAME]"
click at [304, 12] on div at bounding box center [688, 309] width 1376 height 618
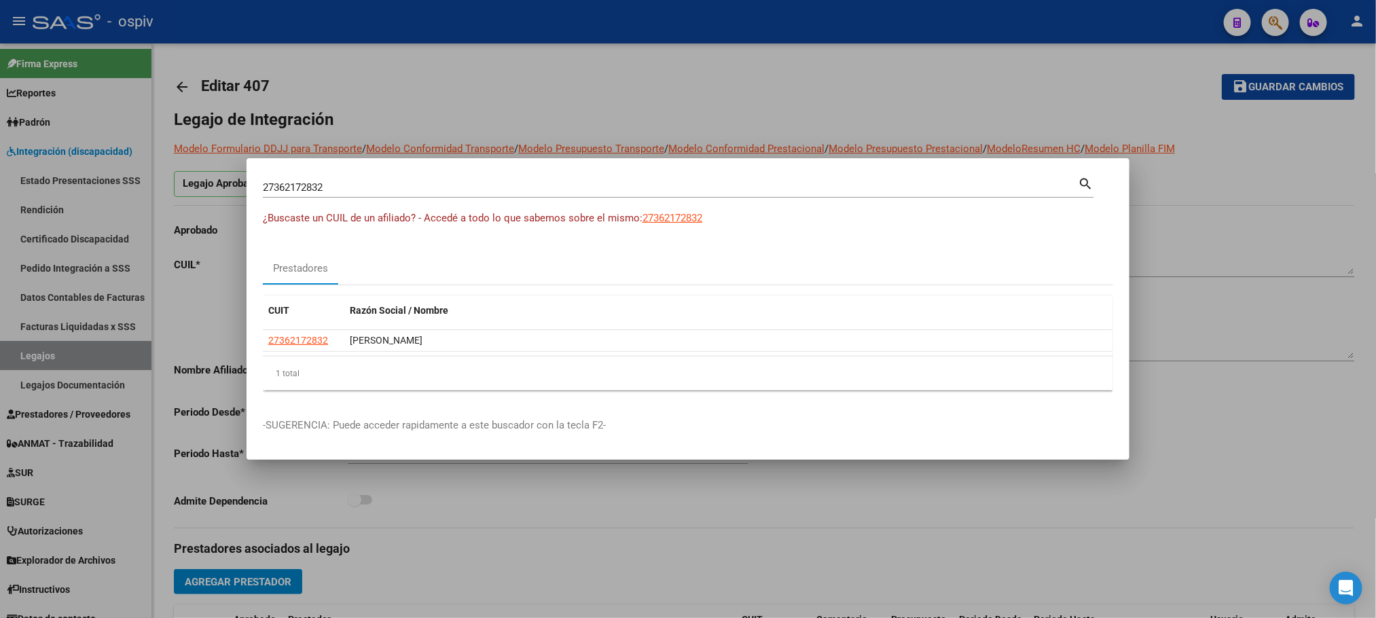
click at [304, 12] on div at bounding box center [688, 309] width 1376 height 618
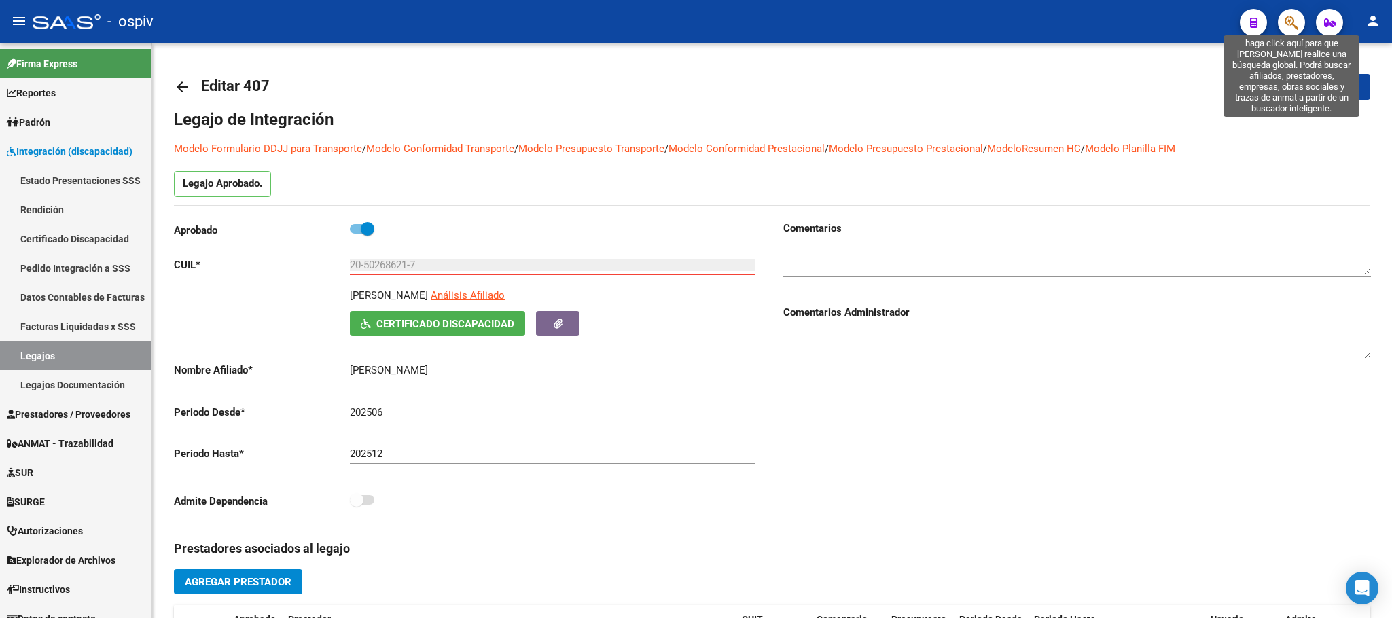
click at [1297, 23] on icon "button" at bounding box center [1292, 23] width 14 height 16
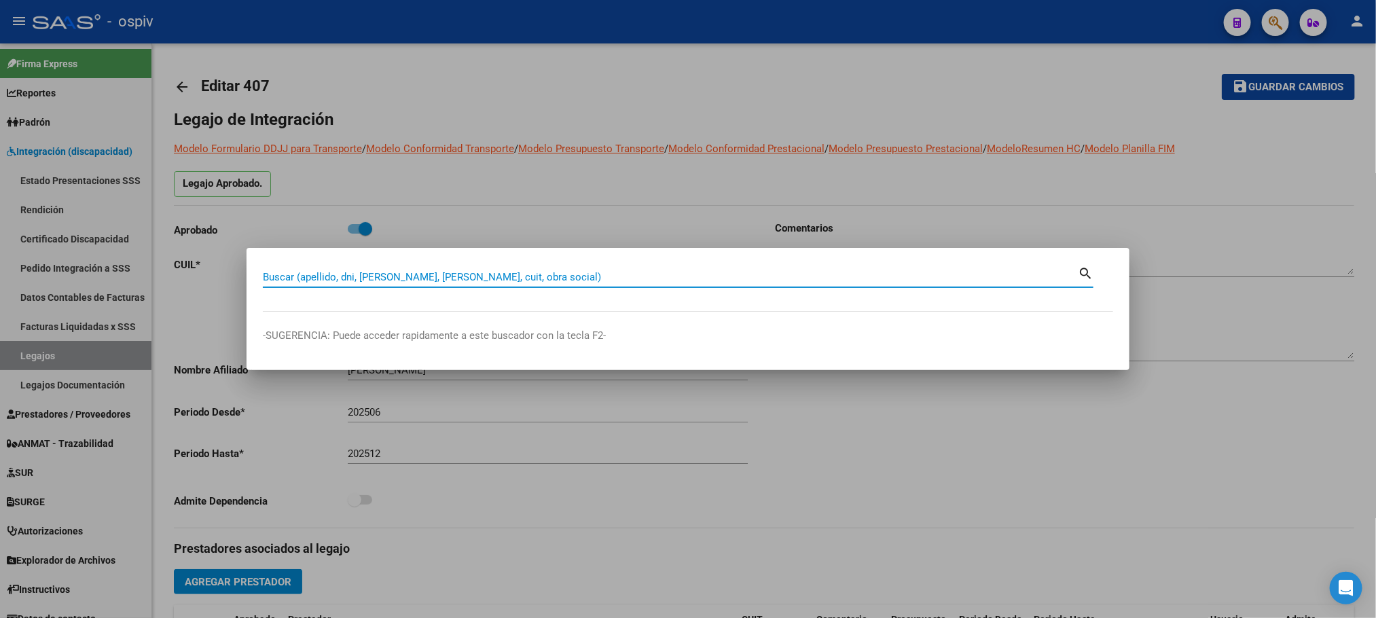
click at [463, 275] on input "Buscar (apellido, dni, [PERSON_NAME], [PERSON_NAME], cuit, obra social)" at bounding box center [670, 277] width 815 height 12
paste input "27178355762"
type input "27178355762"
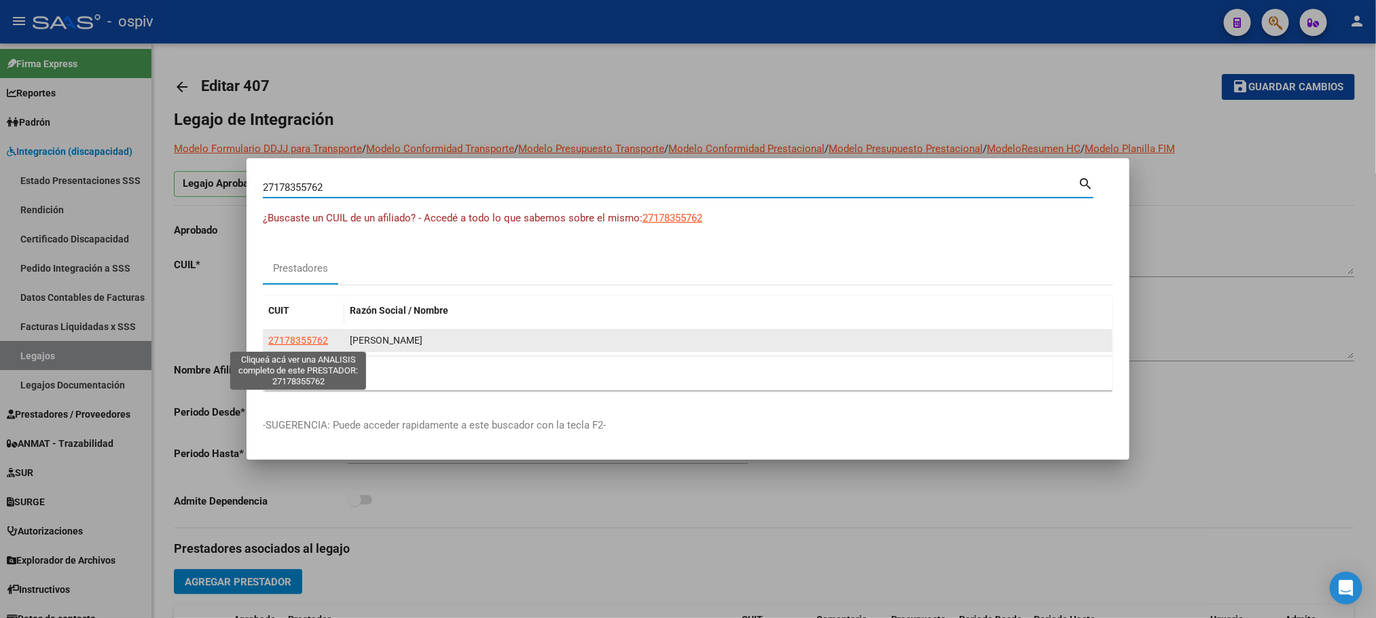
click at [284, 343] on span "27178355762" at bounding box center [298, 340] width 60 height 11
type textarea "27178355762"
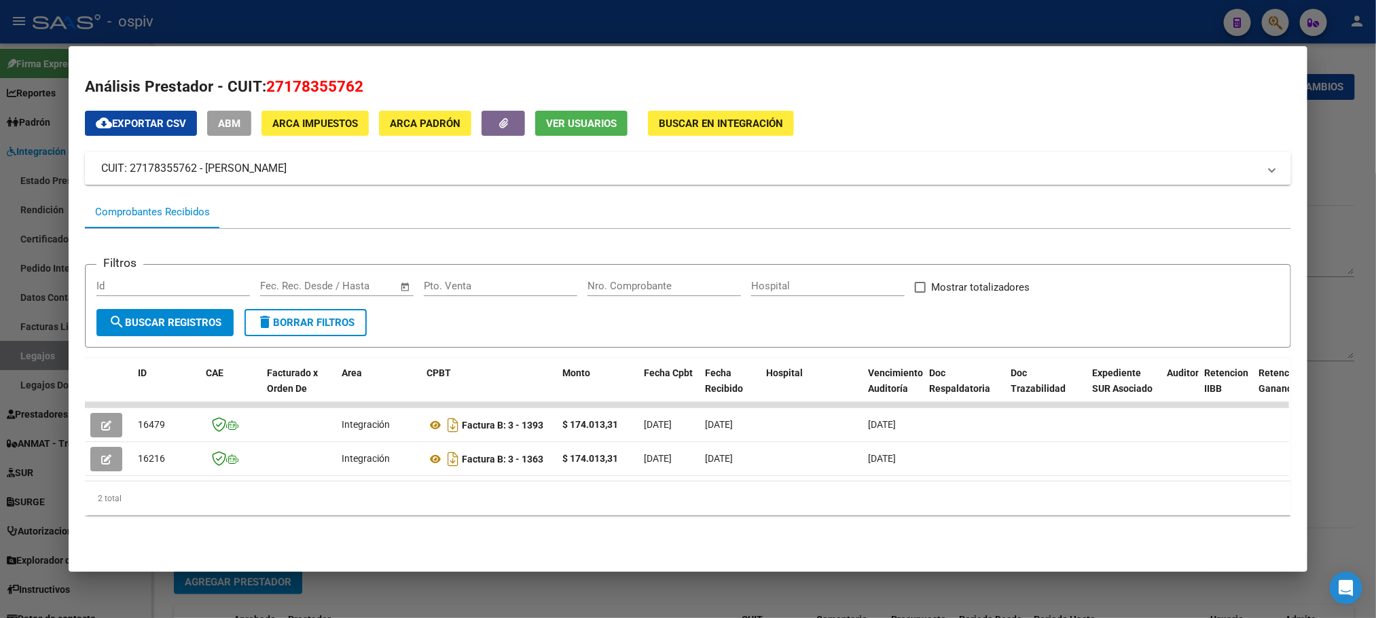
drag, startPoint x: 363, startPoint y: 82, endPoint x: 259, endPoint y: 77, distance: 103.3
click at [259, 77] on h2 "Análisis Prestador - CUIT: 27178355762" at bounding box center [688, 86] width 1206 height 23
drag, startPoint x: 332, startPoint y: 165, endPoint x: 198, endPoint y: 167, distance: 134.5
click at [198, 167] on mat-panel-title "CUIT: 27178355762 - [PERSON_NAME]" at bounding box center [679, 168] width 1157 height 16
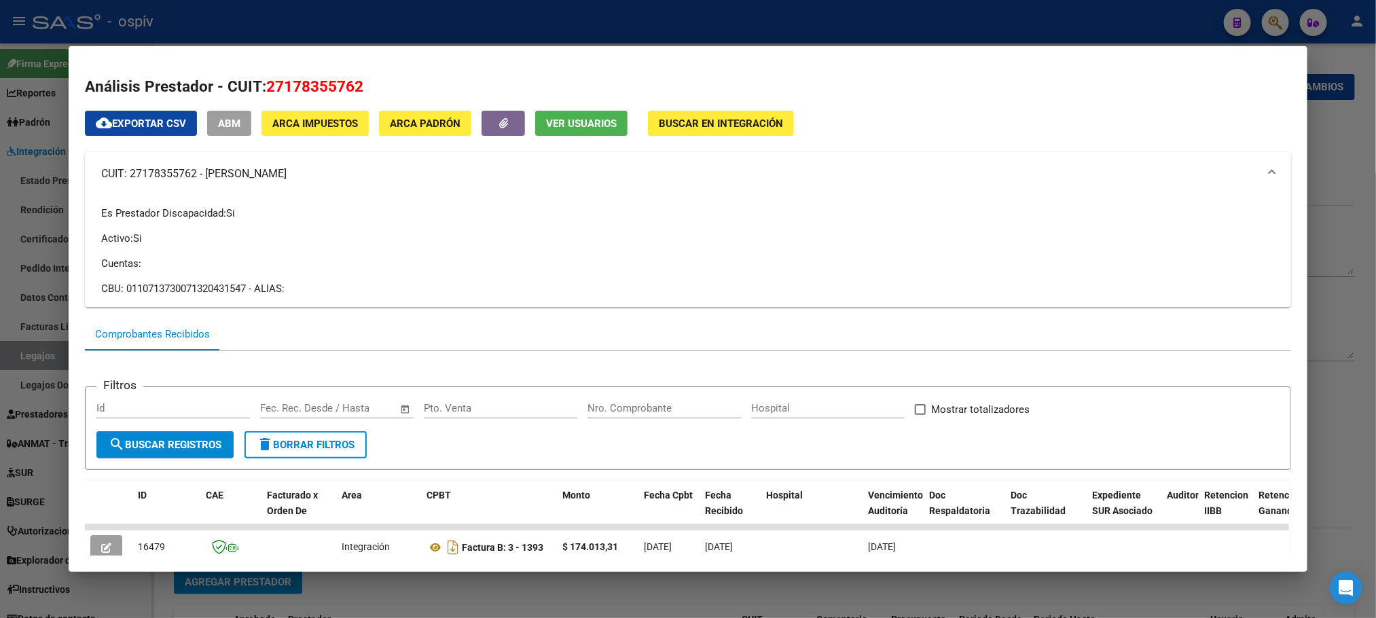
click at [791, 25] on div at bounding box center [688, 309] width 1376 height 618
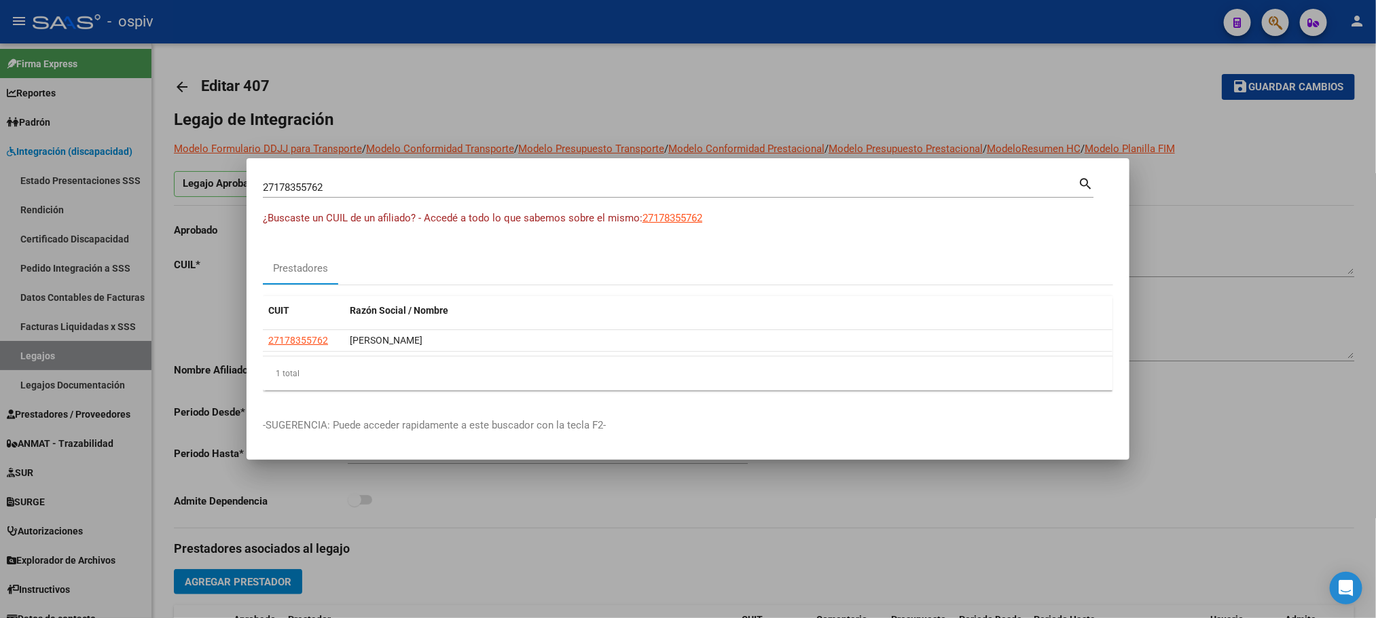
click at [791, 25] on div at bounding box center [688, 309] width 1376 height 618
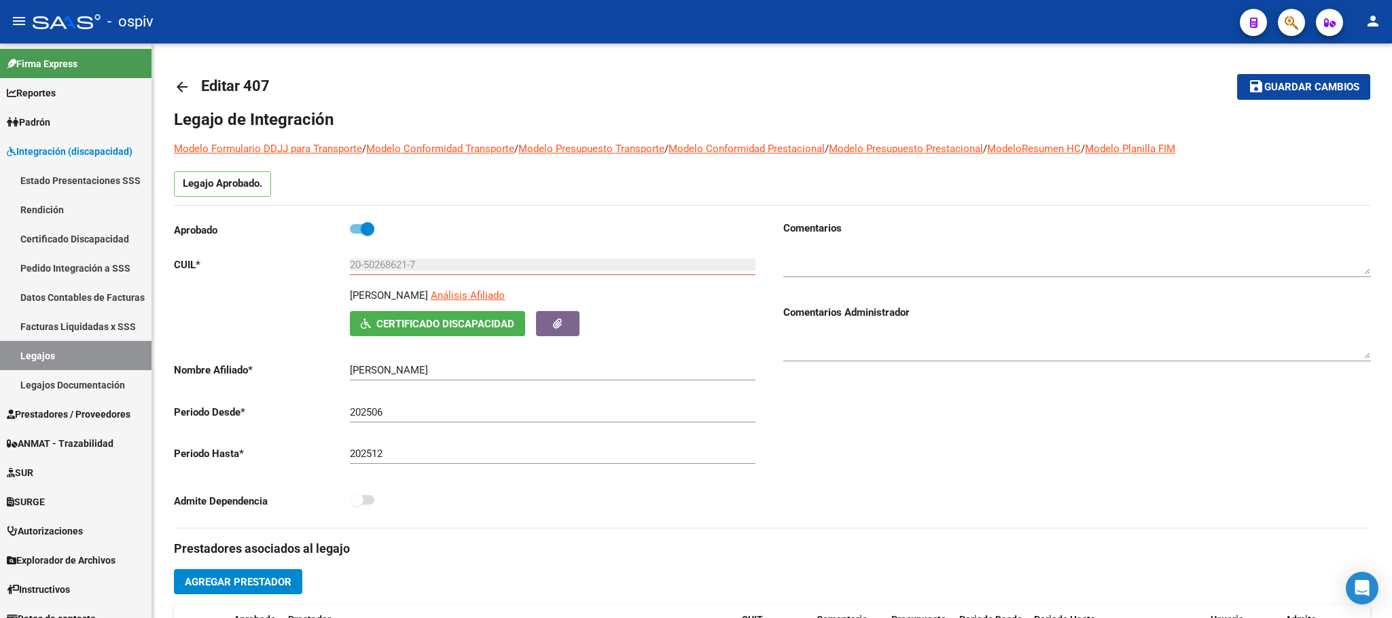
click at [1285, 19] on icon "button" at bounding box center [1292, 23] width 14 height 16
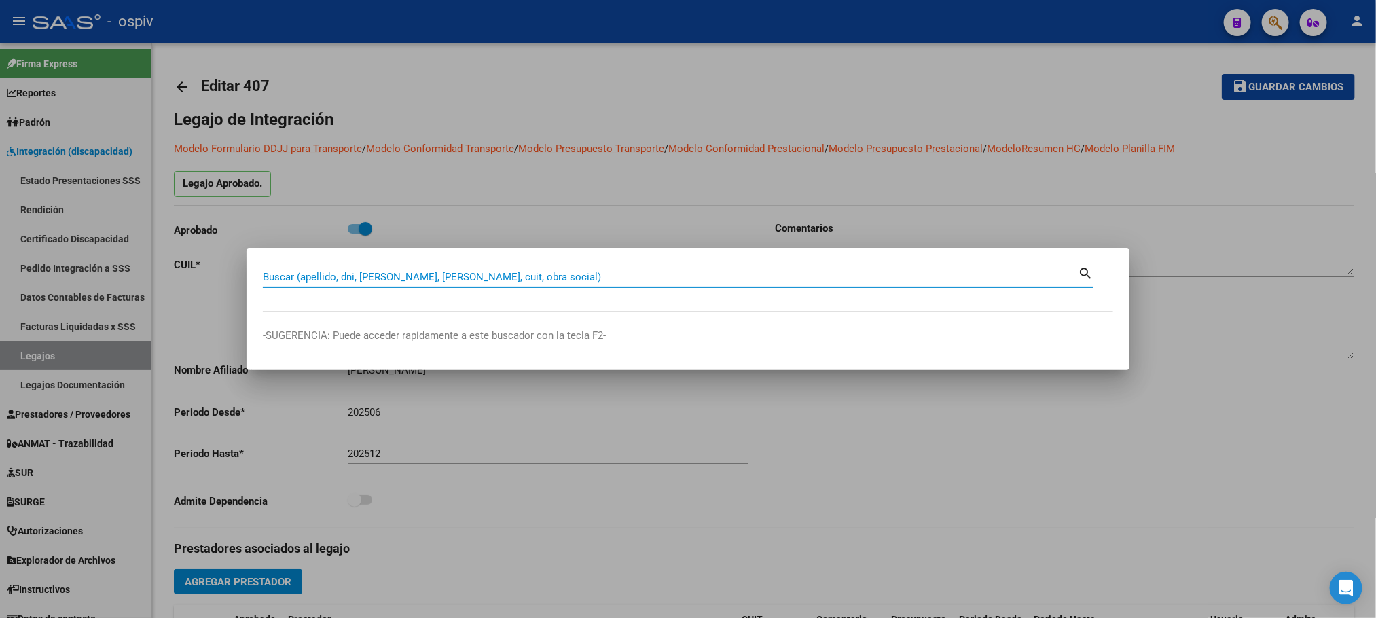
click at [509, 273] on input "Buscar (apellido, dni, [PERSON_NAME], [PERSON_NAME], cuit, obra social)" at bounding box center [670, 277] width 815 height 12
paste input "27351827969"
type input "27351827969"
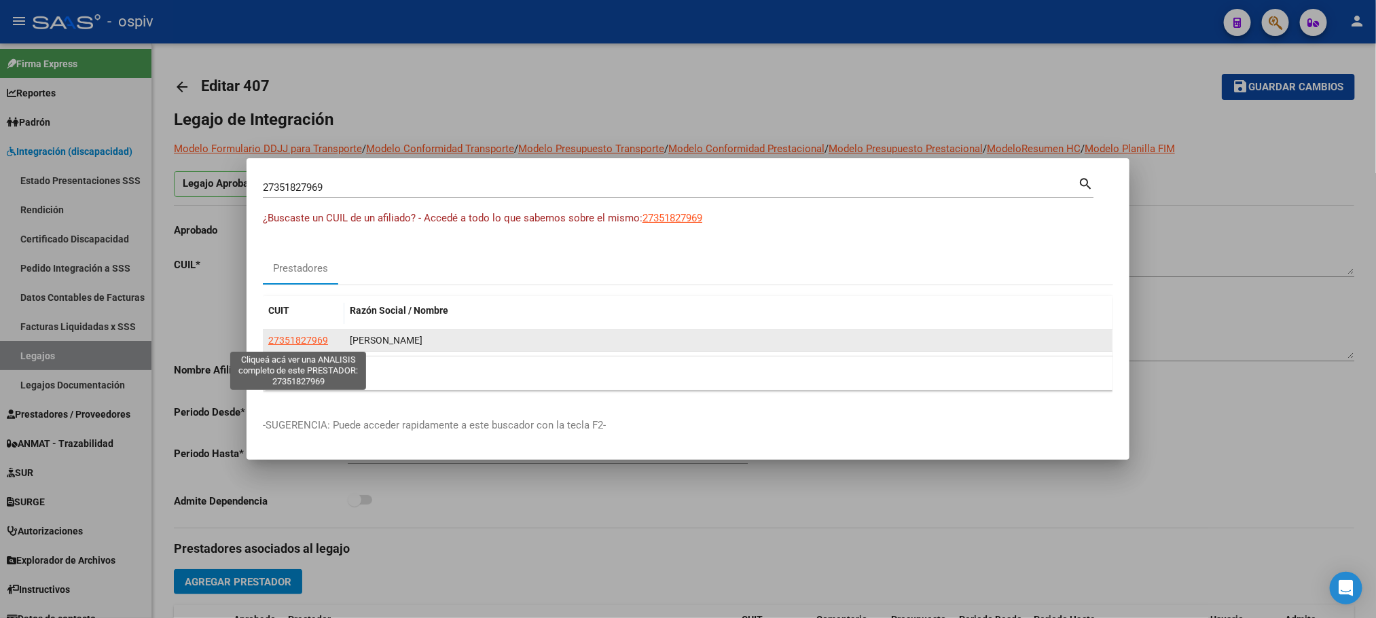
click at [298, 346] on span "27351827969" at bounding box center [298, 340] width 60 height 11
type textarea "27351827969"
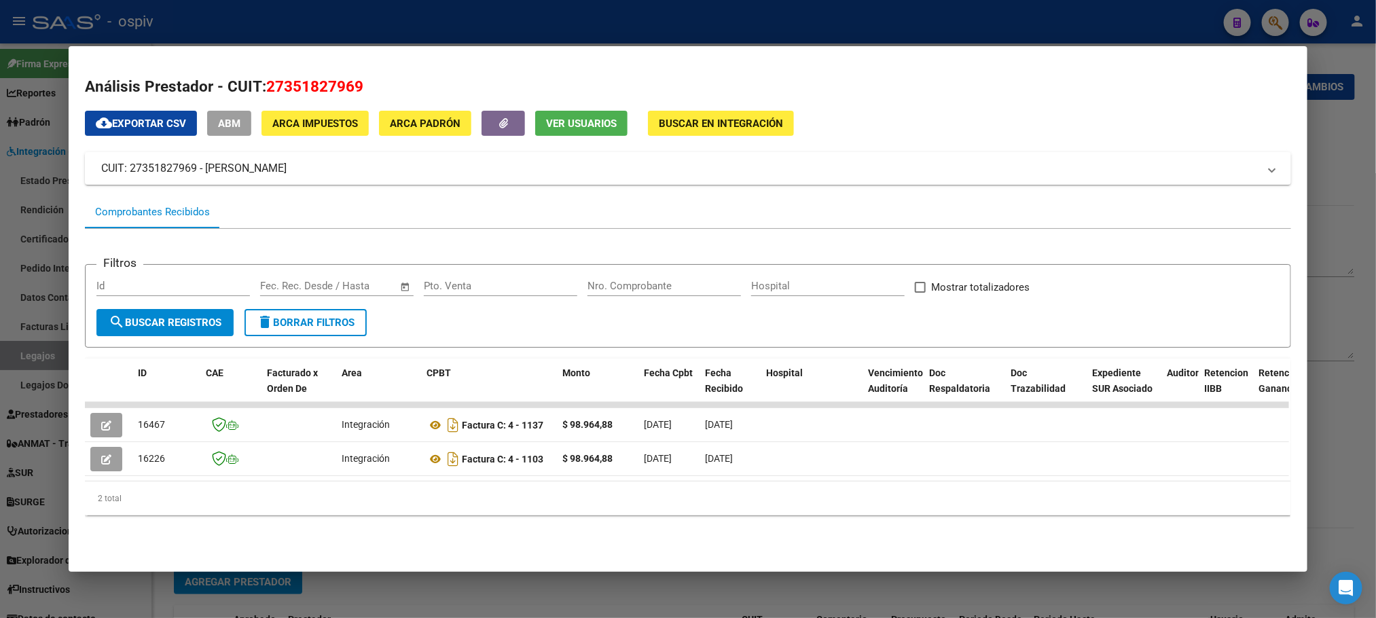
drag, startPoint x: 363, startPoint y: 88, endPoint x: 262, endPoint y: 88, distance: 101.2
click at [262, 88] on h2 "Análisis Prestador - CUIT: 27351827969" at bounding box center [688, 86] width 1206 height 23
drag, startPoint x: 327, startPoint y: 171, endPoint x: 200, endPoint y: 165, distance: 127.2
click at [200, 165] on mat-panel-title "CUIT: 27351827969 - [PERSON_NAME]" at bounding box center [679, 168] width 1157 height 16
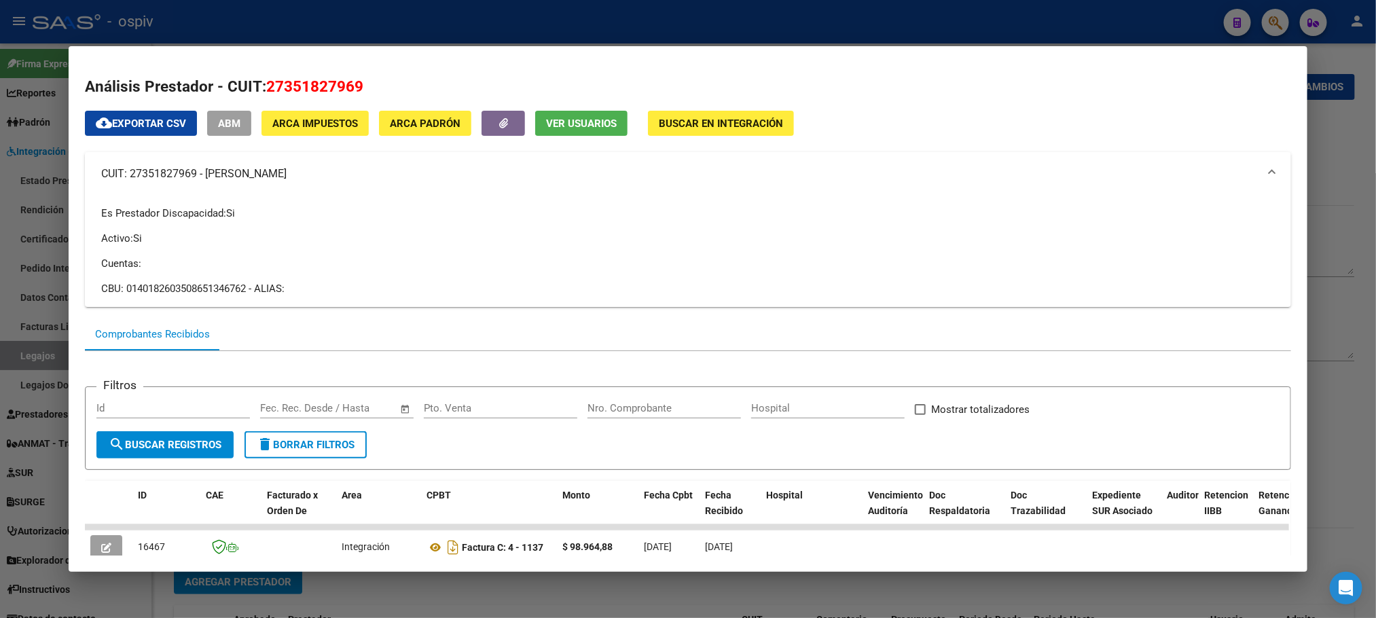
click at [720, 33] on div at bounding box center [688, 309] width 1376 height 618
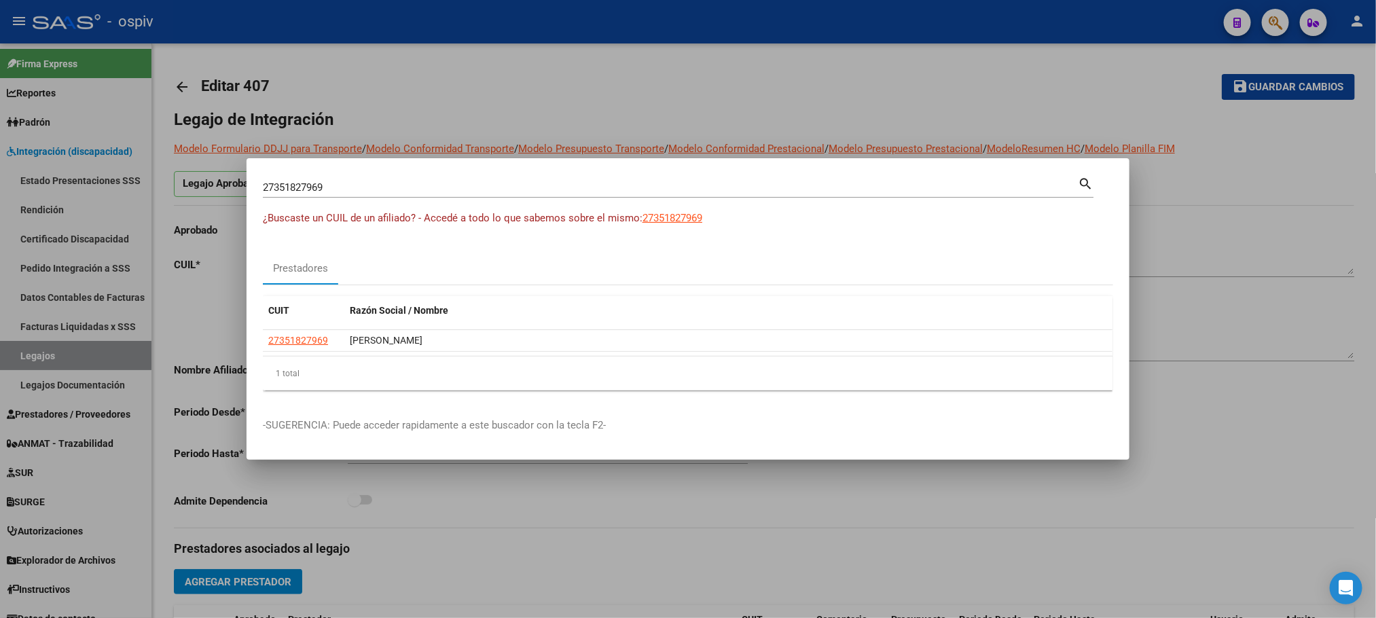
click at [720, 33] on div at bounding box center [688, 309] width 1376 height 618
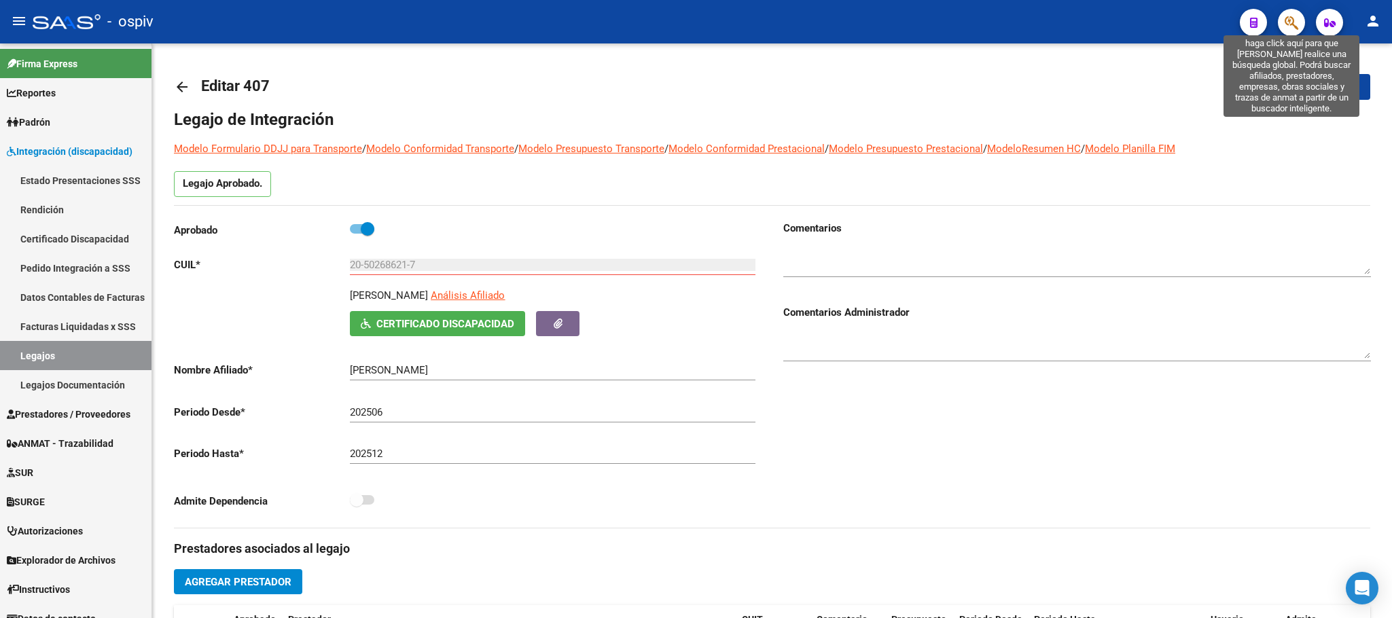
click at [1296, 19] on icon "button" at bounding box center [1292, 23] width 14 height 16
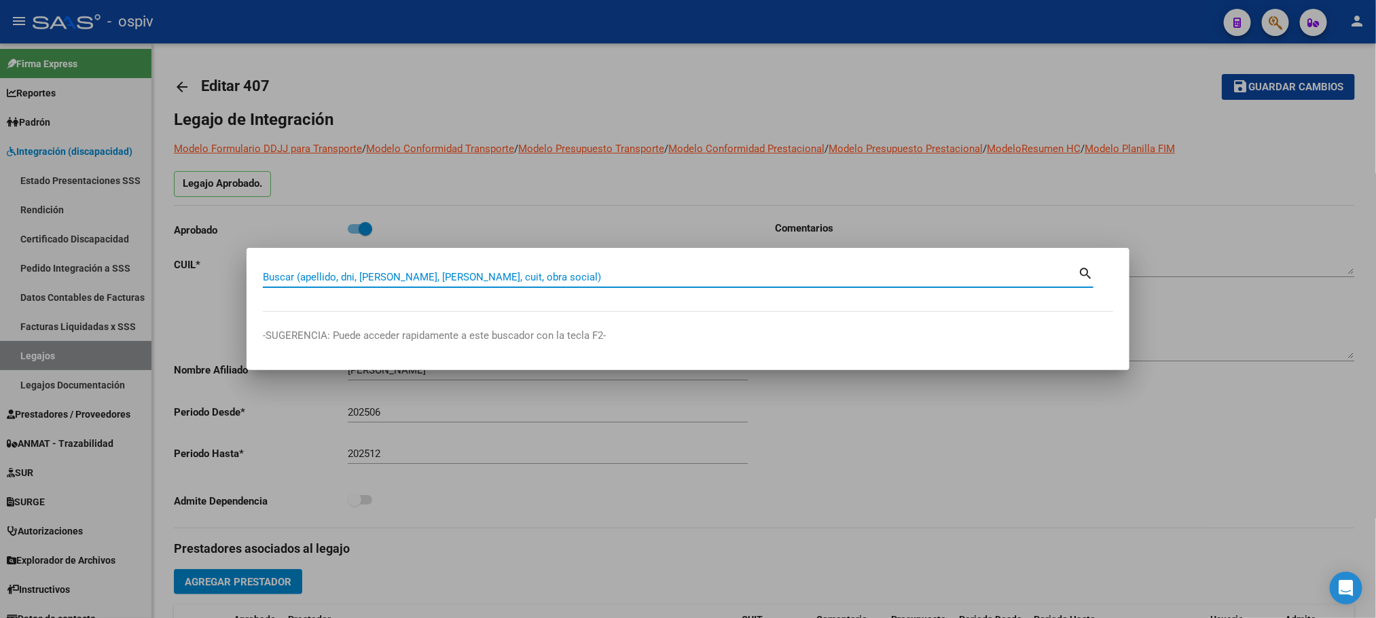
click at [451, 274] on input "Buscar (apellido, dni, [PERSON_NAME], [PERSON_NAME], cuit, obra social)" at bounding box center [670, 277] width 815 height 12
paste input "27149224764"
type input "27149224764"
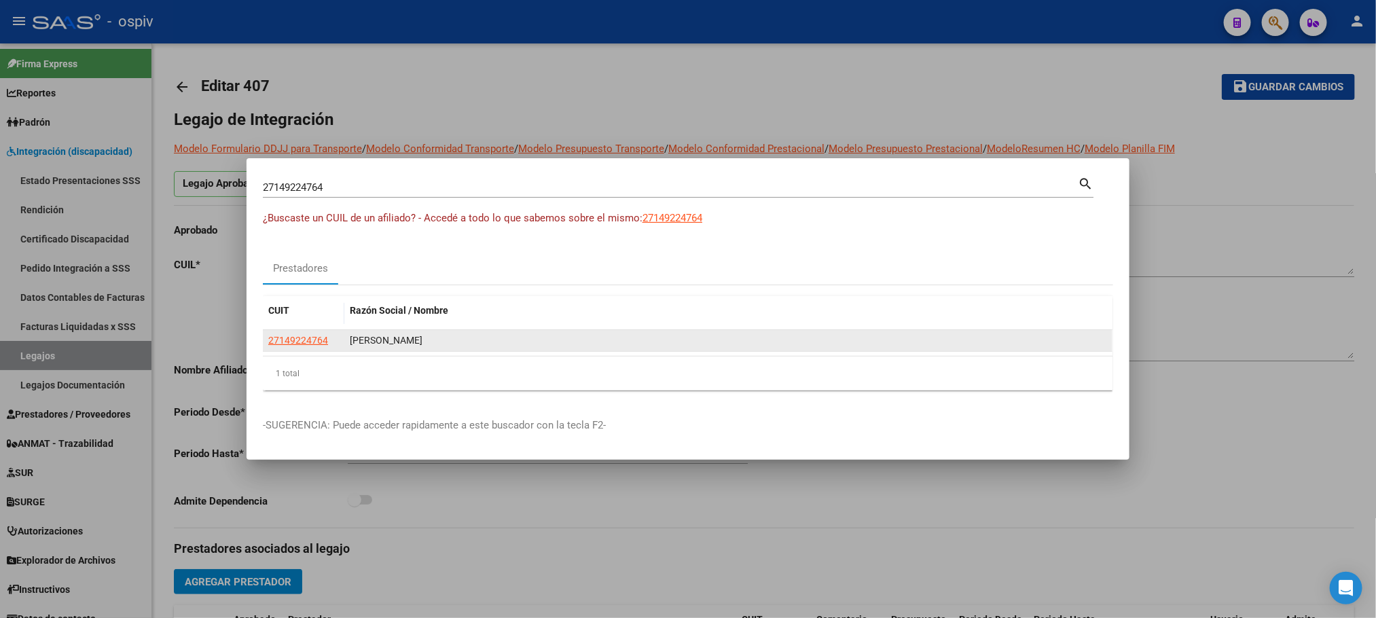
drag, startPoint x: 431, startPoint y: 338, endPoint x: 351, endPoint y: 343, distance: 80.3
click at [351, 343] on div "[PERSON_NAME]" at bounding box center [728, 341] width 757 height 16
click at [300, 341] on span "27149224764" at bounding box center [298, 340] width 60 height 11
type textarea "27149224764"
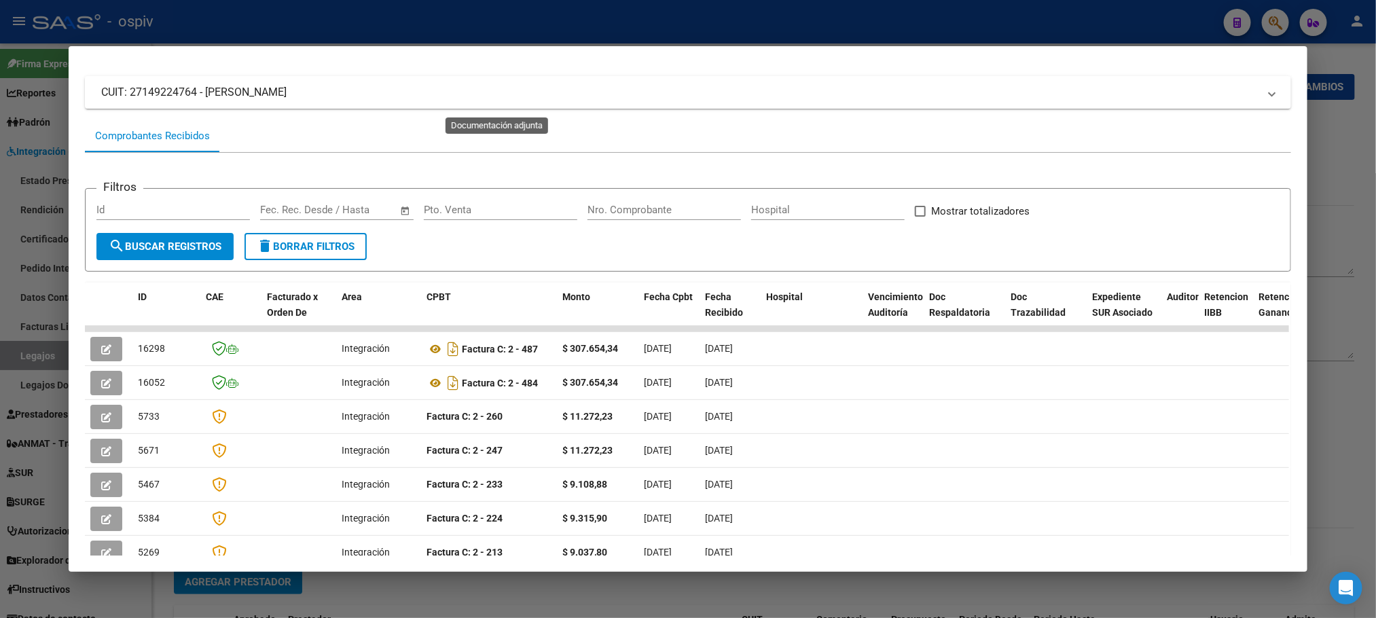
scroll to position [0, 0]
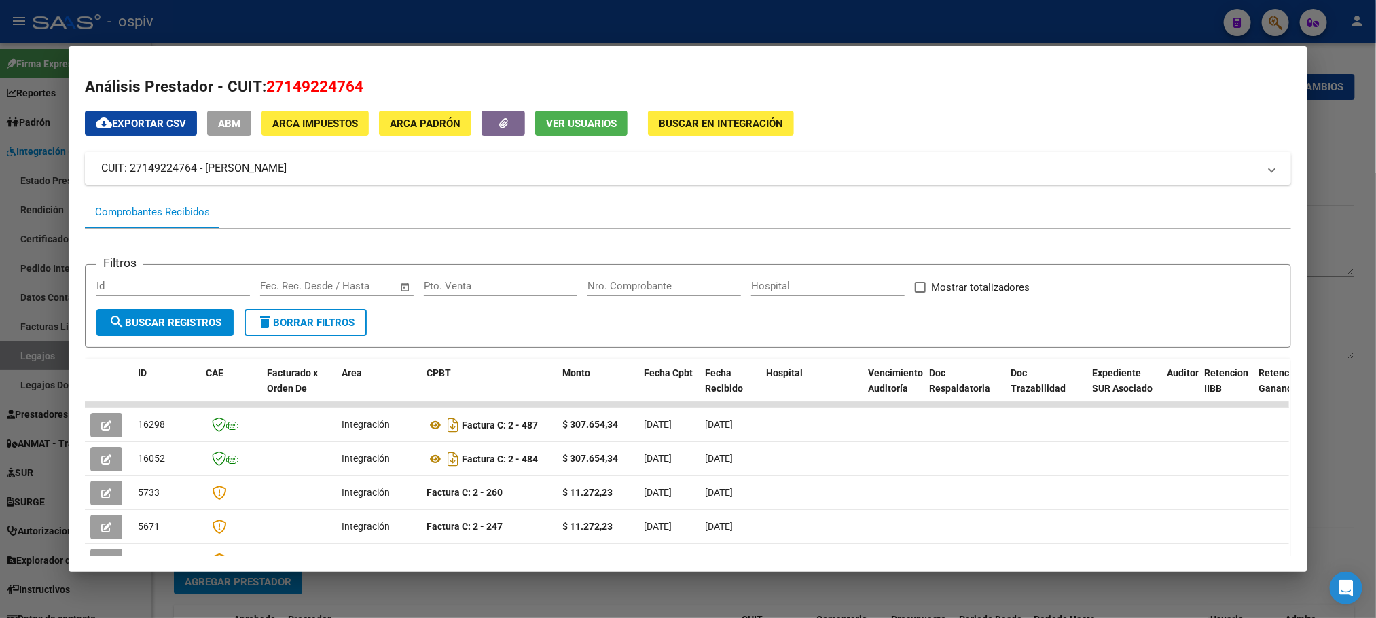
drag, startPoint x: 292, startPoint y: 172, endPoint x: 198, endPoint y: 168, distance: 93.8
click at [198, 168] on mat-panel-title "CUIT: 27149224764 - [PERSON_NAME]" at bounding box center [679, 168] width 1157 height 16
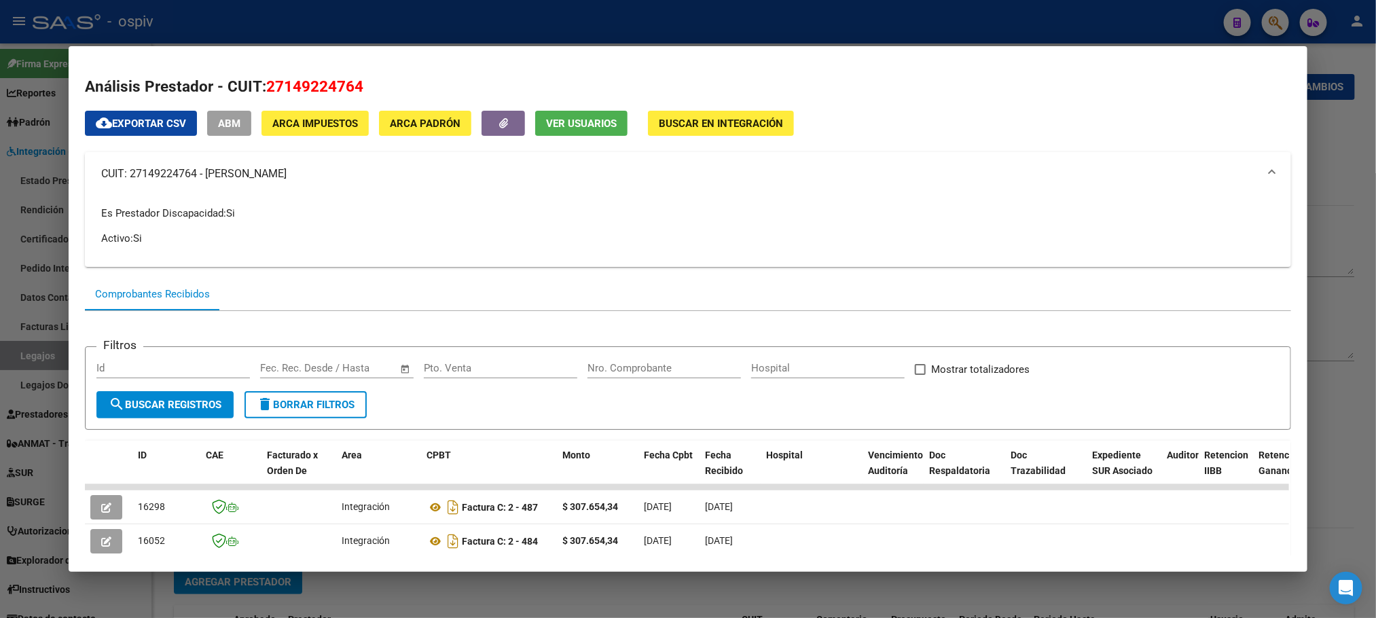
click at [451, 17] on div at bounding box center [688, 309] width 1376 height 618
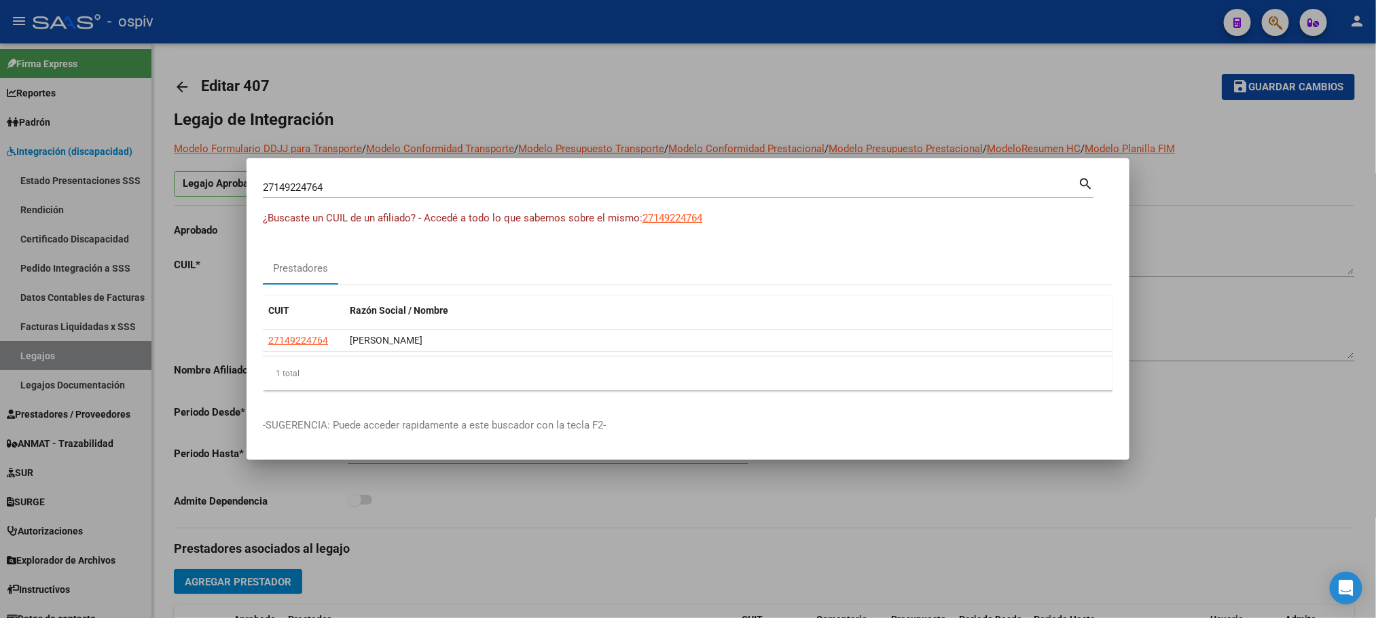
click at [452, 13] on div at bounding box center [688, 309] width 1376 height 618
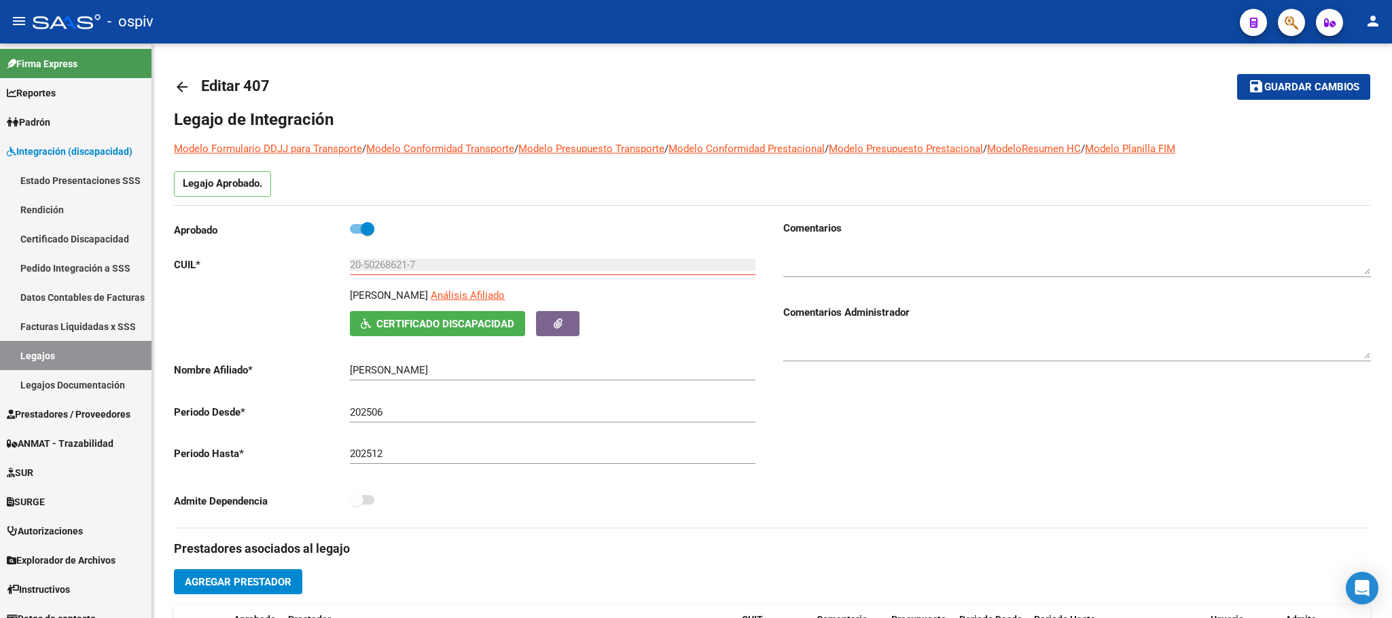
click at [691, 23] on div "- ospiv" at bounding box center [631, 22] width 1196 height 30
click at [49, 355] on link "Legajos" at bounding box center [75, 355] width 151 height 29
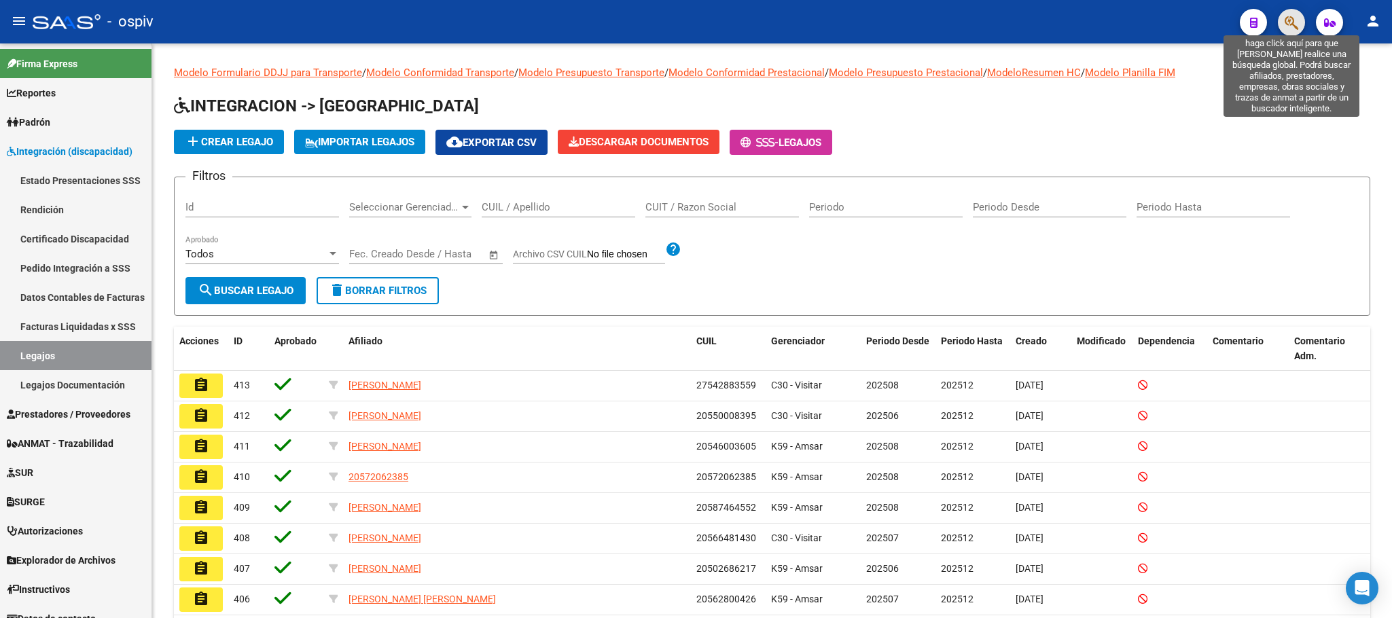
click at [1293, 24] on icon "button" at bounding box center [1292, 23] width 14 height 16
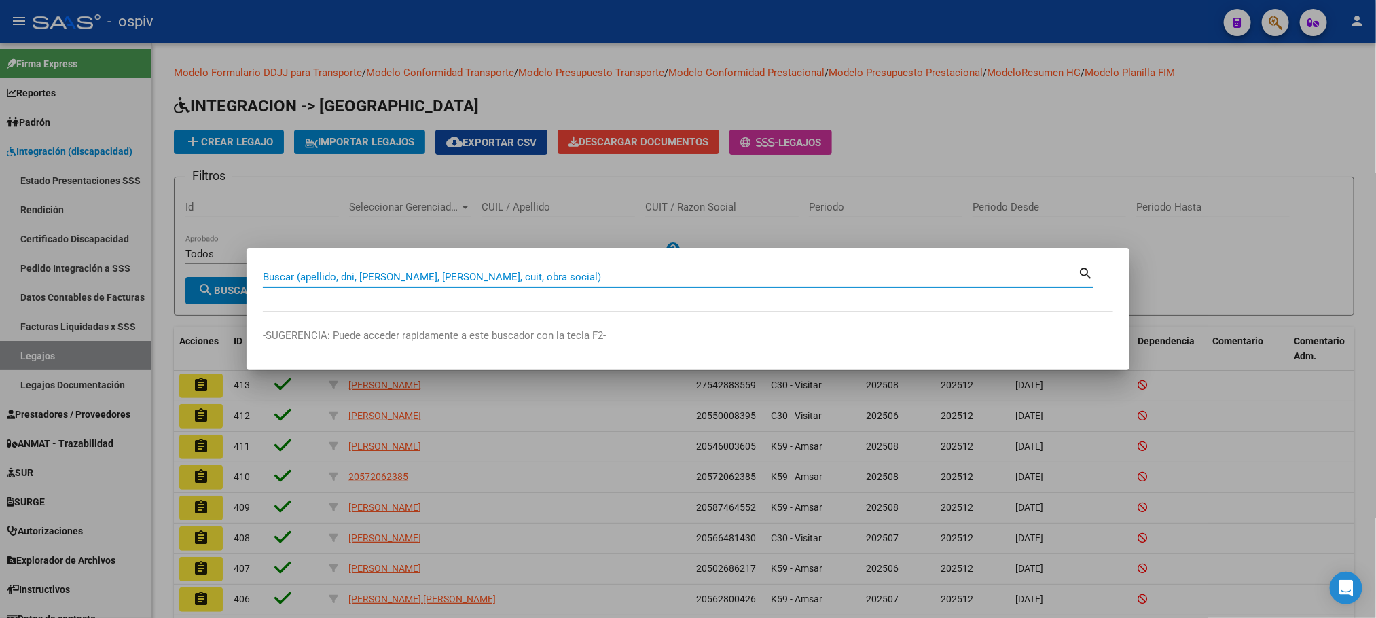
click at [577, 278] on input "Buscar (apellido, dni, [PERSON_NAME], [PERSON_NAME], cuit, obra social)" at bounding box center [670, 277] width 815 height 12
type input "27256768564"
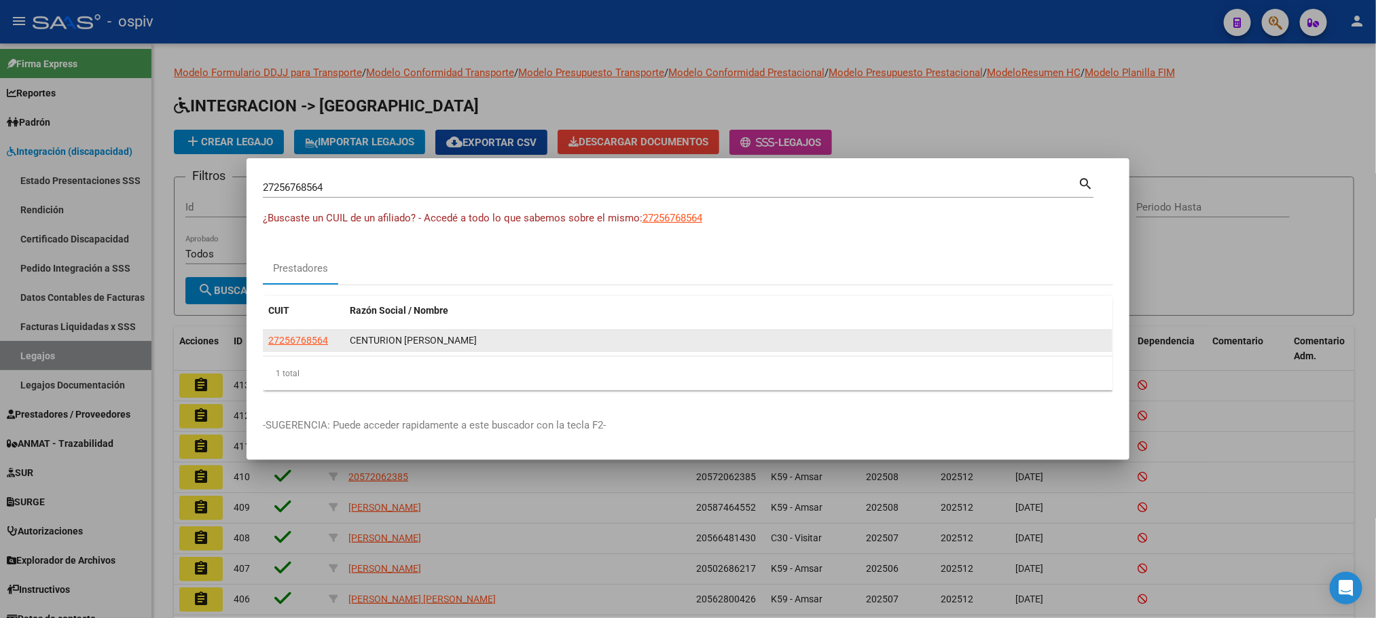
drag, startPoint x: 469, startPoint y: 342, endPoint x: 351, endPoint y: 341, distance: 118.2
click at [351, 341] on div "CENTURION [PERSON_NAME]" at bounding box center [728, 341] width 757 height 16
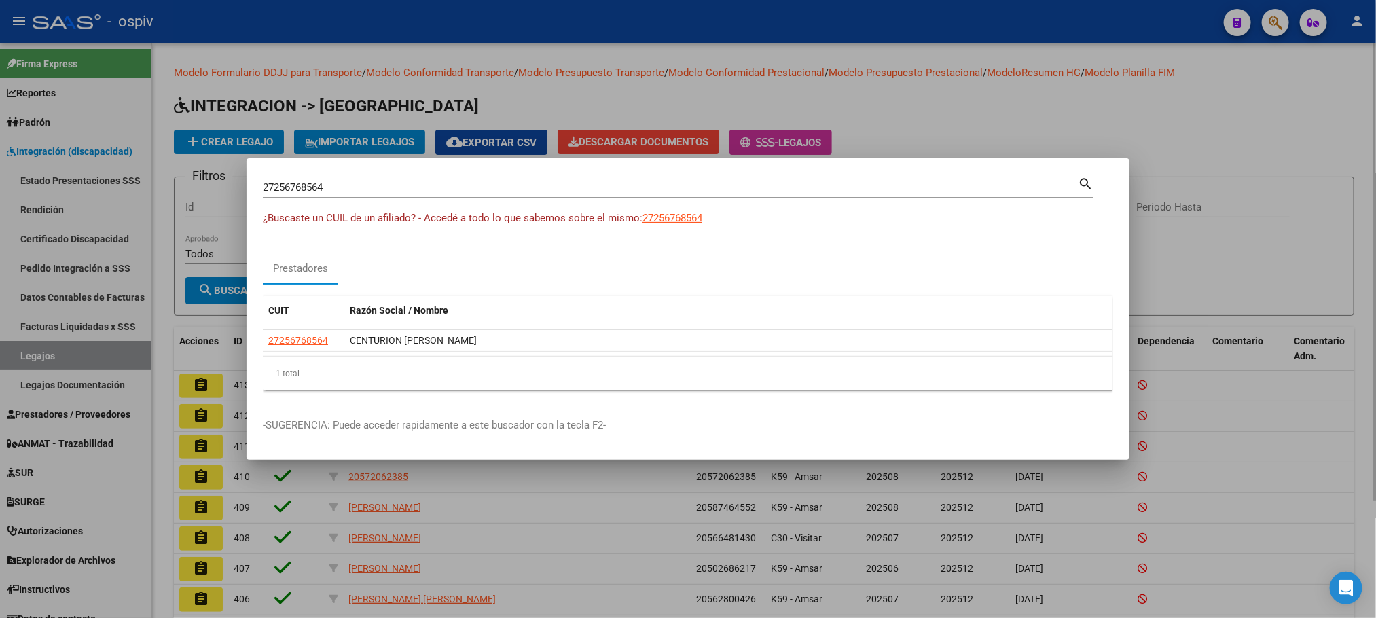
click at [1313, 130] on div at bounding box center [688, 309] width 1376 height 618
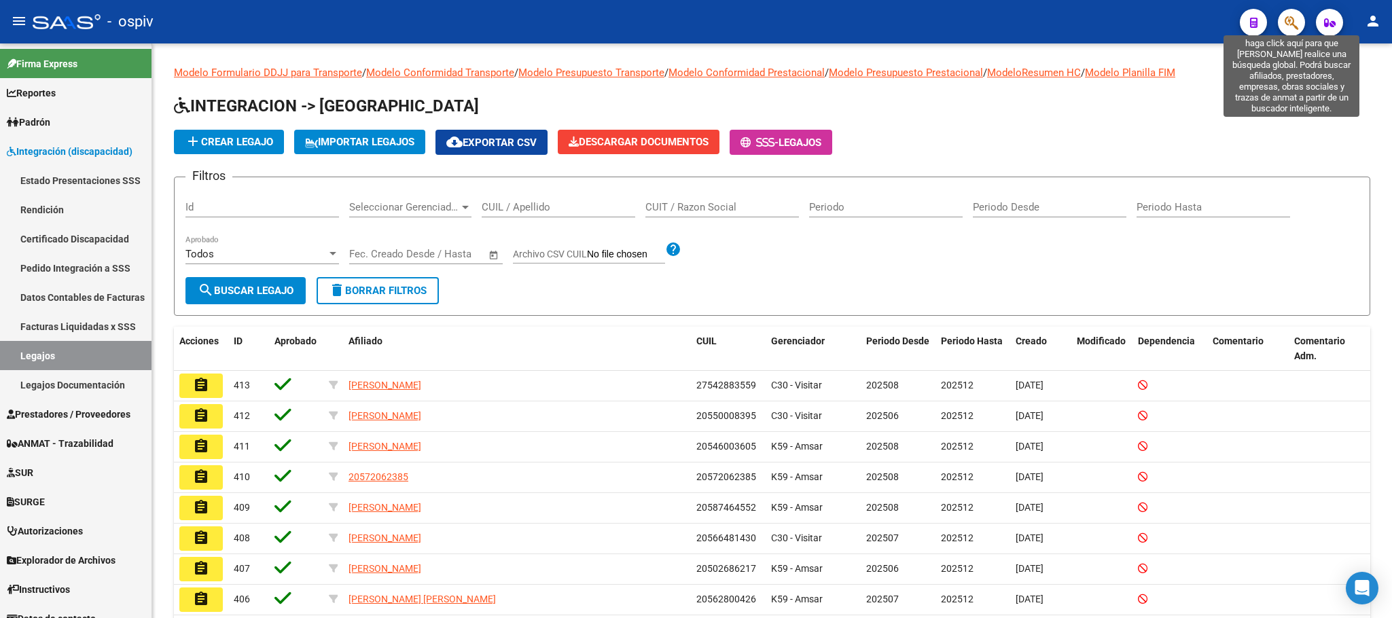
click at [1297, 17] on icon "button" at bounding box center [1292, 23] width 14 height 16
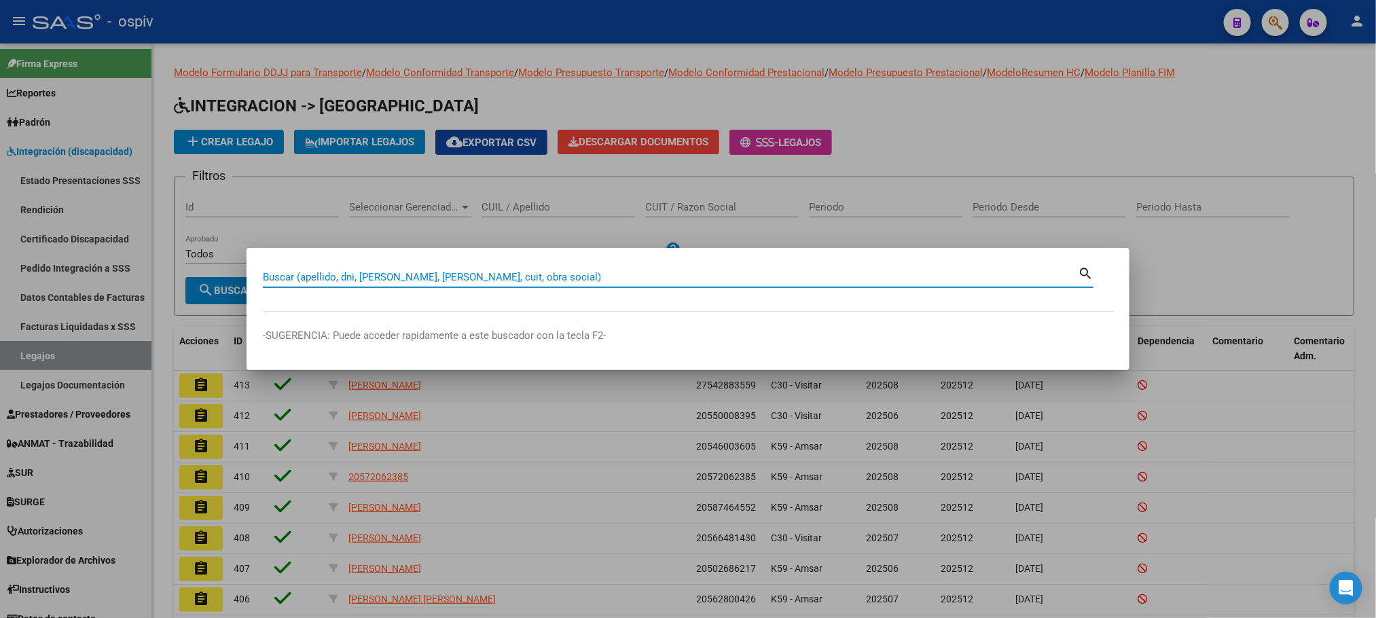
click at [800, 277] on input "Buscar (apellido, dni, [PERSON_NAME], [PERSON_NAME], cuit, obra social)" at bounding box center [670, 277] width 815 height 12
paste input "33716588969"
type input "33716588969"
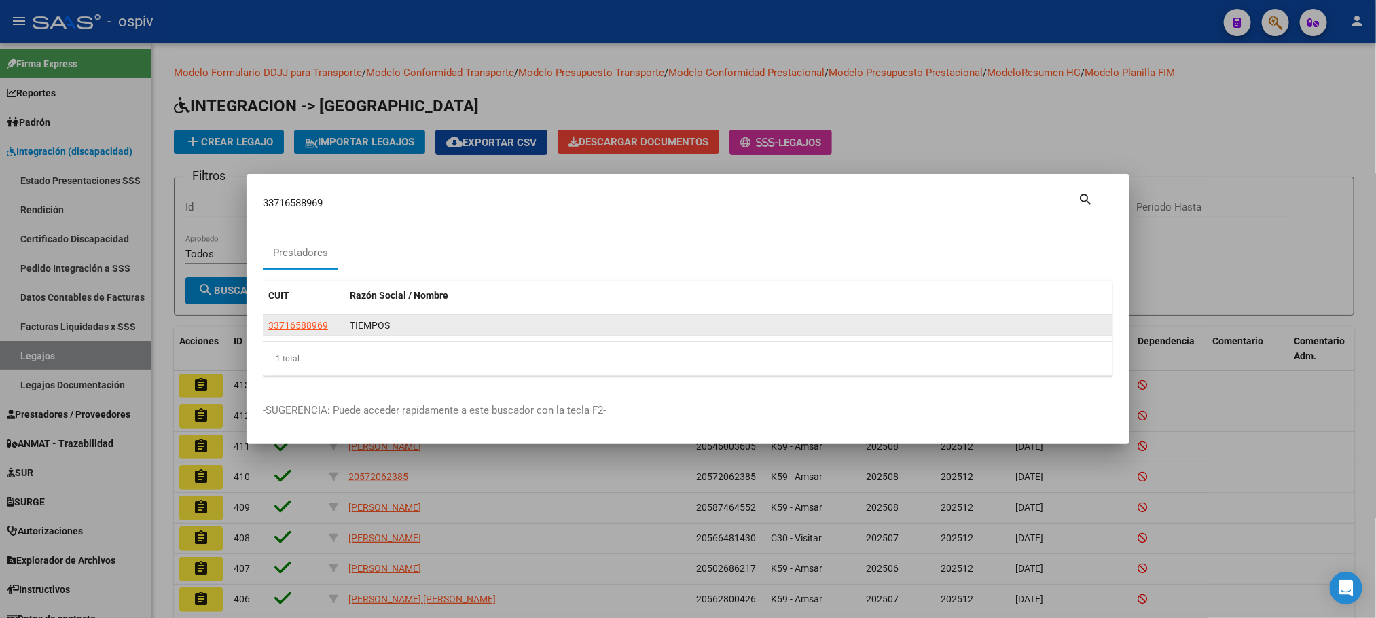
drag, startPoint x: 390, startPoint y: 329, endPoint x: 351, endPoint y: 333, distance: 39.6
click at [351, 333] on div "TIEMPOS" at bounding box center [728, 326] width 757 height 16
click at [316, 326] on span "33716588969" at bounding box center [298, 325] width 60 height 11
type textarea "33716588969"
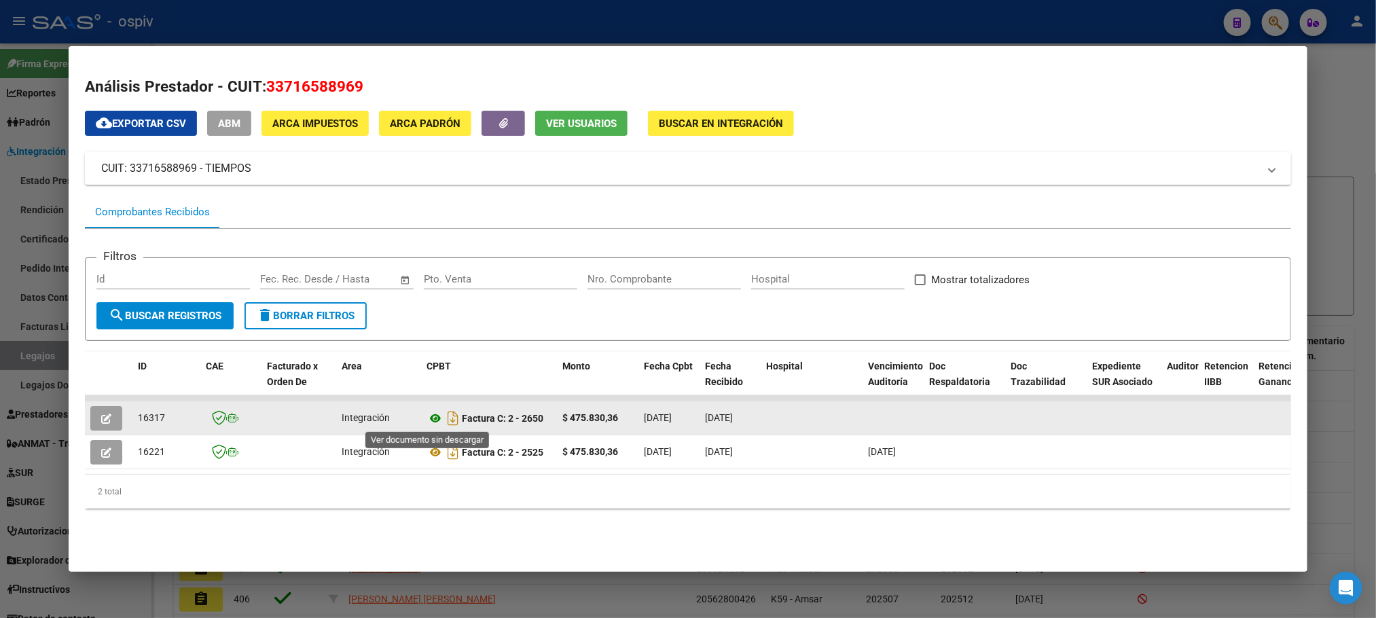
click at [434, 418] on icon at bounding box center [436, 418] width 18 height 16
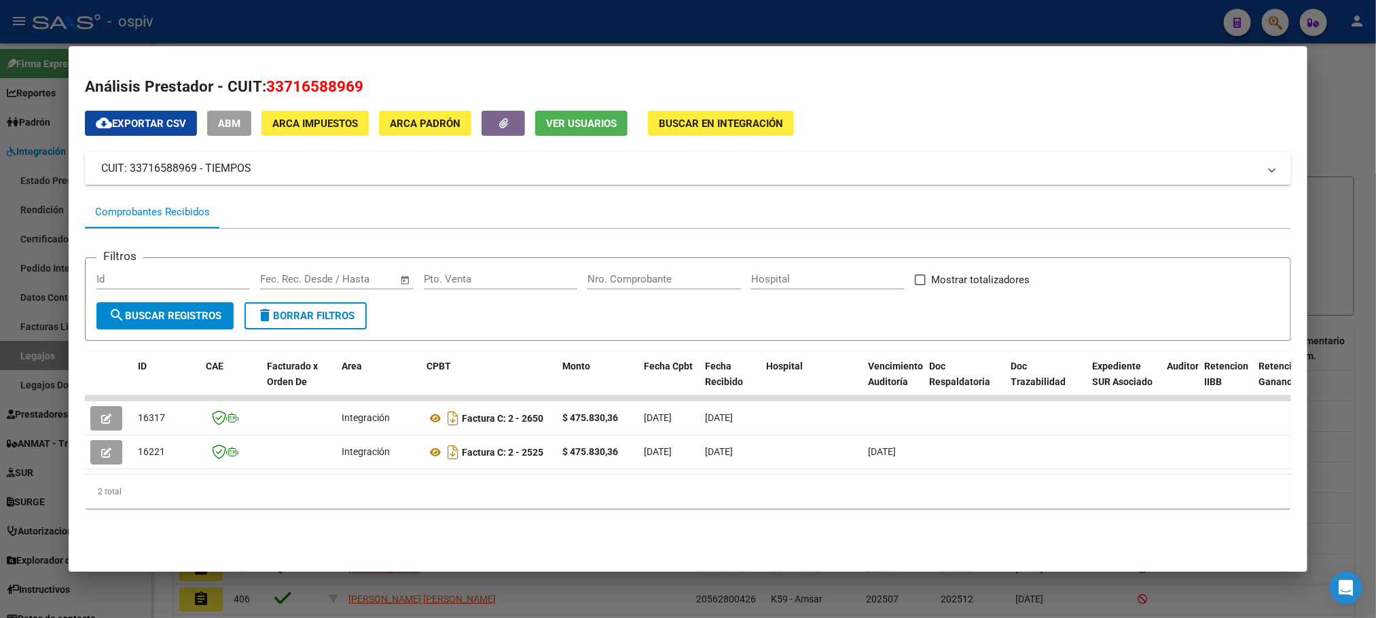
drag, startPoint x: 253, startPoint y: 165, endPoint x: 200, endPoint y: 170, distance: 53.9
click at [200, 170] on mat-panel-title "CUIT: 33716588969 - TIEMPOS" at bounding box center [679, 168] width 1157 height 16
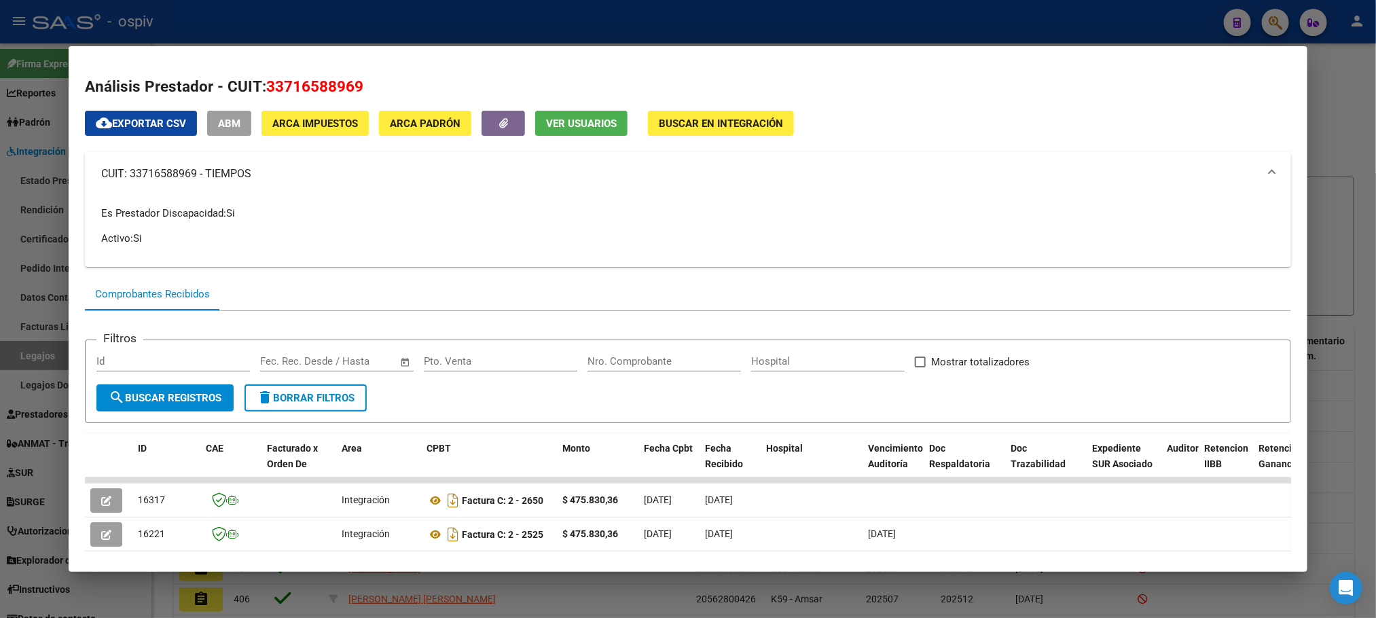
click at [343, 18] on div at bounding box center [688, 309] width 1376 height 618
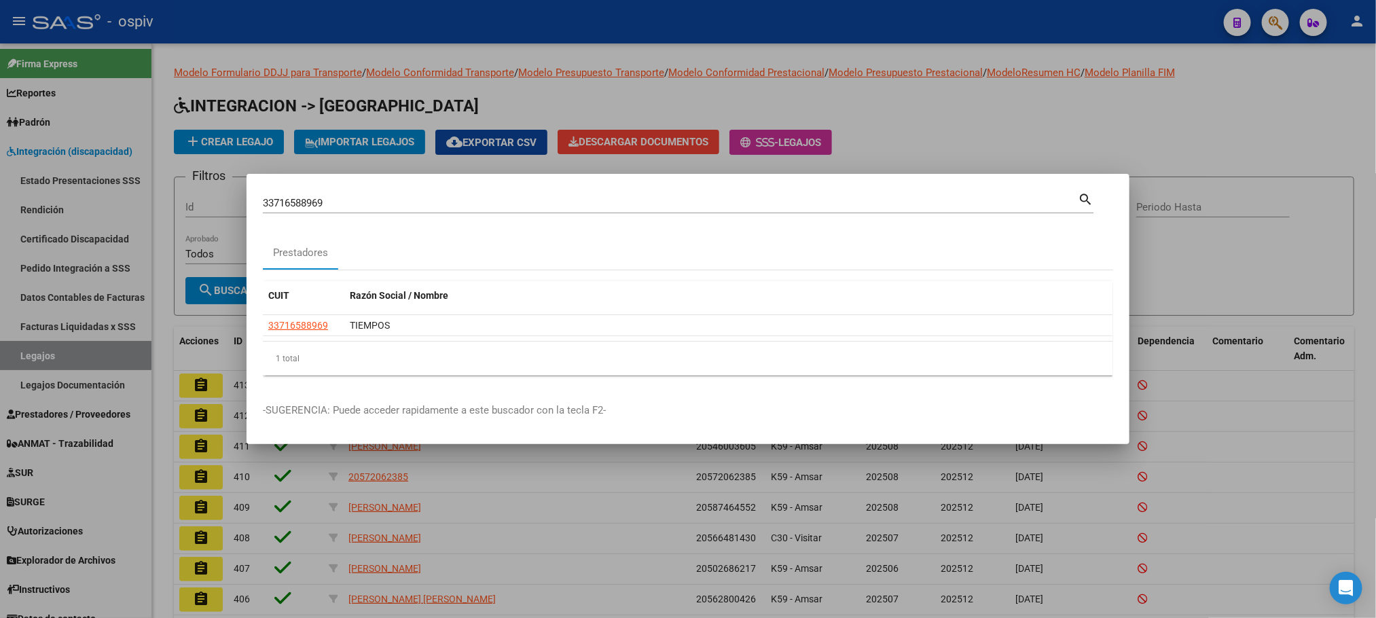
drag, startPoint x: 465, startPoint y: 20, endPoint x: 649, endPoint y: 0, distance: 184.5
click at [473, 19] on div at bounding box center [688, 309] width 1376 height 618
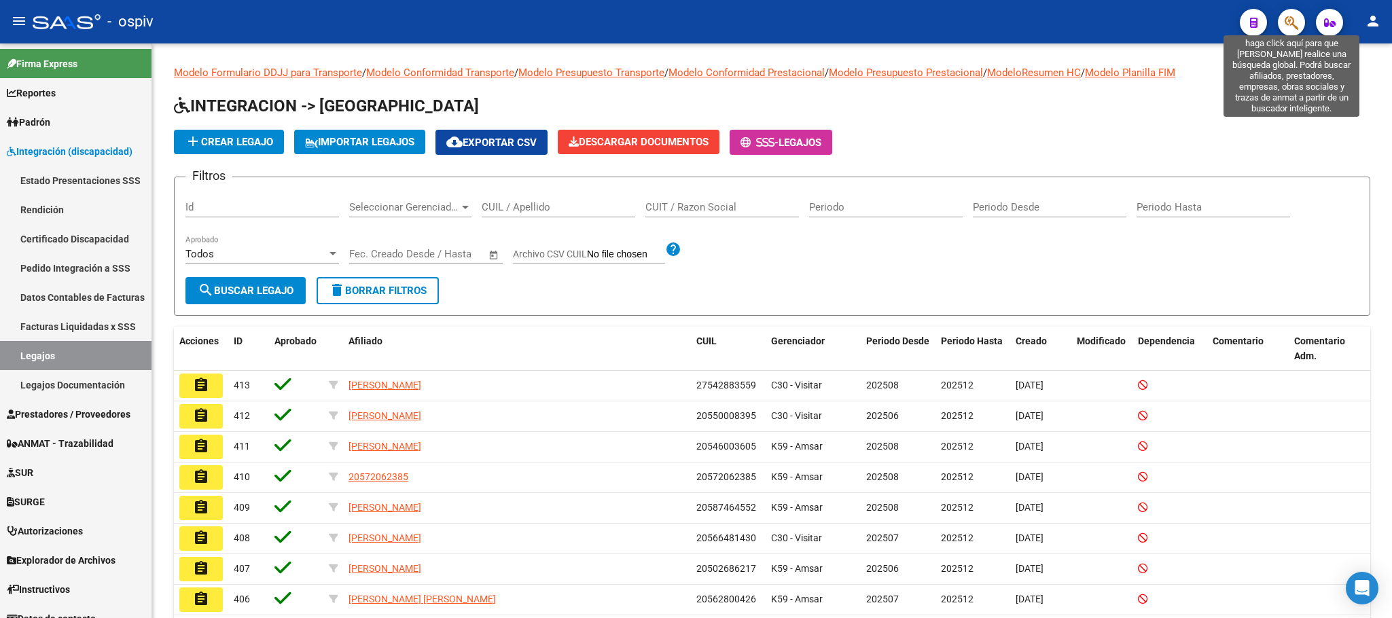
click at [1288, 19] on icon "button" at bounding box center [1292, 23] width 14 height 16
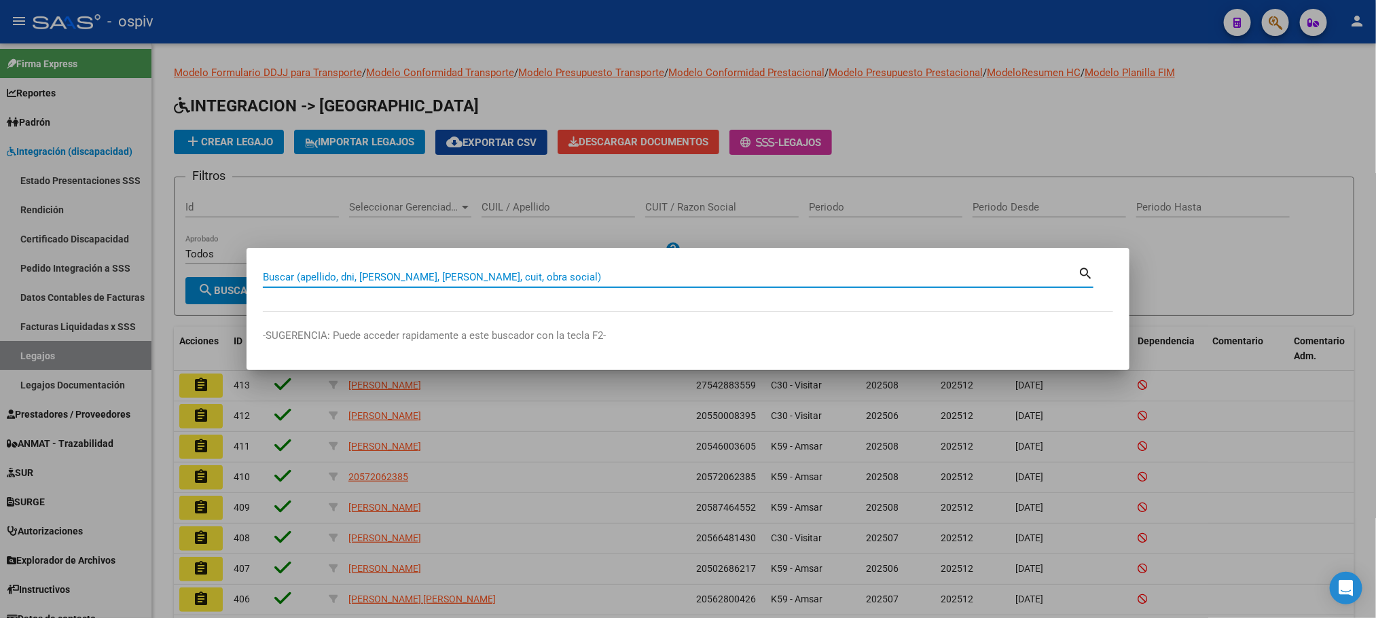
click at [367, 272] on input "Buscar (apellido, dni, [PERSON_NAME], [PERSON_NAME], cuit, obra social)" at bounding box center [670, 277] width 815 height 12
paste input "30712207724"
type input "30712207724"
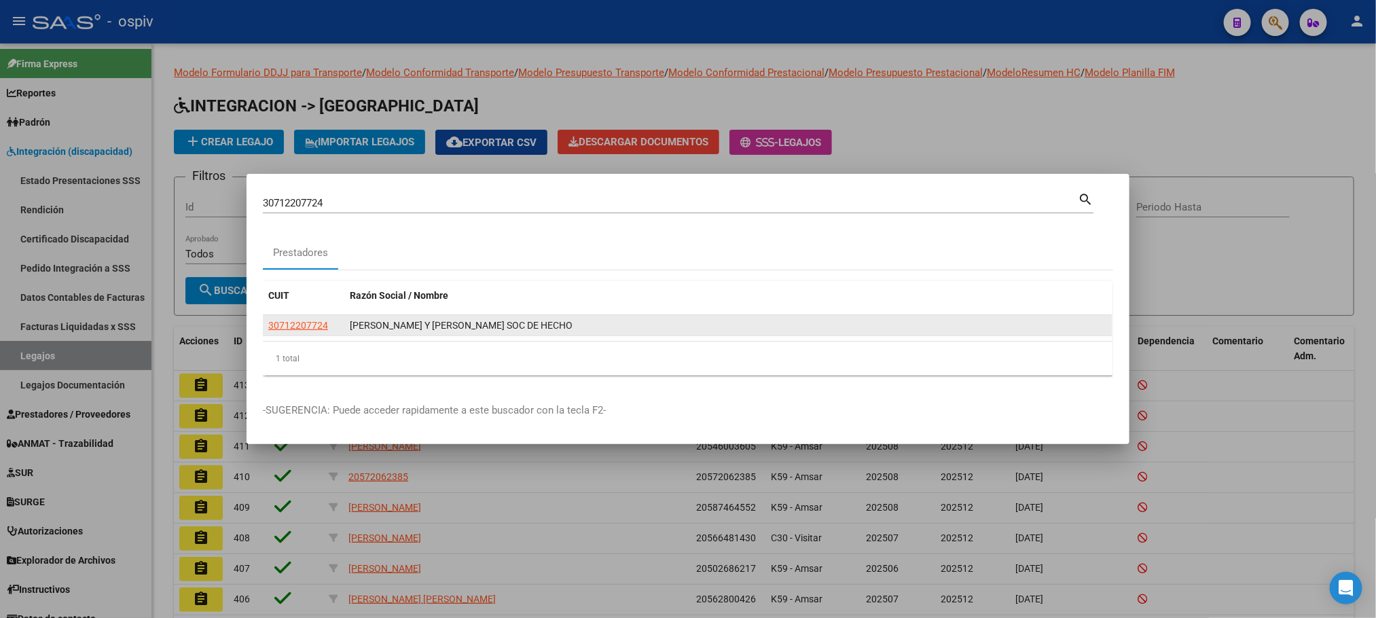
click at [400, 324] on div "[PERSON_NAME] Y [PERSON_NAME] SOC DE HECHO" at bounding box center [728, 326] width 757 height 16
drag, startPoint x: 579, startPoint y: 326, endPoint x: 353, endPoint y: 332, distance: 227.0
click at [353, 332] on div "[PERSON_NAME] Y [PERSON_NAME] SOC DE HECHO" at bounding box center [728, 326] width 757 height 16
click at [579, 169] on div at bounding box center [688, 309] width 1376 height 618
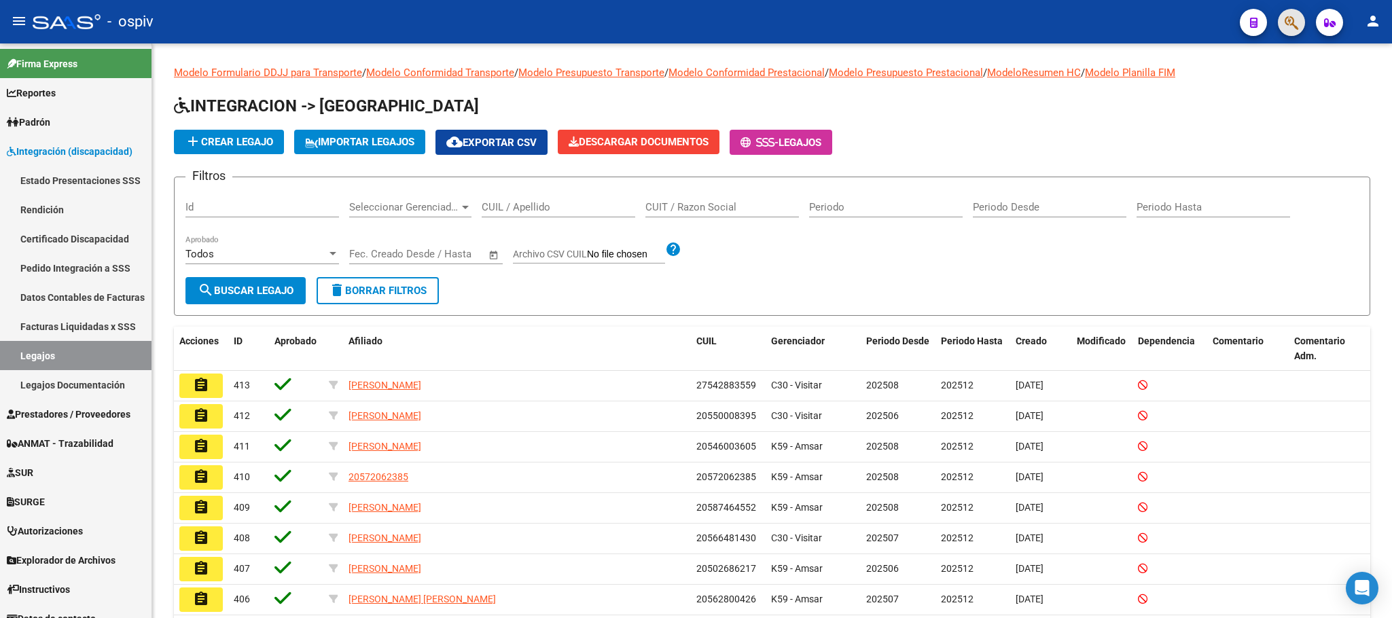
click at [1286, 35] on span "button" at bounding box center [1292, 23] width 14 height 28
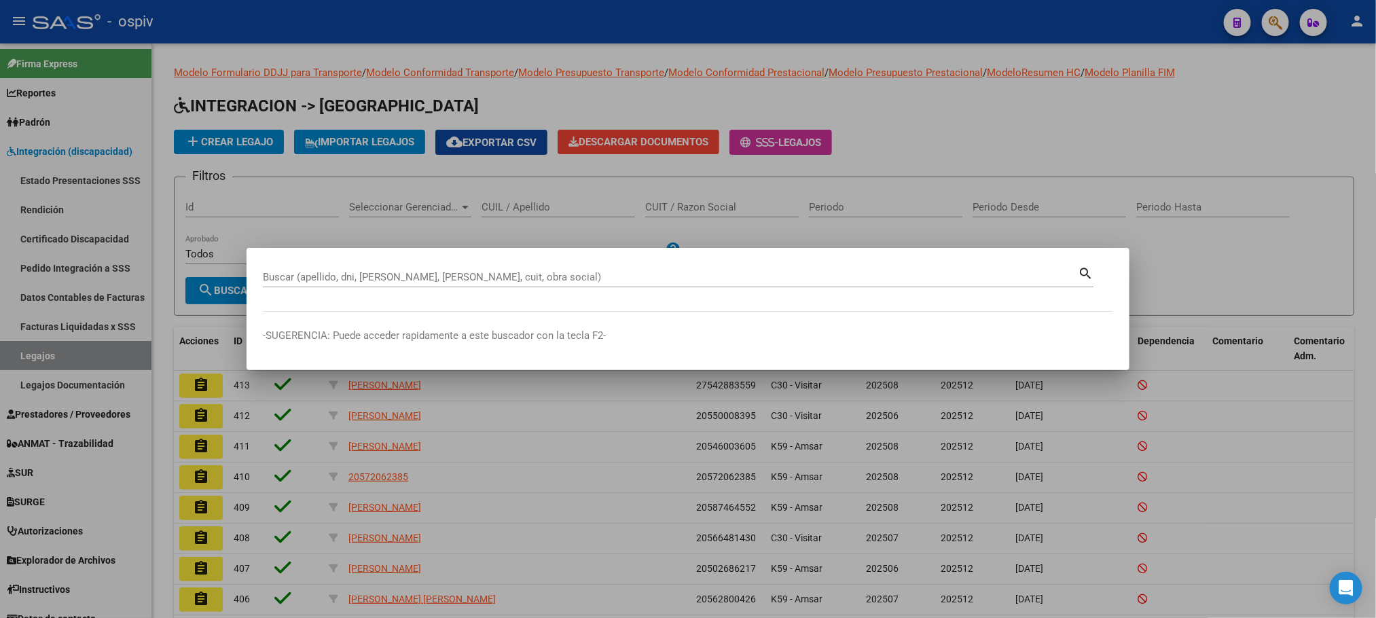
click at [598, 290] on div "Buscar (apellido, dni, [PERSON_NAME], nro traspaso, cuit, obra social) search" at bounding box center [678, 282] width 831 height 36
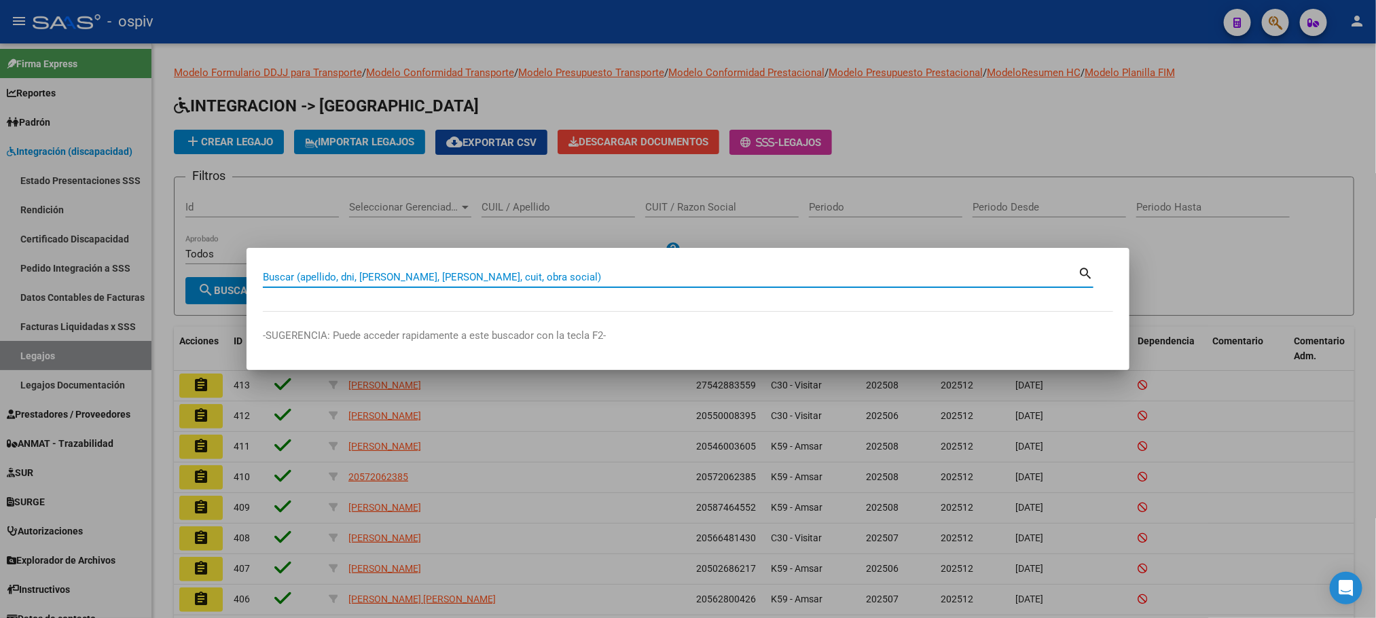
click at [598, 274] on input "Buscar (apellido, dni, [PERSON_NAME], [PERSON_NAME], cuit, obra social)" at bounding box center [670, 277] width 815 height 12
paste input "20262832873"
type input "20262832873"
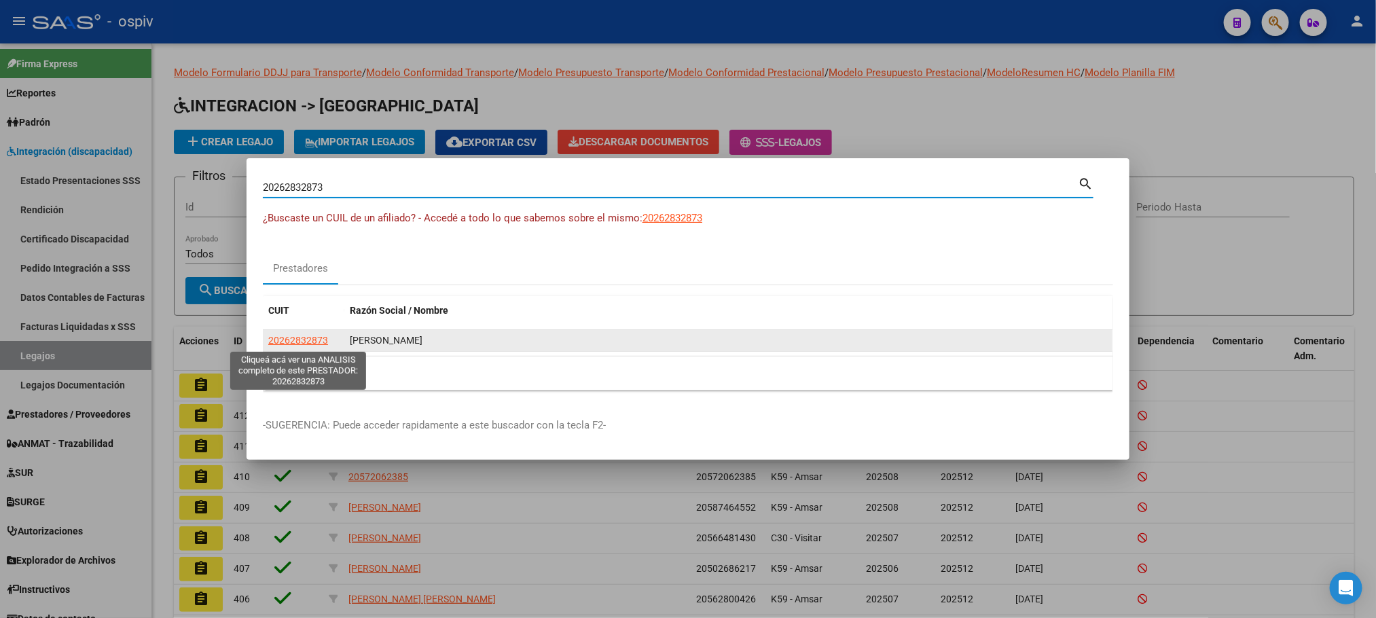
click at [306, 342] on span "20262832873" at bounding box center [298, 340] width 60 height 11
type textarea "20262832873"
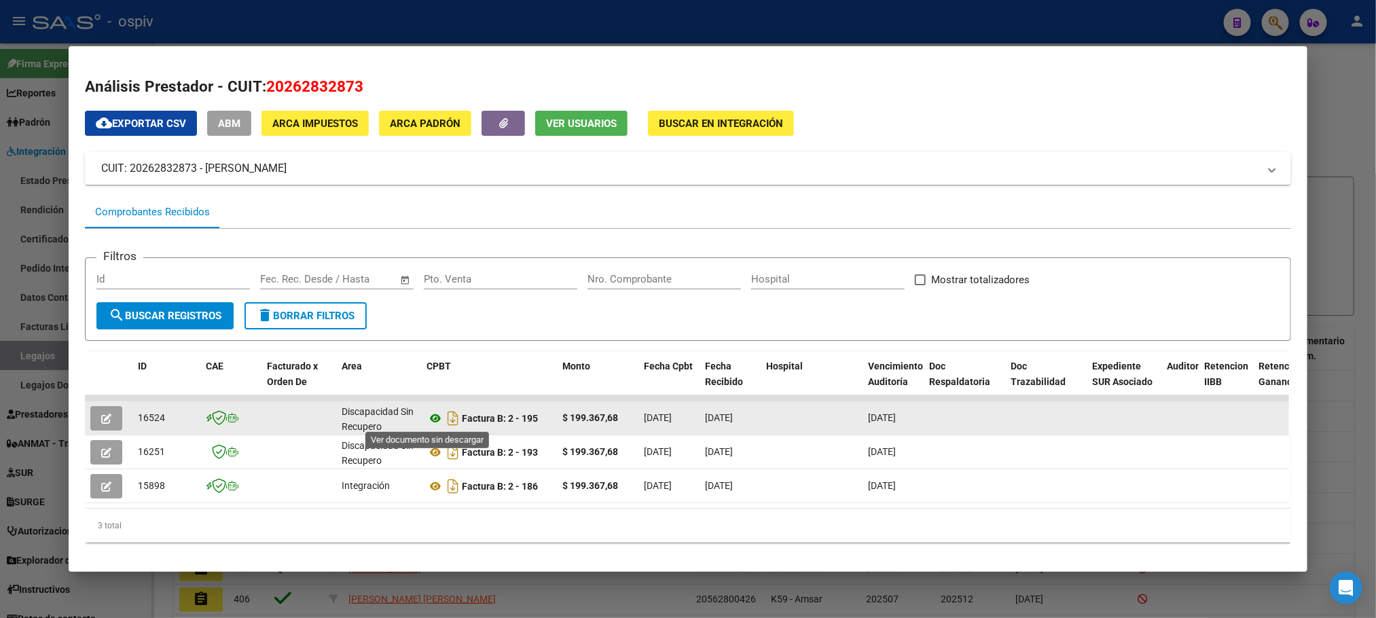
click at [431, 416] on icon at bounding box center [436, 418] width 18 height 16
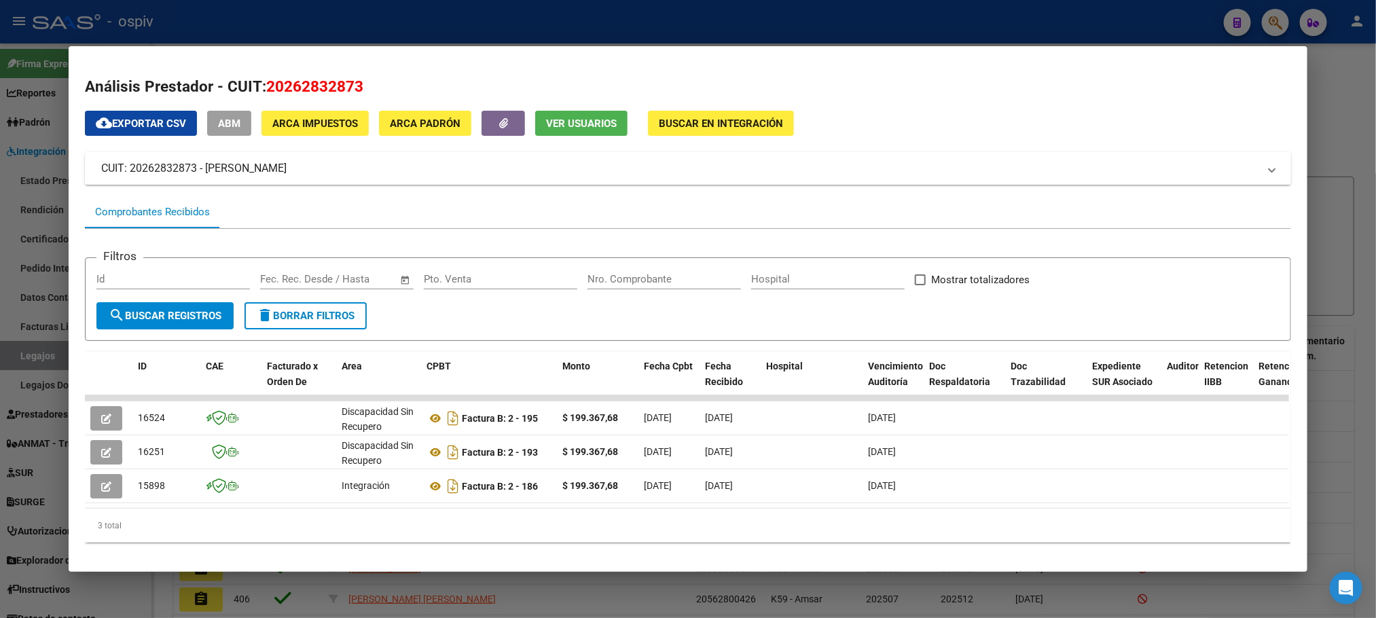
drag, startPoint x: 341, startPoint y: 161, endPoint x: 200, endPoint y: 165, distance: 140.7
click at [200, 165] on mat-panel-title "CUIT: 20262832873 - [PERSON_NAME]" at bounding box center [679, 168] width 1157 height 16
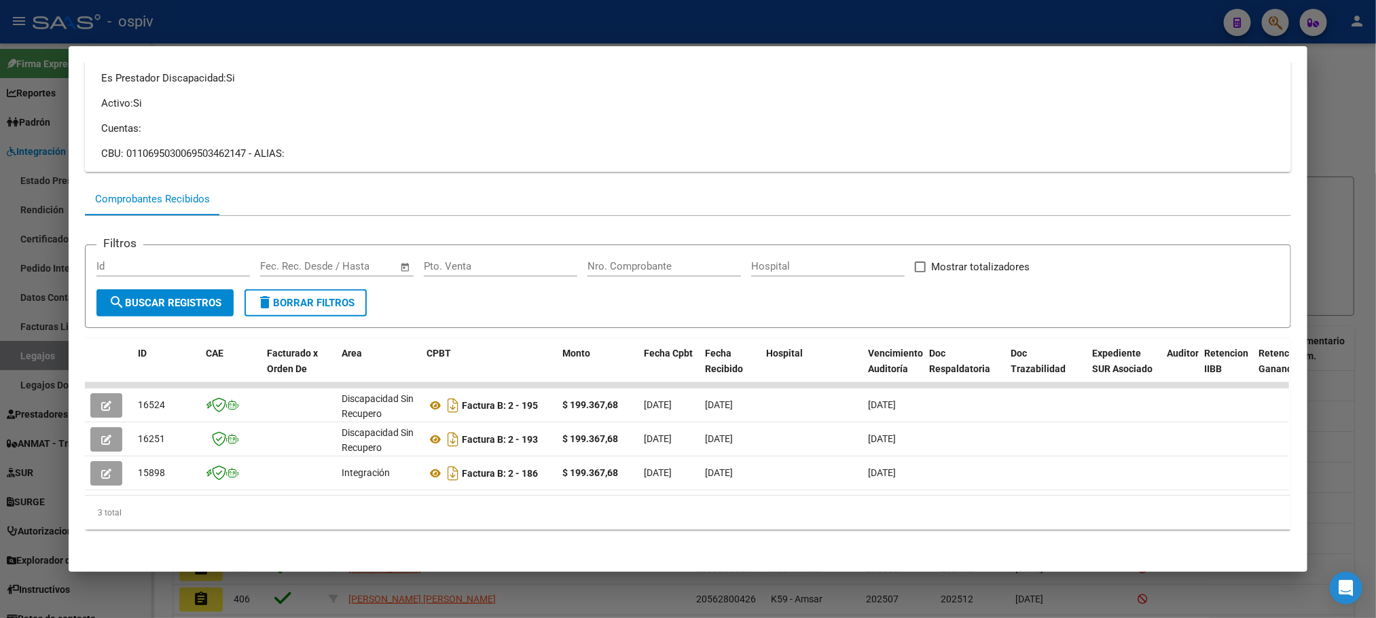
click at [728, 21] on div at bounding box center [688, 309] width 1376 height 618
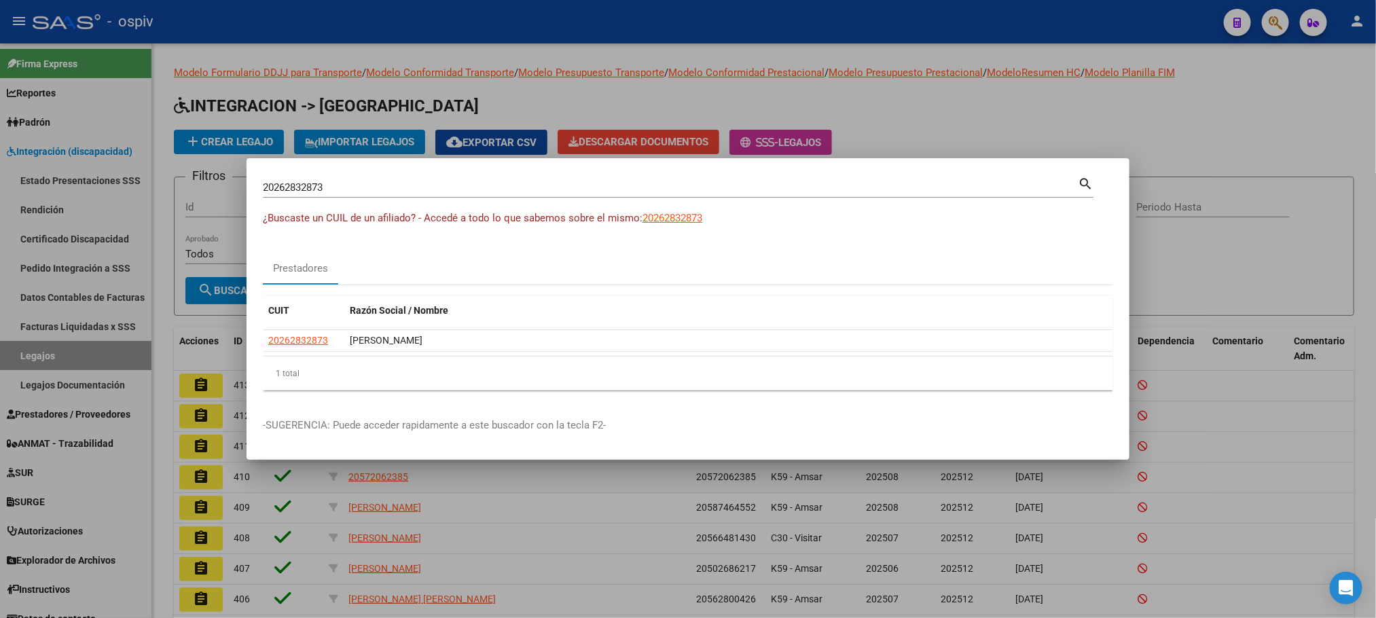
click at [730, 21] on div at bounding box center [688, 309] width 1376 height 618
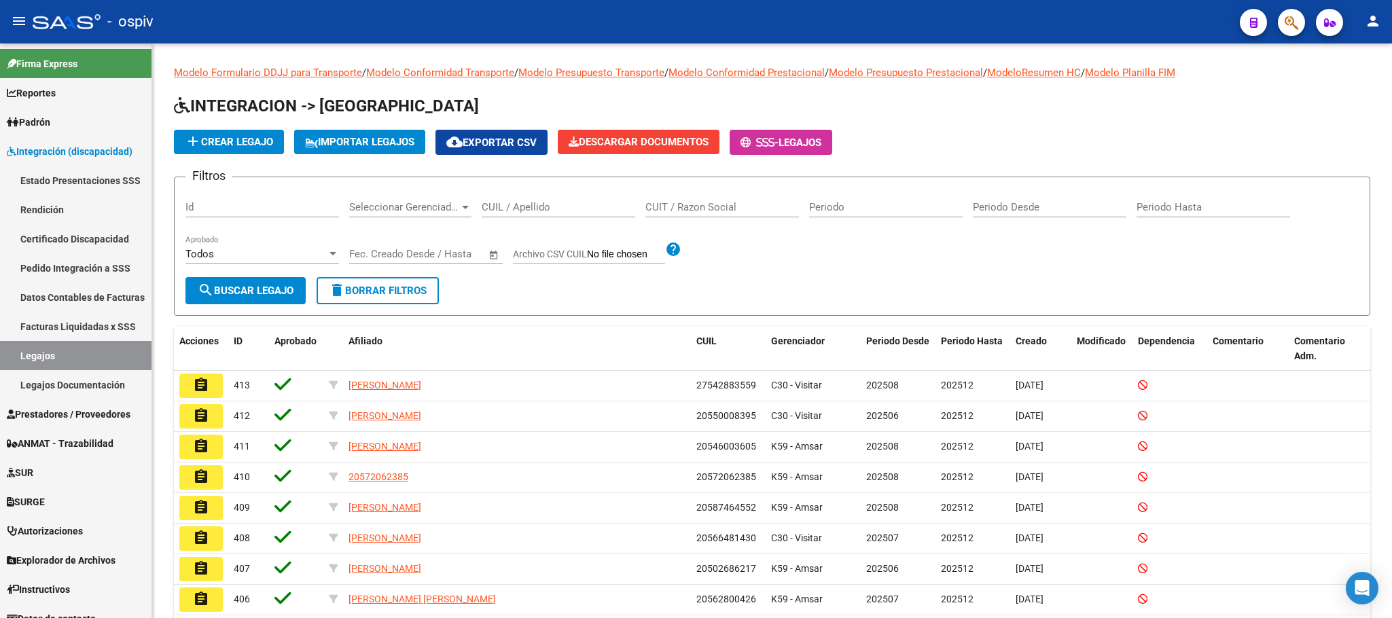
click at [1287, 31] on span "button" at bounding box center [1292, 23] width 14 height 28
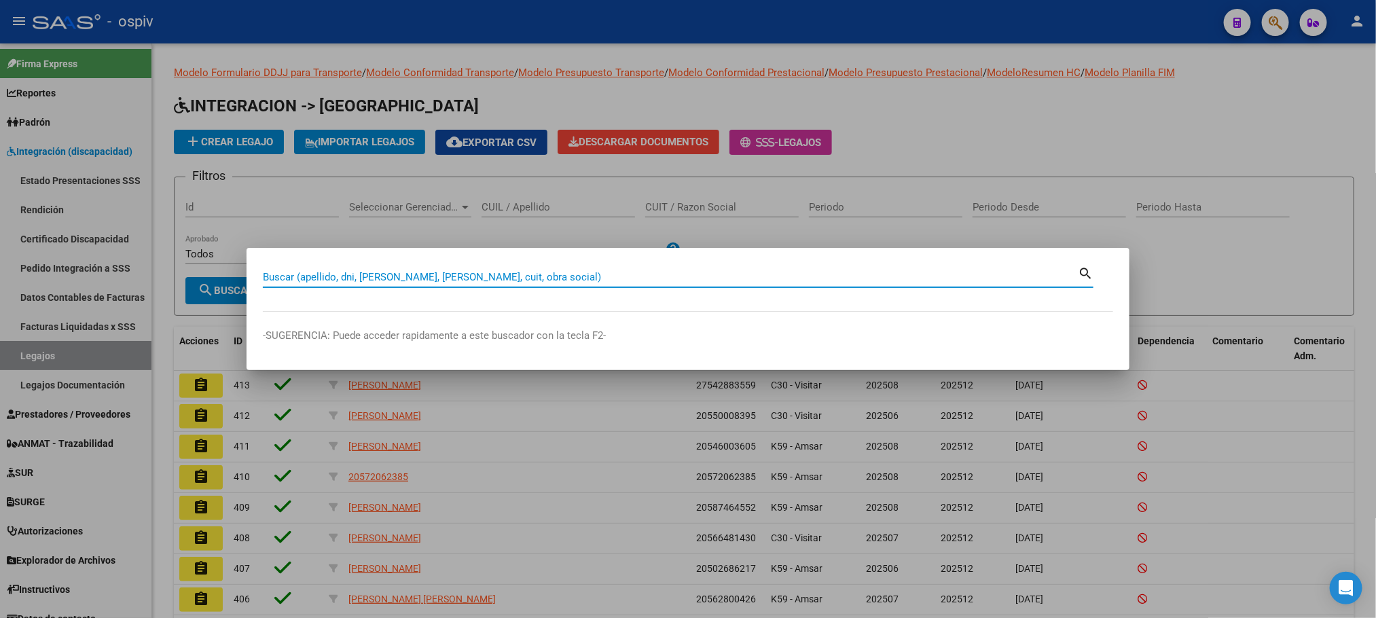
click at [554, 279] on input "Buscar (apellido, dni, [PERSON_NAME], [PERSON_NAME], cuit, obra social)" at bounding box center [670, 277] width 815 height 12
paste input "27178274770"
type input "27178274770"
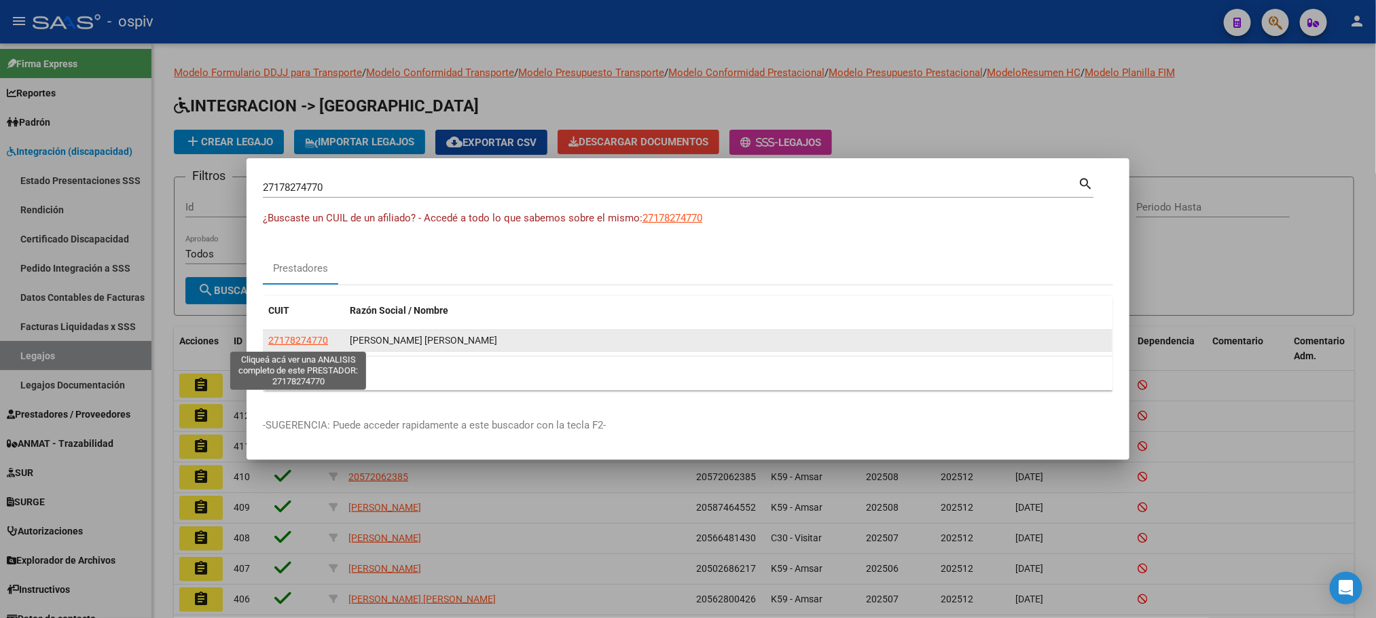
click at [310, 343] on span "27178274770" at bounding box center [298, 340] width 60 height 11
type textarea "27178274770"
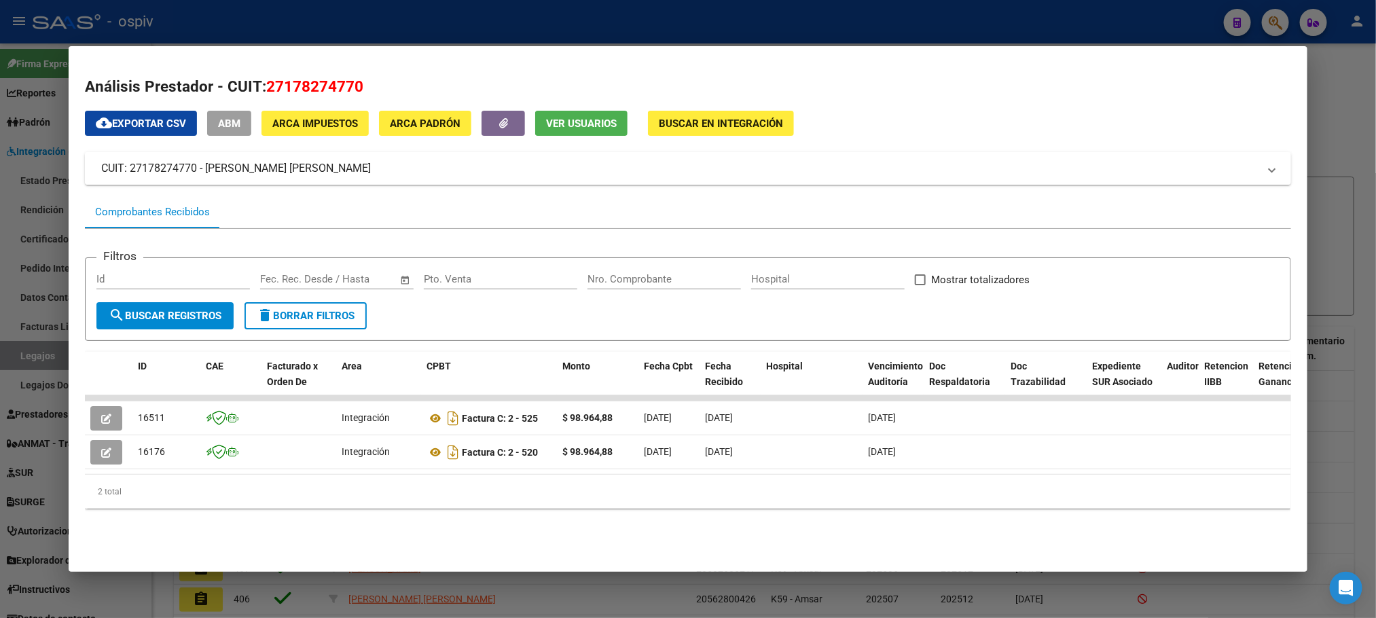
drag, startPoint x: 339, startPoint y: 164, endPoint x: 198, endPoint y: 165, distance: 141.3
click at [198, 165] on mat-panel-title "CUIT: 27178274770 - [PERSON_NAME] [PERSON_NAME]" at bounding box center [679, 168] width 1157 height 16
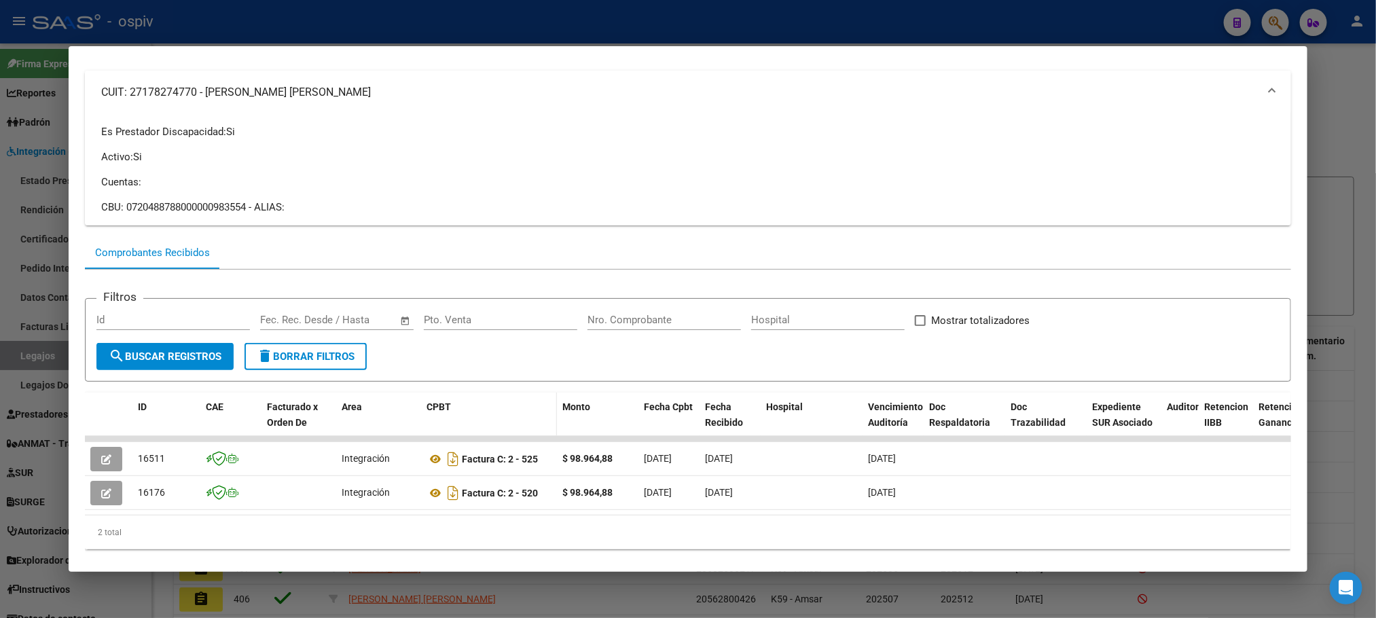
scroll to position [116, 0]
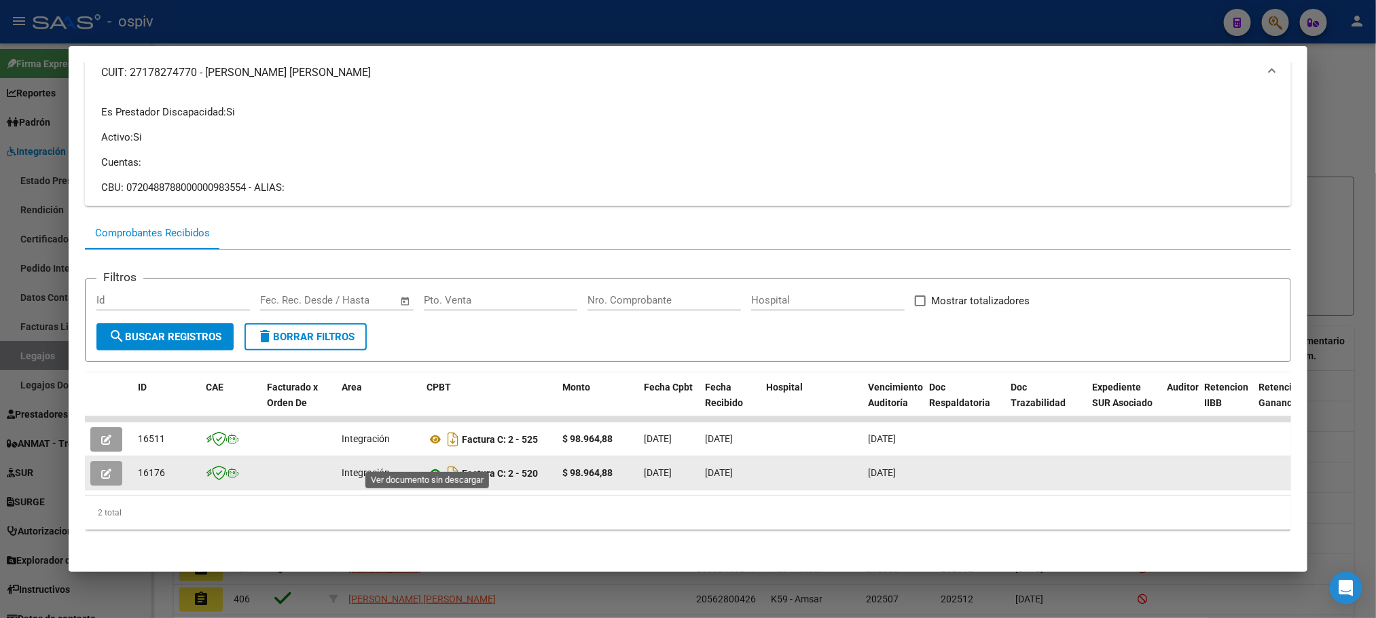
click at [428, 465] on icon at bounding box center [436, 473] width 18 height 16
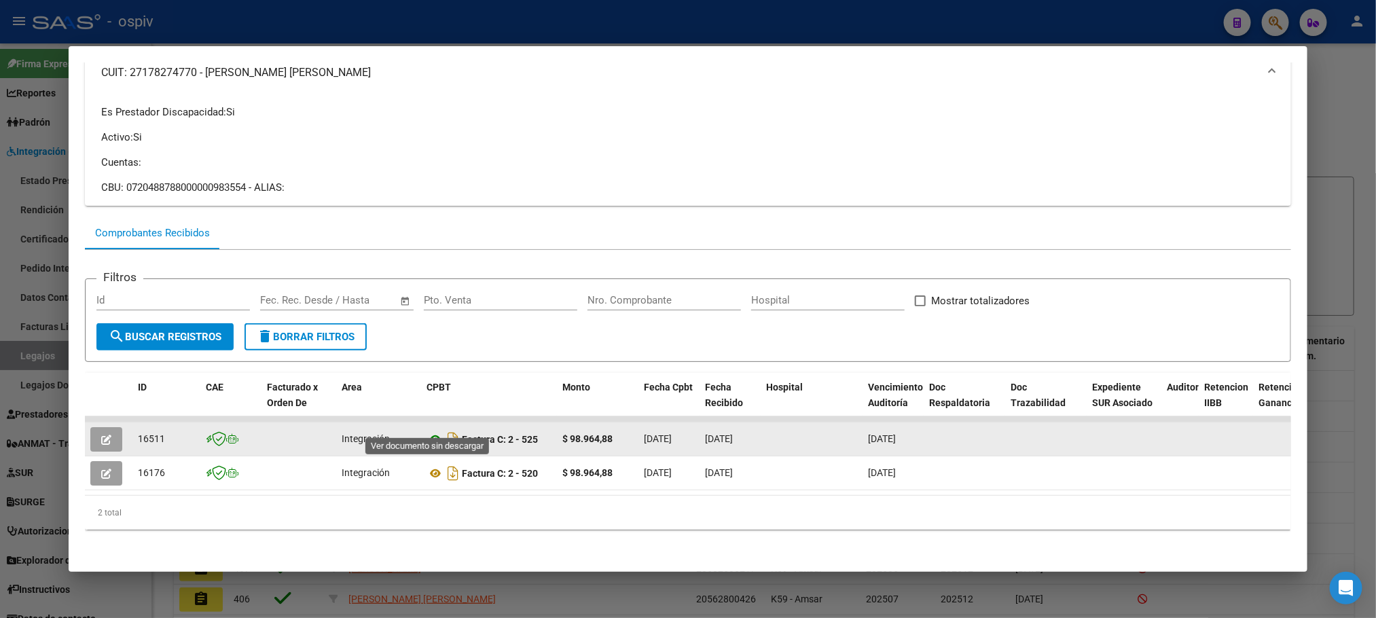
click at [430, 431] on icon at bounding box center [436, 439] width 18 height 16
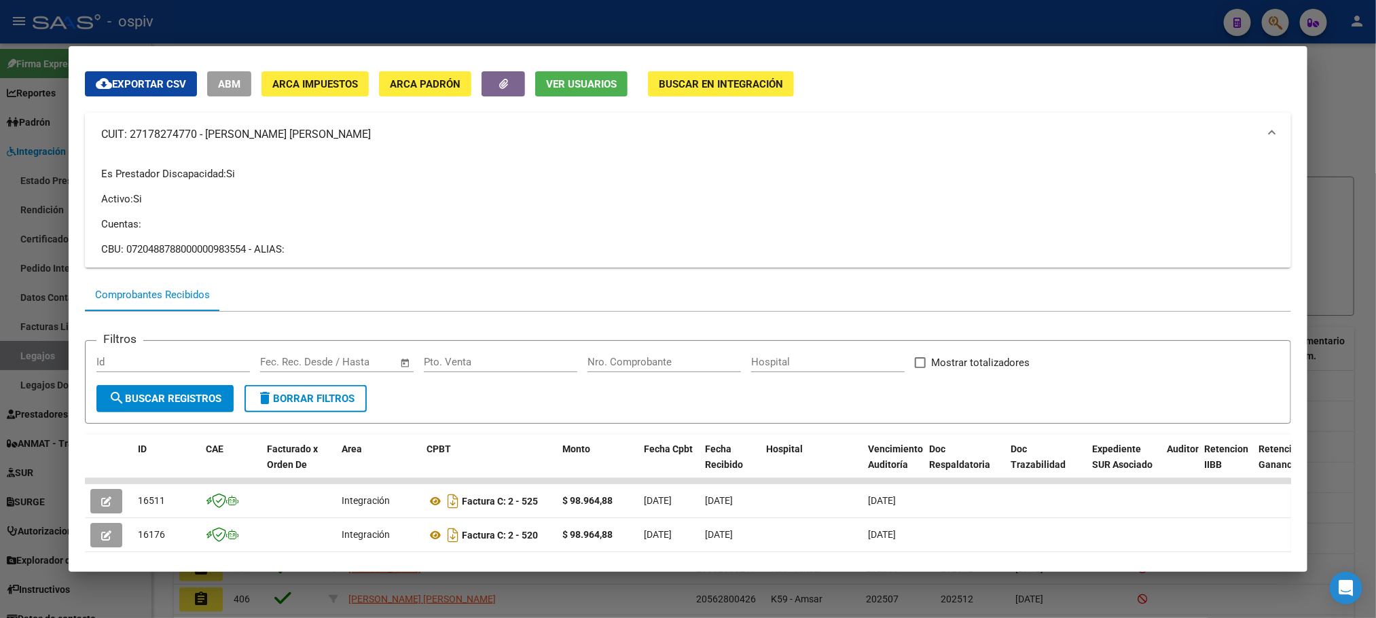
scroll to position [0, 0]
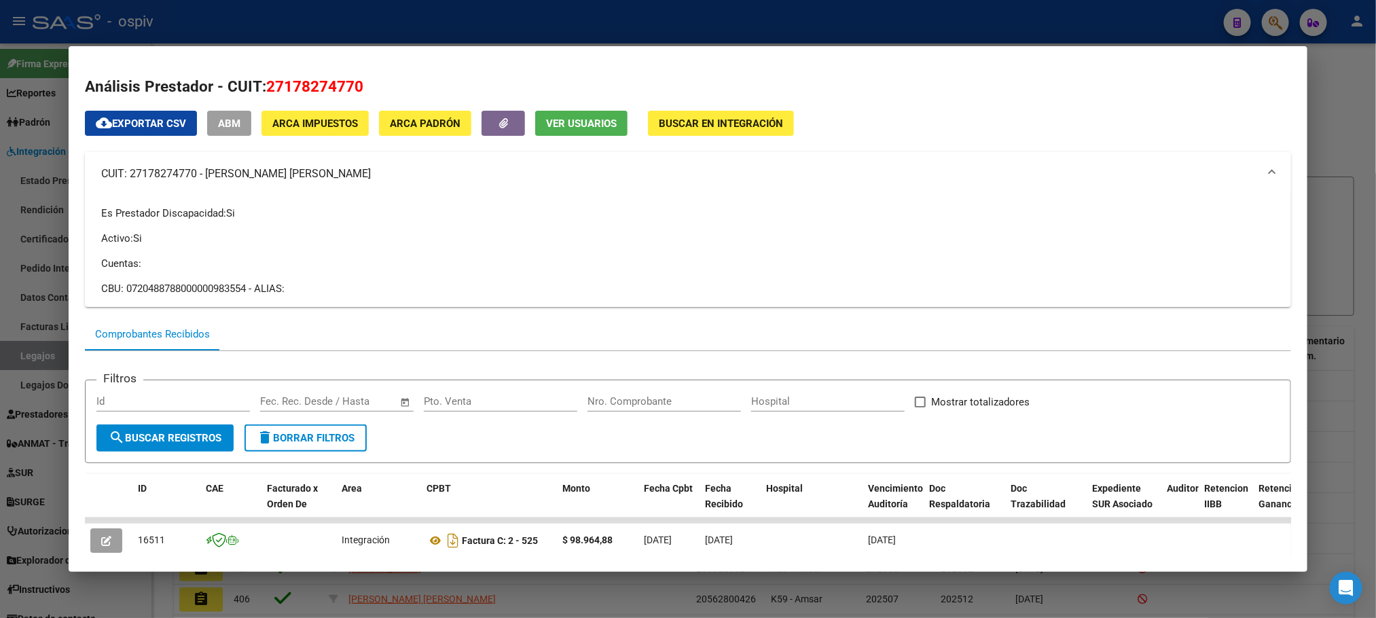
click at [369, 178] on mat-panel-title "CUIT: 27178274770 - [PERSON_NAME] [PERSON_NAME]" at bounding box center [679, 174] width 1157 height 16
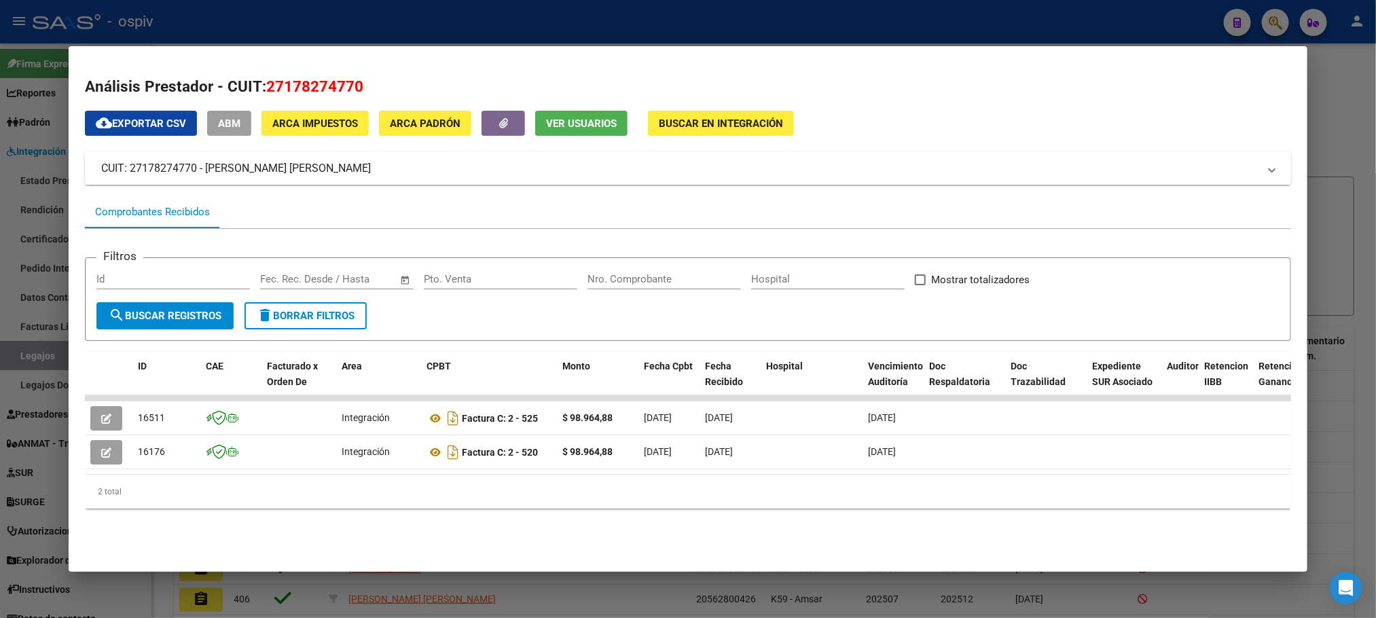
drag, startPoint x: 340, startPoint y: 172, endPoint x: 198, endPoint y: 166, distance: 142.1
click at [198, 166] on mat-panel-title "CUIT: 27178274770 - [PERSON_NAME] [PERSON_NAME]" at bounding box center [679, 168] width 1157 height 16
